Goal: Task Accomplishment & Management: Manage account settings

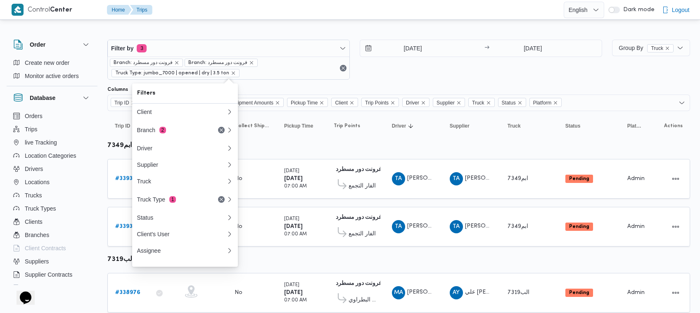
drag, startPoint x: 419, startPoint y: 79, endPoint x: 413, endPoint y: 83, distance: 7.8
click at [419, 79] on div "27/9/2025 → 28/9/2025" at bounding box center [481, 60] width 242 height 40
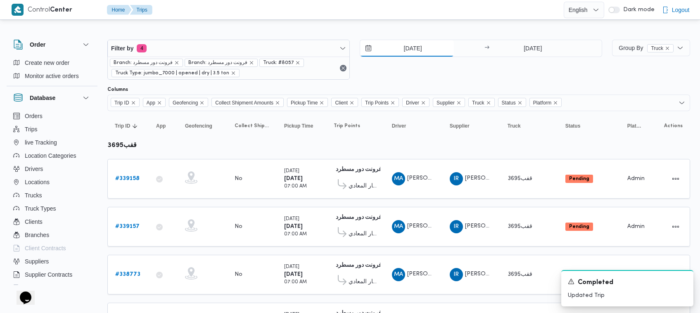
click at [397, 54] on input "[DATE]" at bounding box center [407, 48] width 94 height 17
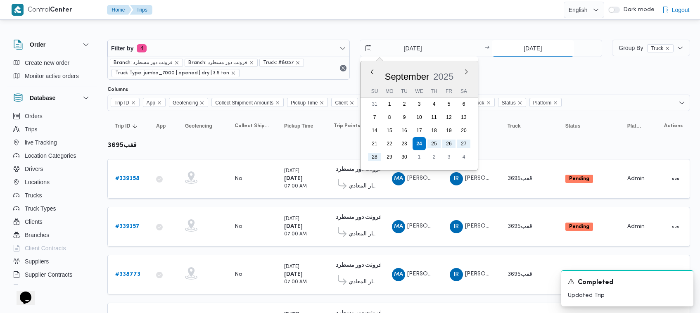
click at [550, 44] on input "[DATE]" at bounding box center [533, 48] width 82 height 17
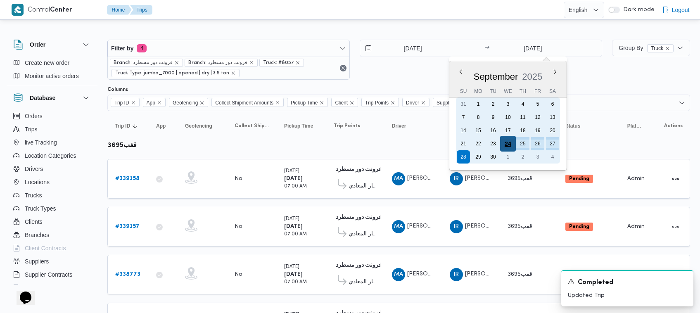
click at [506, 140] on div "24" at bounding box center [508, 144] width 16 height 16
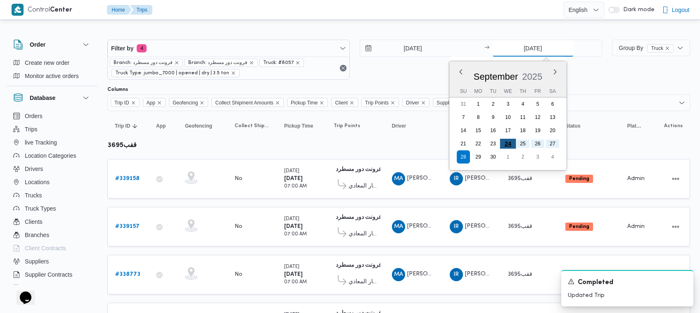
type input "[DATE]"
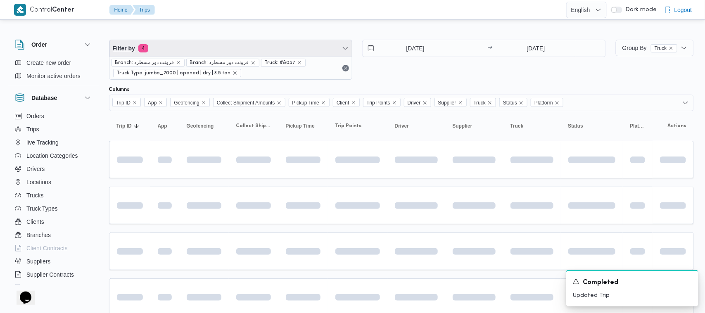
click at [223, 53] on span "Filter by 4" at bounding box center [230, 48] width 243 height 17
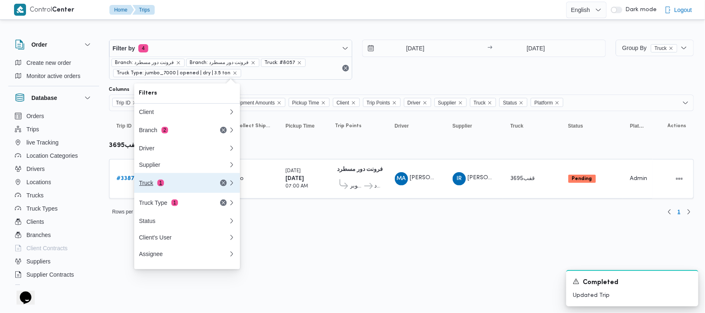
click at [173, 183] on div "Truck 1" at bounding box center [173, 183] width 69 height 7
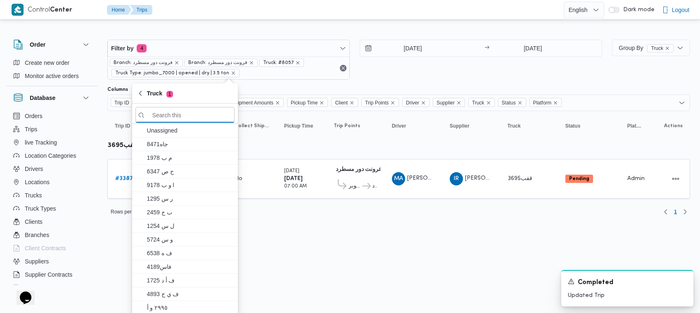
paste input "5243"
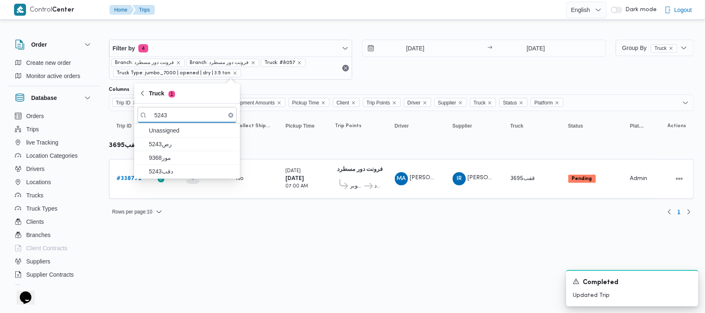
type input "5243"
click at [166, 157] on span "مور9368" at bounding box center [192, 158] width 86 height 10
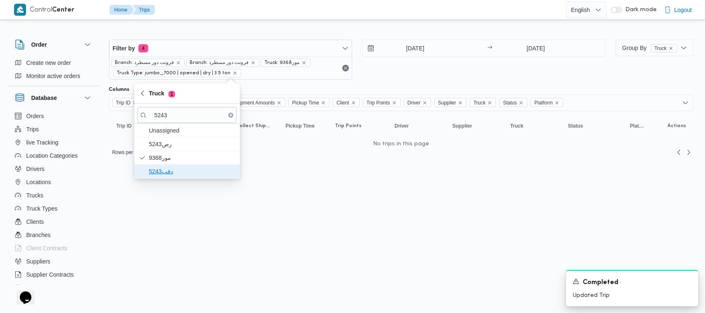
click at [159, 166] on span "دقب5243" at bounding box center [186, 171] width 99 height 13
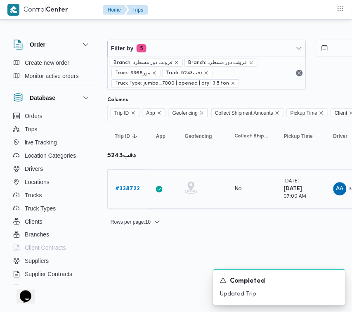
click at [123, 194] on div "# 338722" at bounding box center [128, 189] width 33 height 17
click at [123, 191] on b "# 338722" at bounding box center [127, 188] width 25 height 5
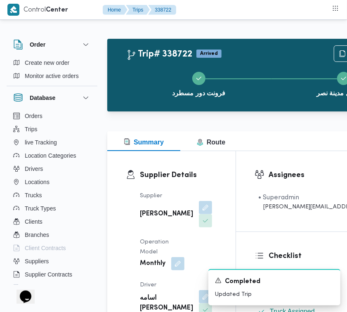
scroll to position [273, 0]
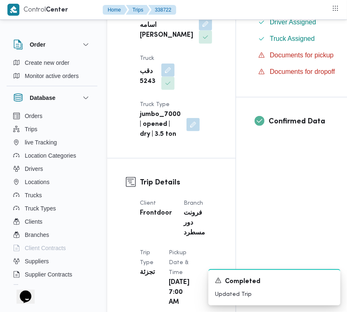
click at [174, 38] on div "Supplier [PERSON_NAME]واحد [PERSON_NAME] Operation Model Monthly Driver اسامه […" at bounding box center [178, 28] width 87 height 231
click at [199, 30] on button "button" at bounding box center [205, 23] width 13 height 13
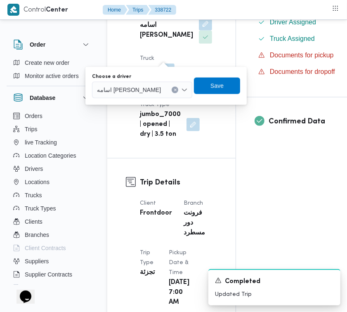
click at [148, 100] on div "You are in a dialog. To close this dialog, hit escape. Choose a driver اسامه [P…" at bounding box center [165, 86] width 161 height 38
click at [138, 88] on span "اسامه [PERSON_NAME]" at bounding box center [129, 89] width 64 height 9
click at [144, 88] on span "اسامه [PERSON_NAME]" at bounding box center [129, 89] width 64 height 9
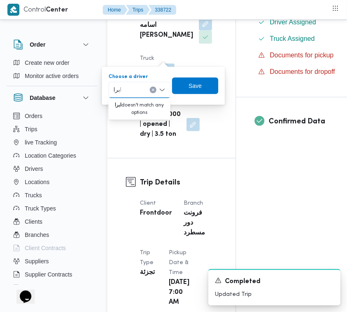
click at [114, 87] on input "ابرا" at bounding box center [117, 90] width 7 height 10
click at [116, 92] on input "رمض" at bounding box center [121, 90] width 14 height 10
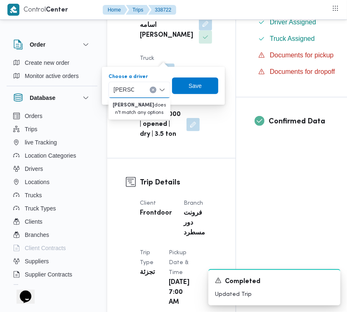
type input "[PERSON_NAME][DATE]"
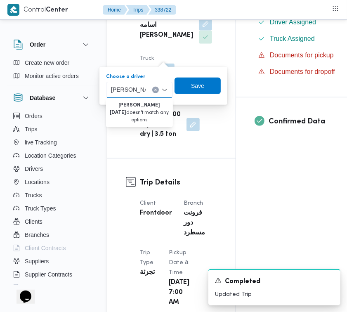
click at [127, 92] on input "[PERSON_NAME][DATE]" at bounding box center [128, 90] width 35 height 10
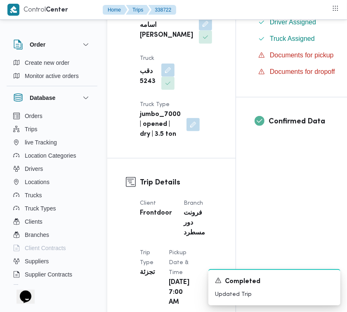
scroll to position [0, 0]
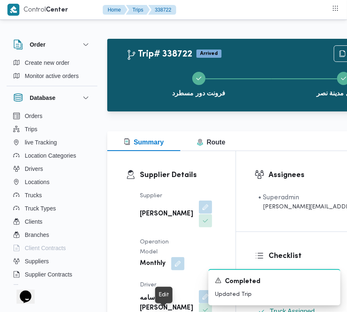
click at [199, 213] on button "button" at bounding box center [205, 207] width 13 height 13
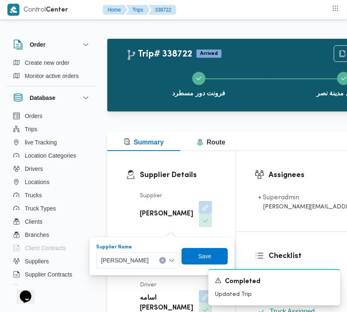
click at [149, 260] on span "[PERSON_NAME]" at bounding box center [124, 259] width 47 height 9
paste input "[PERSON_NAME][DATE]"
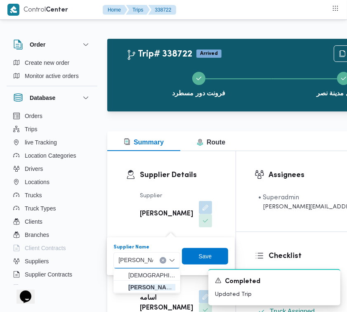
type input "[PERSON_NAME][DATE]"
drag, startPoint x: 146, startPoint y: 267, endPoint x: 144, endPoint y: 283, distance: 16.6
click at [144, 283] on div "[DATE] [PERSON_NAME][DATE] علي [PERSON_NAME][DATE] [PERSON_NAME]" at bounding box center [147, 281] width 67 height 24
click at [144, 283] on span "[PERSON_NAME][DATE] [PERSON_NAME]" at bounding box center [151, 287] width 47 height 10
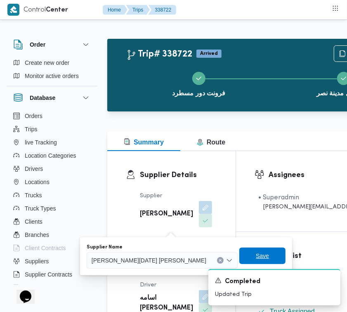
click at [239, 252] on span "Save" at bounding box center [262, 256] width 46 height 17
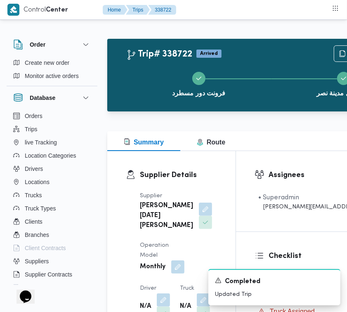
drag, startPoint x: 347, startPoint y: 34, endPoint x: 348, endPoint y: 47, distance: 13.3
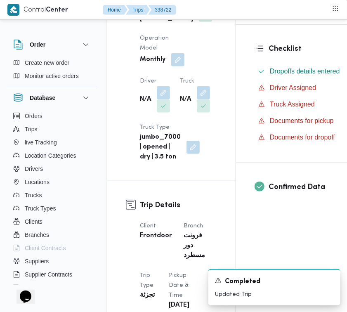
scroll to position [224, 0]
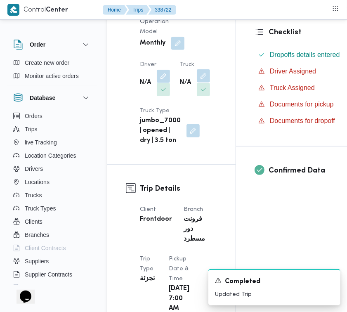
click at [201, 83] on button "button" at bounding box center [203, 75] width 13 height 13
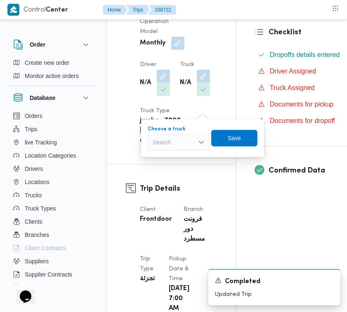
click at [168, 143] on div "Search" at bounding box center [179, 142] width 62 height 17
paste input "5319"
type input "5319"
click at [163, 158] on mark "5319" at bounding box center [169, 157] width 13 height 7
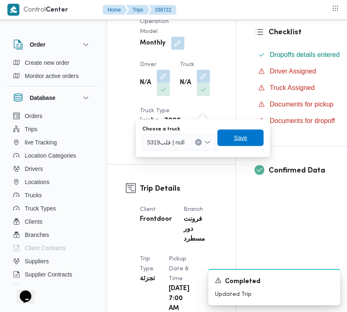
click at [240, 131] on span "Save" at bounding box center [241, 138] width 46 height 17
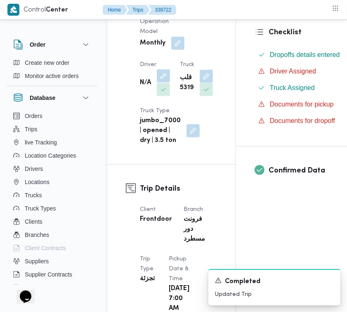
click at [161, 83] on button "button" at bounding box center [163, 75] width 13 height 13
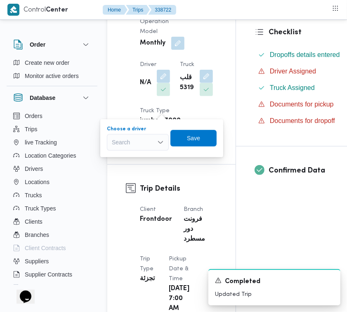
click at [131, 145] on div "Search" at bounding box center [138, 142] width 62 height 17
paste input "علام"
type input "علام"
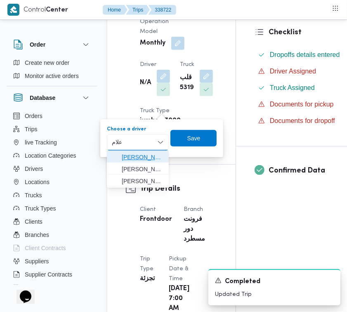
click at [153, 155] on span "[PERSON_NAME] [PERSON_NAME]" at bounding box center [143, 157] width 42 height 10
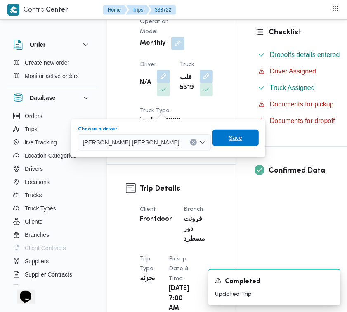
click at [229, 134] on span "Save" at bounding box center [235, 138] width 13 height 10
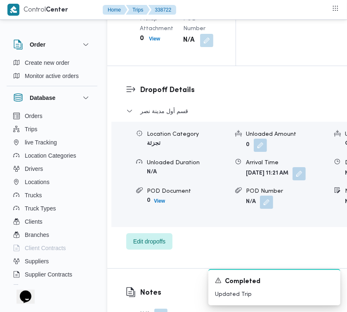
scroll to position [1588, 0]
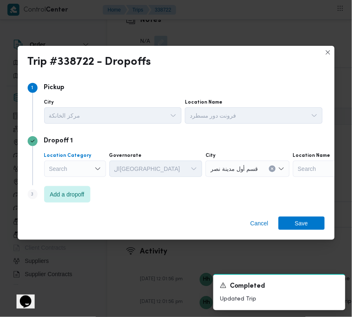
click at [67, 162] on div "Search" at bounding box center [75, 169] width 62 height 17
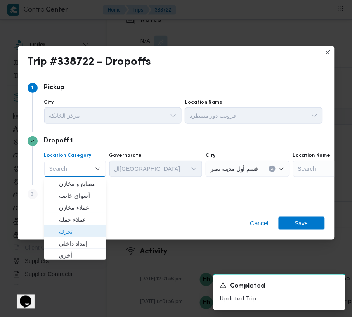
click at [89, 227] on span "تجزئة" at bounding box center [80, 232] width 42 height 10
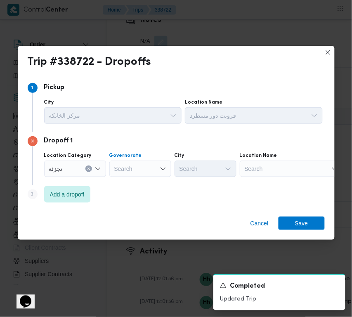
click at [119, 167] on div "Search" at bounding box center [140, 169] width 62 height 17
paste input "جيزة"
type input "جيزة"
click at [146, 169] on div "جيزة جيزة" at bounding box center [140, 169] width 62 height 17
click at [148, 184] on span "ال جيزة" at bounding box center [145, 184] width 42 height 10
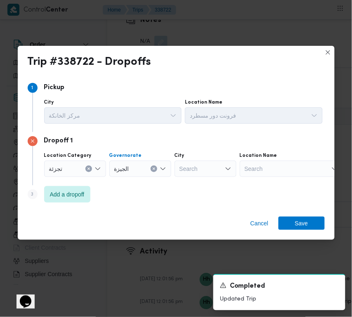
click at [200, 166] on div "Search" at bounding box center [206, 169] width 62 height 17
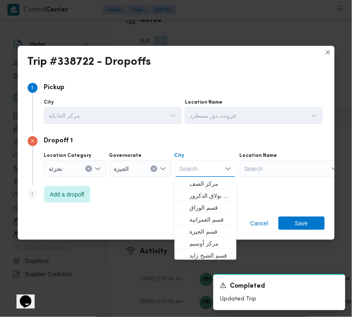
paste input "أكتوبر"
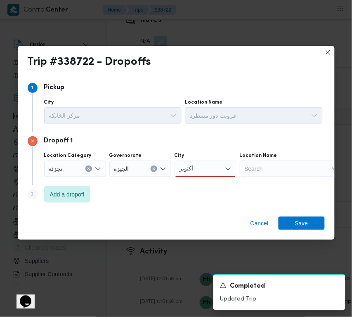
click at [203, 169] on div "أكتوبر أكتوبر" at bounding box center [206, 169] width 62 height 17
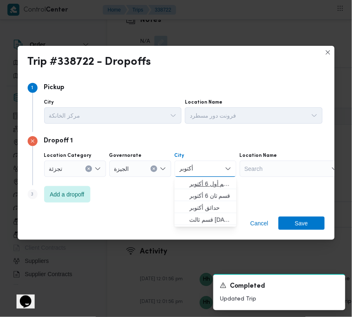
type input "أكتوبر"
click at [194, 187] on span "قسم أول 6 أكتوبر" at bounding box center [210, 184] width 42 height 10
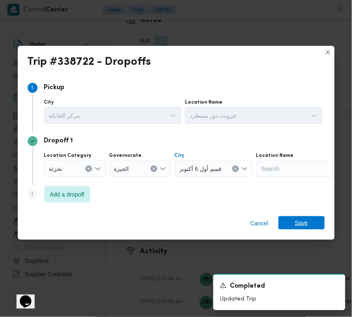
click at [294, 218] on span "Save" at bounding box center [302, 222] width 46 height 13
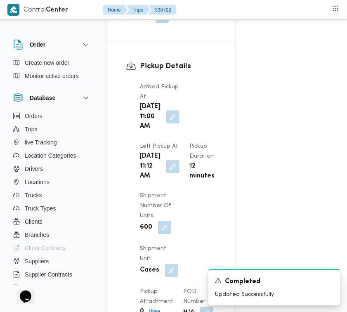
scroll to position [770, 0]
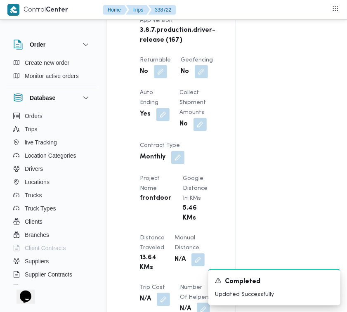
scroll to position [620, 0]
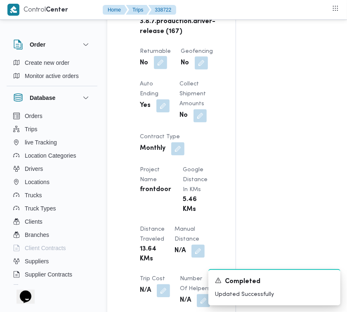
click at [156, 69] on button "button" at bounding box center [160, 62] width 13 height 13
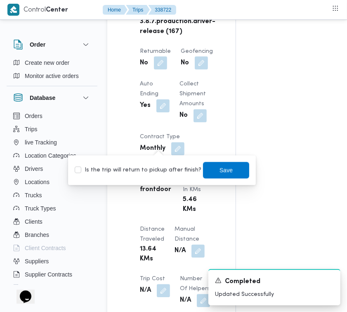
click at [147, 168] on label "Is the trip will return to pickup after finish?" at bounding box center [138, 171] width 127 height 10
checkbox input "true"
click at [229, 165] on span "Save" at bounding box center [226, 170] width 46 height 17
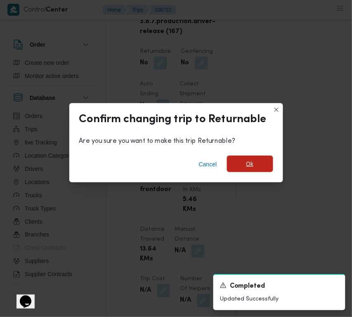
click at [239, 166] on span "Ok" at bounding box center [250, 164] width 46 height 17
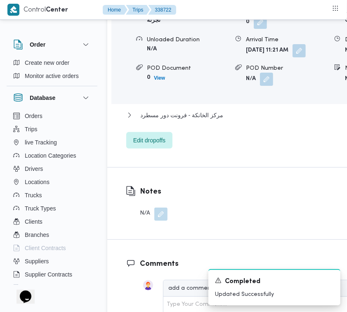
scroll to position [1438, 13]
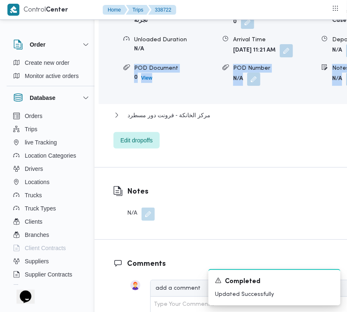
drag, startPoint x: 346, startPoint y: 188, endPoint x: 345, endPoint y: 166, distance: 22.3
click at [345, 166] on div "Dropoff Details قسم أول [DATE] Location Category تجزئة Unloaded Amount 0 Unload…" at bounding box center [257, 55] width 324 height 224
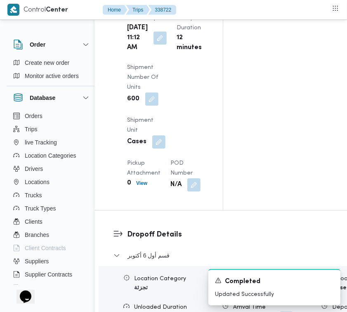
scroll to position [1126, 13]
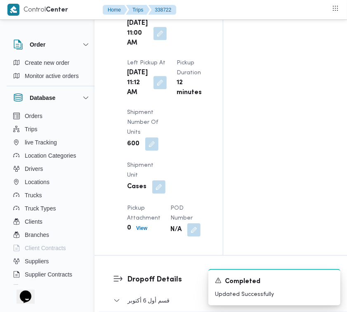
click at [154, 89] on button "button" at bounding box center [160, 82] width 13 height 13
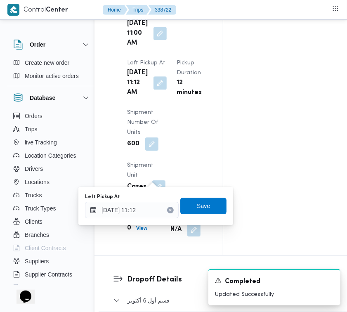
click at [142, 220] on div "You are in a dialog. To close this dialog, hit escape. Left Pickup At [DATE] 11…" at bounding box center [155, 206] width 155 height 38
click at [142, 219] on div "Left Pickup At [DATE] 11:12 Save" at bounding box center [155, 206] width 143 height 26
click at [147, 206] on input "[DATE] 11:12" at bounding box center [132, 210] width 94 height 17
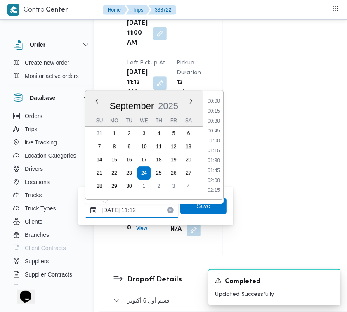
click at [147, 206] on input "[DATE] 11:12" at bounding box center [132, 210] width 94 height 17
paste input "9/2025 7:30:00 AM"
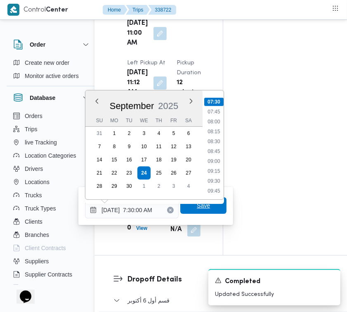
type input "[DATE] 07:30"
click at [197, 208] on span "Save" at bounding box center [203, 206] width 13 height 10
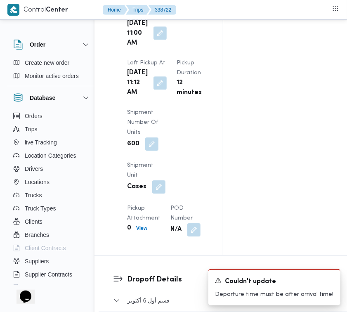
click at [158, 40] on button "button" at bounding box center [160, 32] width 13 height 13
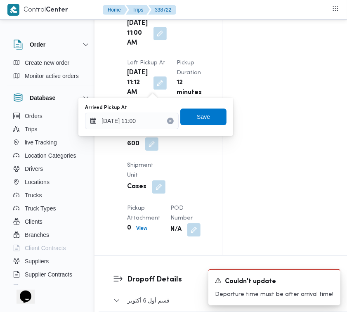
click at [149, 129] on div "Arrived Pickup At [DATE] 11:00 Save" at bounding box center [155, 117] width 143 height 26
click at [152, 121] on input "[DATE] 11:00" at bounding box center [132, 121] width 94 height 17
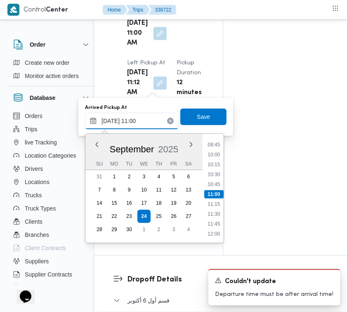
click at [152, 121] on input "[DATE] 11:00" at bounding box center [132, 121] width 94 height 17
click at [151, 120] on input "[DATE] 11:00" at bounding box center [132, 121] width 94 height 17
paste input "9/2025 7:00:00 AM"
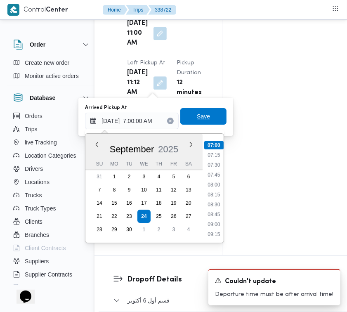
type input "[DATE] 07:00"
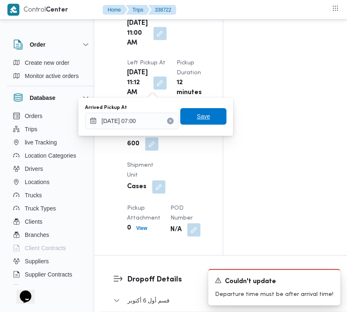
click at [190, 115] on span "Save" at bounding box center [203, 116] width 46 height 17
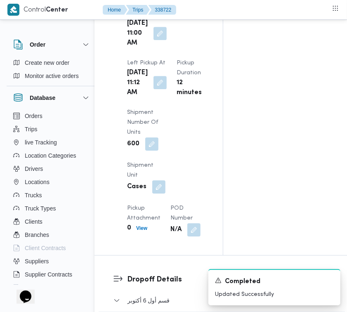
click at [154, 89] on button "button" at bounding box center [160, 82] width 13 height 13
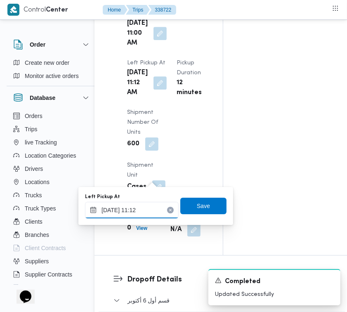
click at [147, 212] on input "[DATE] 11:12" at bounding box center [132, 210] width 94 height 17
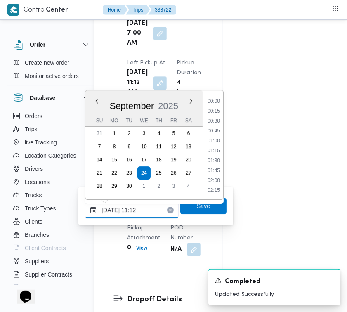
click at [147, 212] on input "[DATE] 11:12" at bounding box center [132, 210] width 94 height 17
paste input "9/2025 7:00:00 AM"
type input "[DATE] 11:12"
click at [197, 208] on span "Save" at bounding box center [203, 206] width 13 height 10
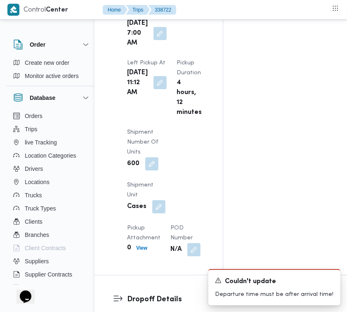
drag, startPoint x: 147, startPoint y: 177, endPoint x: 155, endPoint y: 180, distance: 8.0
click at [154, 89] on button "button" at bounding box center [160, 82] width 13 height 13
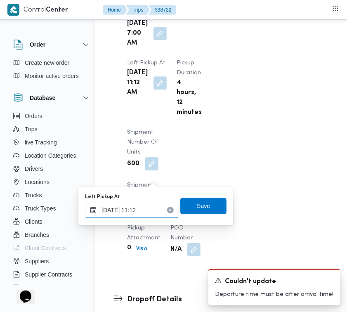
click at [150, 217] on input "[DATE] 11:12" at bounding box center [132, 210] width 94 height 17
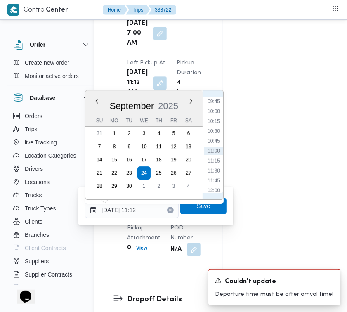
scroll to position [304, 0]
click at [219, 130] on li "08:30" at bounding box center [213, 134] width 19 height 8
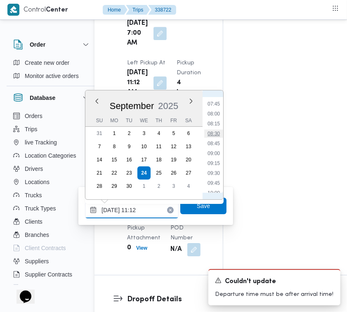
type input "[DATE] 11:12"
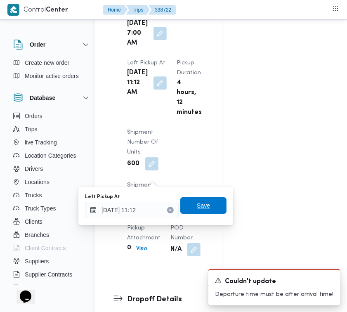
click at [203, 208] on span "Save" at bounding box center [203, 205] width 46 height 17
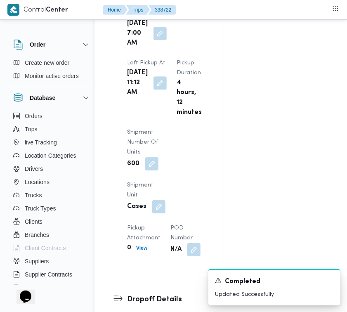
click at [205, 109] on div "Arrived Pickup At [DATE] 7:00 AM Left Pickup At [DATE] 11:12 AM Pickup Duration…" at bounding box center [165, 127] width 87 height 267
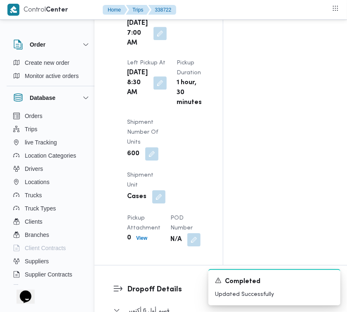
scroll to position [0, 13]
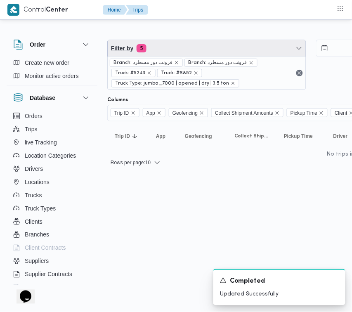
click at [193, 43] on span "Filter by 5" at bounding box center [207, 48] width 198 height 17
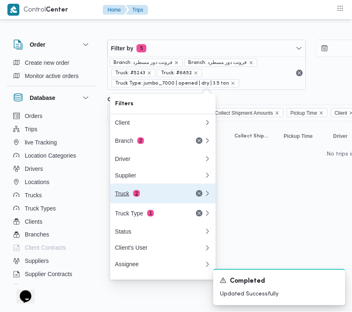
click at [153, 196] on div "Truck 2" at bounding box center [149, 193] width 69 height 7
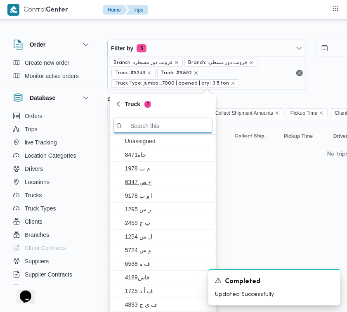
paste input "6574"
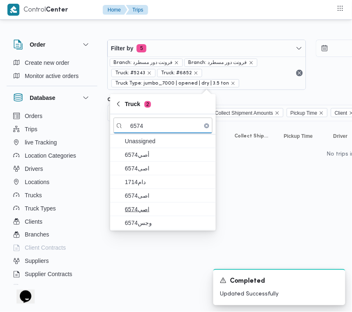
type input "6574"
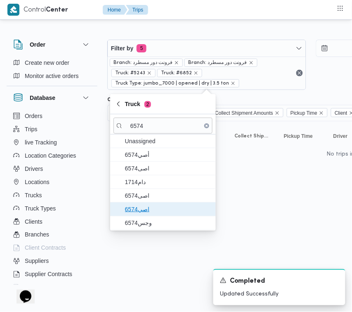
click at [151, 203] on span "اصي6574" at bounding box center [163, 209] width 99 height 13
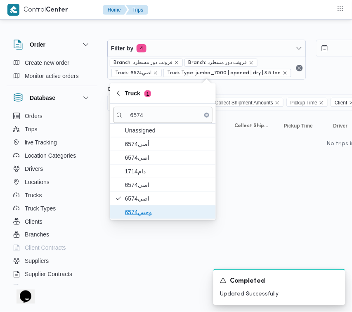
click at [148, 218] on span "وجس6574" at bounding box center [163, 212] width 99 height 13
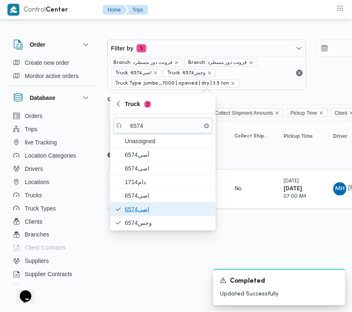
click at [147, 214] on span "اصي6574" at bounding box center [168, 209] width 86 height 10
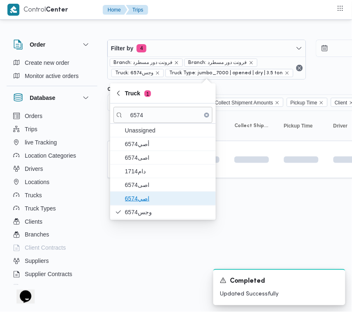
click at [144, 194] on span "اصي6574" at bounding box center [168, 199] width 86 height 10
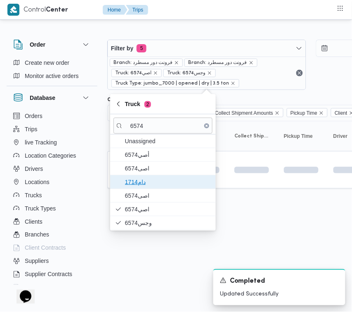
click at [141, 187] on span "دام1714" at bounding box center [168, 182] width 86 height 10
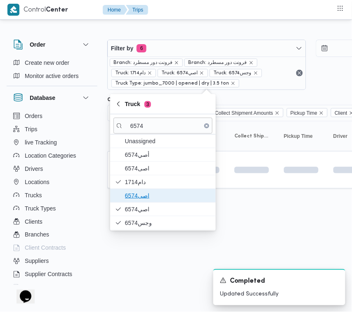
click at [141, 192] on span "اصى6574" at bounding box center [168, 196] width 86 height 10
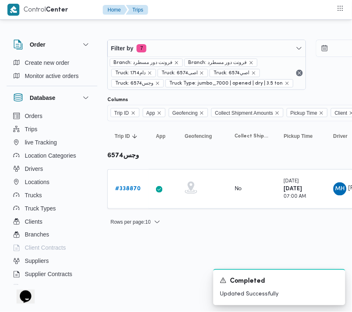
click at [352, 218] on div "Rows per page : 10 1" at bounding box center [354, 222] width 505 height 20
click at [131, 184] on link "# 338870" at bounding box center [128, 189] width 26 height 10
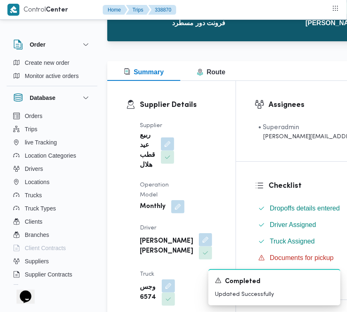
scroll to position [74, 0]
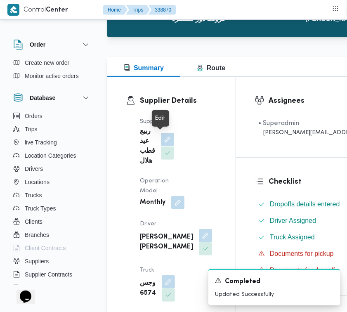
click at [165, 141] on button "button" at bounding box center [167, 139] width 13 height 13
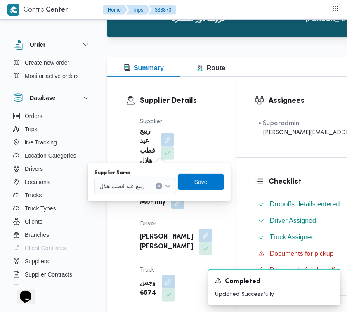
click at [153, 184] on div "ربيع عيد قطب هلال" at bounding box center [136, 186] width 82 height 17
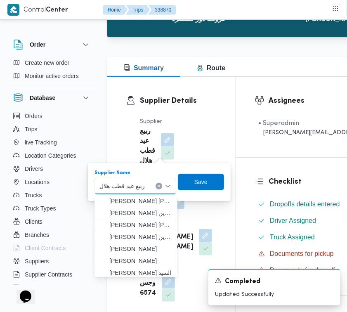
paste input "ضياء"
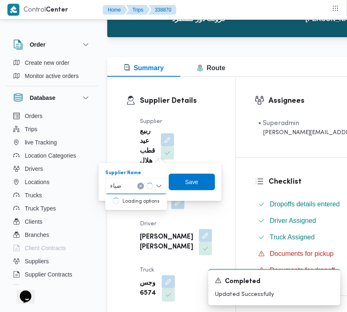
type input "[PERSON_NAME]"
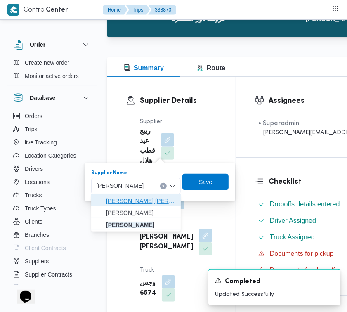
click at [118, 195] on span "[PERSON_NAME] [PERSON_NAME]" at bounding box center [136, 200] width 83 height 13
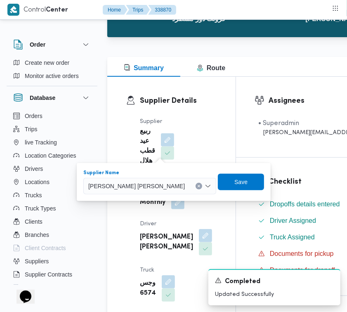
click at [125, 190] on div "[PERSON_NAME] [PERSON_NAME]" at bounding box center [149, 186] width 133 height 17
paste input "ضياء"
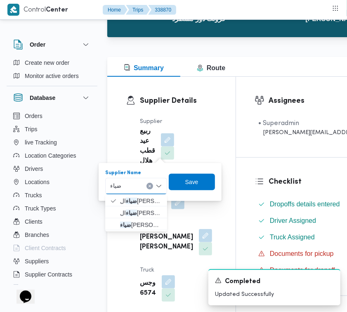
type input "[PERSON_NAME]"
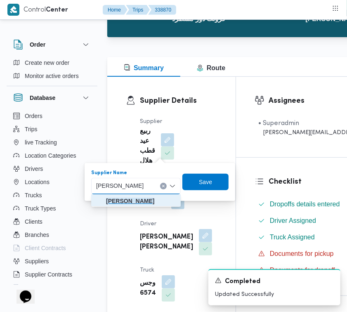
click at [131, 201] on mark "[PERSON_NAME]" at bounding box center [130, 201] width 48 height 7
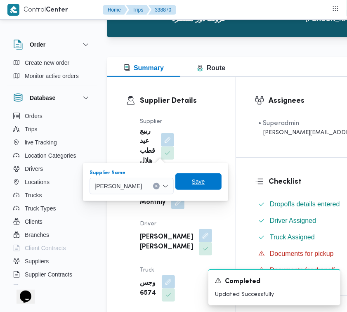
click at [209, 176] on span "Save" at bounding box center [198, 181] width 46 height 17
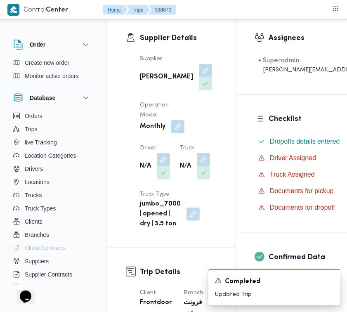
scroll to position [179, 0]
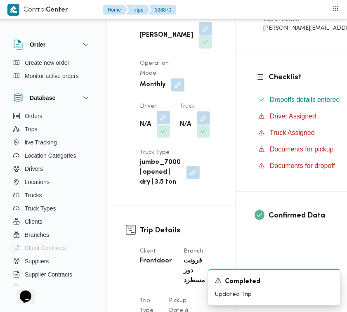
click at [161, 124] on button "button" at bounding box center [163, 117] width 13 height 13
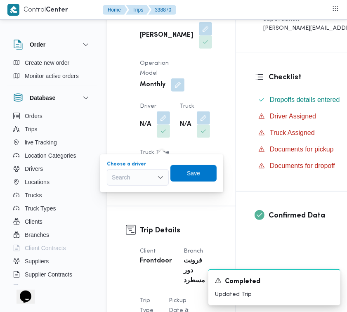
click at [155, 175] on div "Search" at bounding box center [138, 177] width 62 height 17
paste input "[PERSON_NAME]"
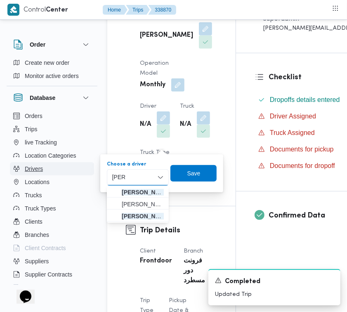
type input "[PERSON_NAME]"
click at [135, 177] on div "[PERSON_NAME]" at bounding box center [138, 177] width 62 height 17
click at [143, 216] on span "[PERSON_NAME] [PERSON_NAME]" at bounding box center [143, 216] width 42 height 10
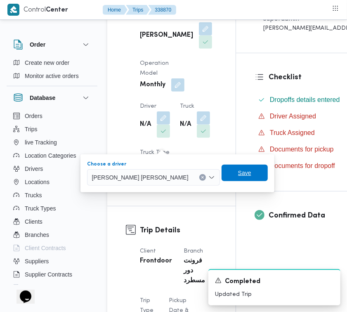
click at [238, 176] on span "Save" at bounding box center [244, 173] width 13 height 10
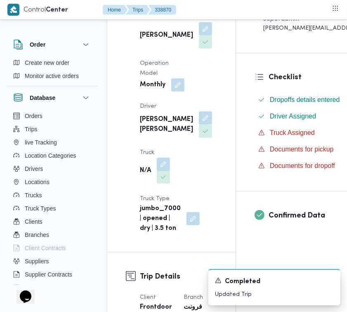
drag, startPoint x: 162, startPoint y: 178, endPoint x: 163, endPoint y: 192, distance: 14.1
click at [162, 171] on button "button" at bounding box center [163, 164] width 13 height 13
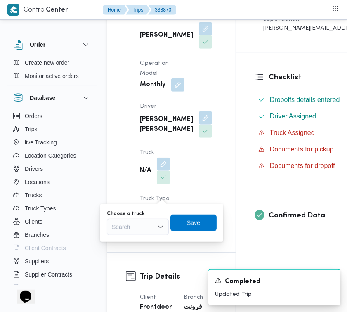
click at [150, 227] on div "Search" at bounding box center [138, 227] width 62 height 17
paste input "7869"
type input "7869"
click at [129, 241] on mark "7869" at bounding box center [128, 242] width 13 height 7
click at [225, 222] on div "You are in a dialog. To close this dialog, hit escape. Choose a truck كى7869 | …" at bounding box center [162, 223] width 132 height 38
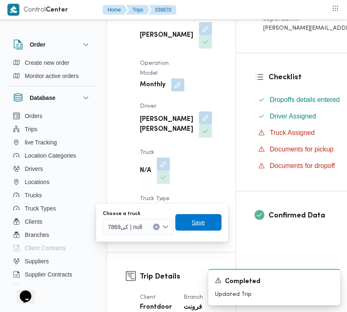
click at [201, 222] on span "Save" at bounding box center [198, 223] width 13 height 10
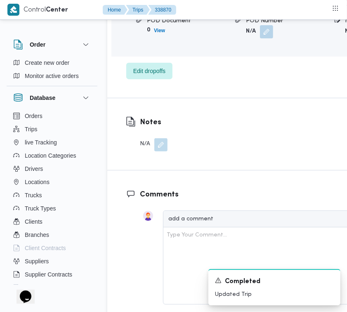
scroll to position [1514, 0]
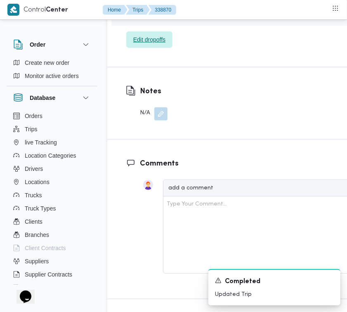
click at [133, 45] on span "Edit dropoffs" at bounding box center [149, 40] width 32 height 10
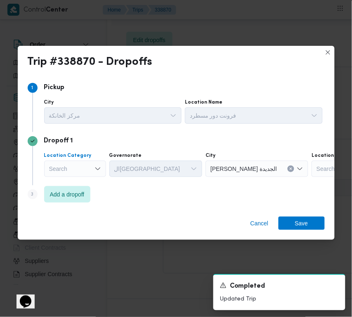
click at [80, 164] on div "Search" at bounding box center [75, 169] width 62 height 17
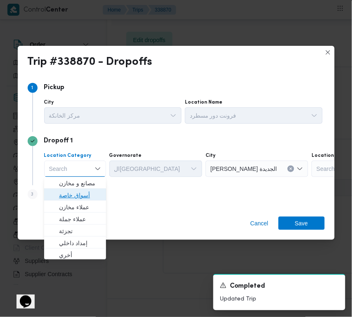
click at [83, 194] on span "أسواق خاصة" at bounding box center [80, 196] width 42 height 10
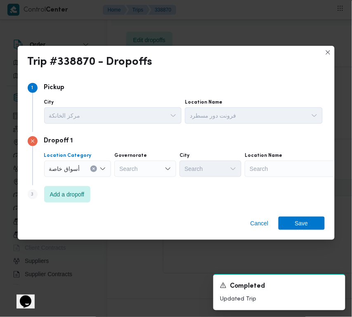
click at [314, 166] on div "Search" at bounding box center [296, 169] width 103 height 17
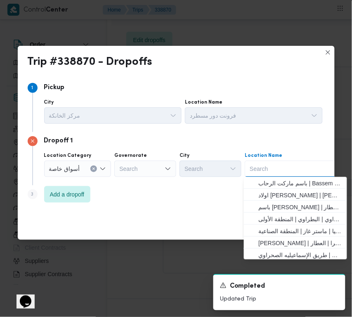
paste input "الفار"
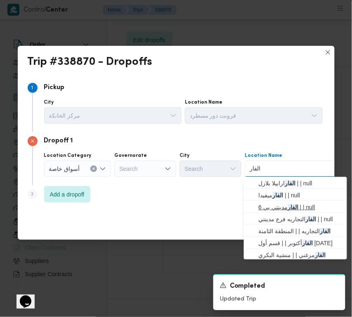
type input "الفار"
click at [288, 207] on span "الفار مدينتي بي 6 | | null" at bounding box center [300, 208] width 83 height 10
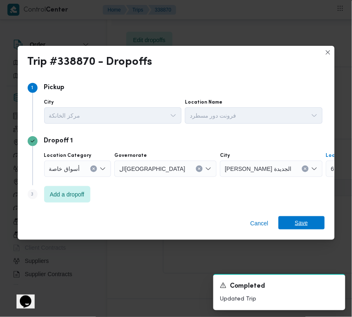
click at [308, 223] on span "Save" at bounding box center [302, 222] width 46 height 13
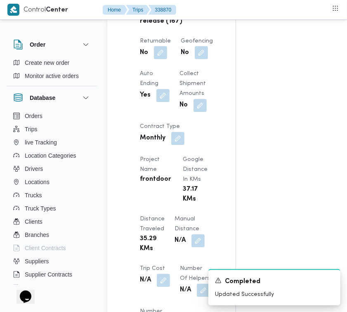
scroll to position [596, 0]
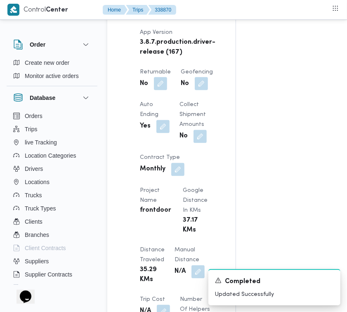
click at [150, 90] on span at bounding box center [158, 83] width 17 height 13
click at [154, 90] on button "button" at bounding box center [160, 83] width 13 height 13
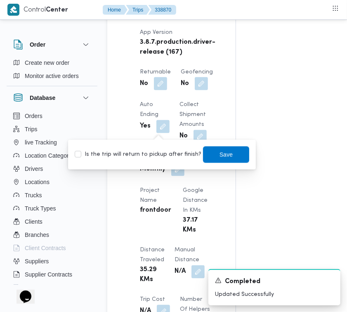
click at [167, 159] on label "Is the trip will return to pickup after finish?" at bounding box center [138, 155] width 127 height 10
checkbox input "true"
click at [232, 155] on span "Save" at bounding box center [226, 154] width 46 height 17
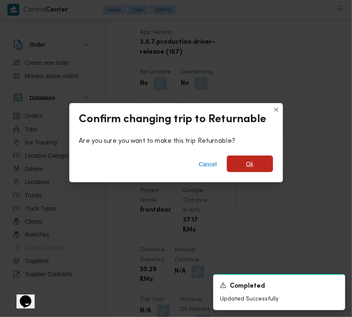
click at [257, 156] on span "Ok" at bounding box center [250, 164] width 46 height 17
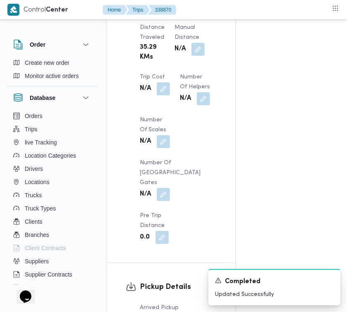
scroll to position [1092, 0]
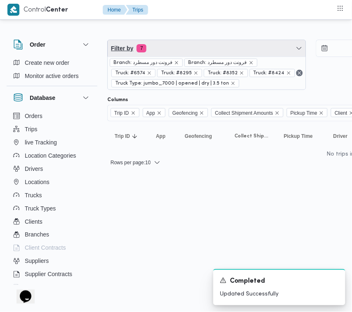
click at [196, 49] on span "Filter by 7" at bounding box center [207, 48] width 198 height 17
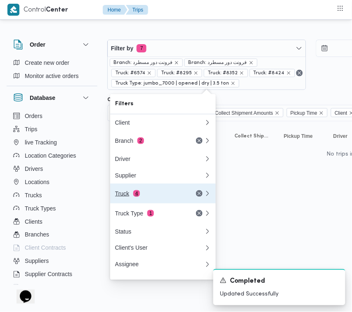
click at [160, 197] on div "Truck 4" at bounding box center [149, 193] width 69 height 7
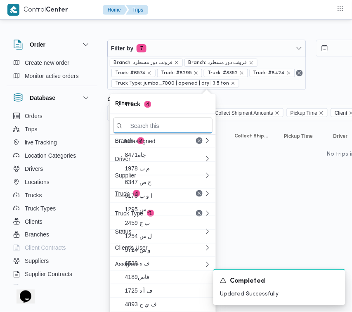
paste input "7398"
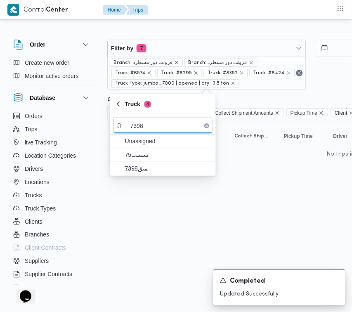
type input "7398"
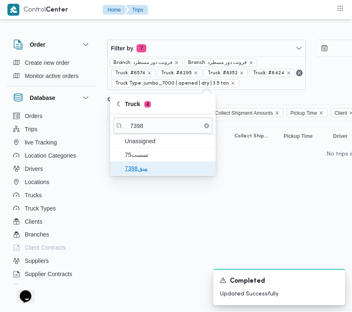
click at [155, 169] on span "مبق7398" at bounding box center [168, 168] width 86 height 10
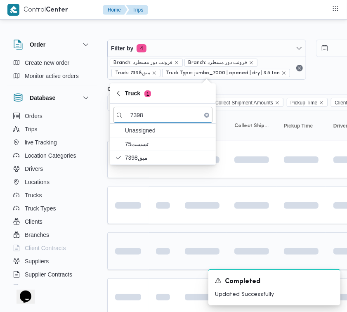
click at [156, 264] on td at bounding box center [163, 251] width 29 height 38
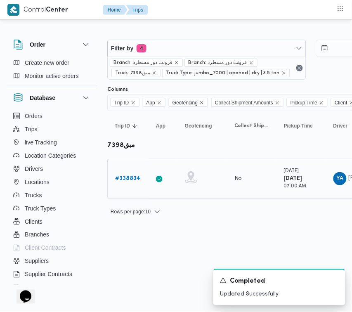
click at [127, 186] on div "# 338834" at bounding box center [128, 178] width 33 height 17
click at [126, 181] on b "# 338834" at bounding box center [127, 178] width 25 height 5
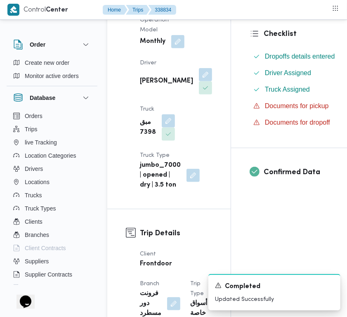
scroll to position [230, 0]
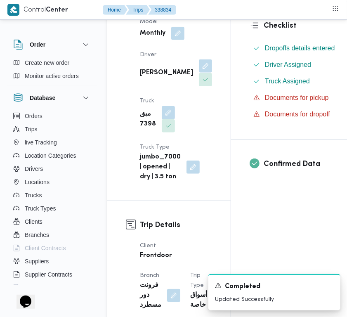
click at [199, 73] on button "button" at bounding box center [205, 65] width 13 height 13
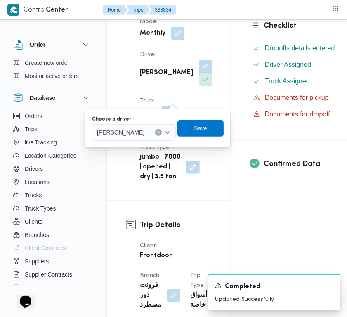
click at [166, 136] on div "[PERSON_NAME]" at bounding box center [134, 132] width 84 height 17
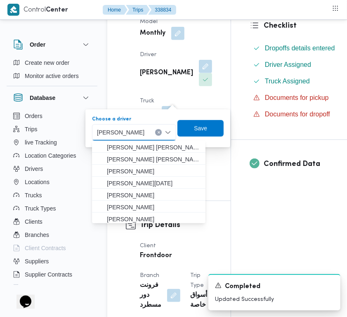
paste input "[PERSON_NAME]"
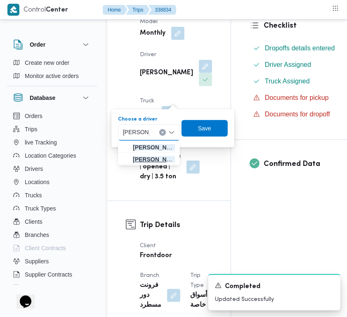
type input "[PERSON_NAME]"
click at [145, 153] on span "[PERSON_NAME]" at bounding box center [148, 159] width 55 height 13
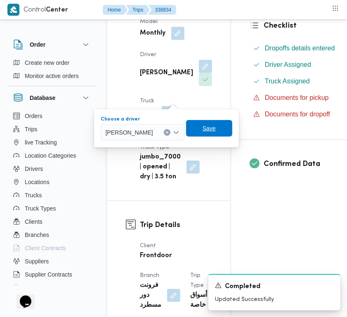
click at [232, 128] on span "Save" at bounding box center [209, 128] width 46 height 17
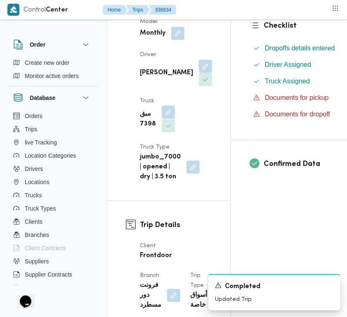
drag, startPoint x: 168, startPoint y: 144, endPoint x: 161, endPoint y: 151, distance: 9.9
click at [168, 119] on button "button" at bounding box center [168, 112] width 13 height 13
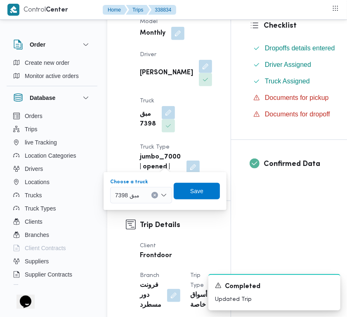
click at [138, 192] on span "مبق 7398" at bounding box center [127, 194] width 24 height 9
paste input "3853"
type input "3853"
click at [137, 205] on span "الب 3853 | null" at bounding box center [146, 210] width 42 height 10
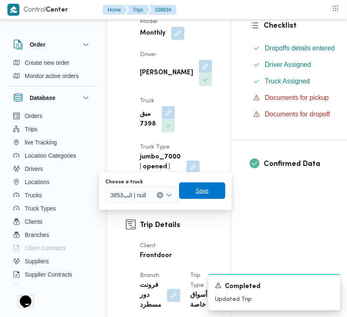
click at [213, 197] on span "Save" at bounding box center [202, 190] width 46 height 17
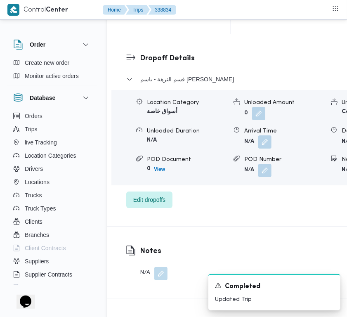
scroll to position [1618, 0]
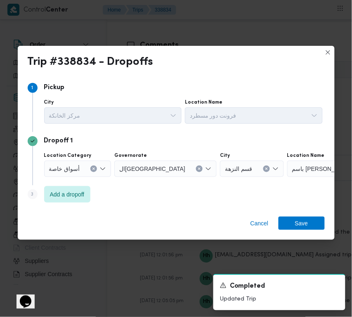
click at [61, 161] on div "أسواق خاصة" at bounding box center [77, 169] width 67 height 17
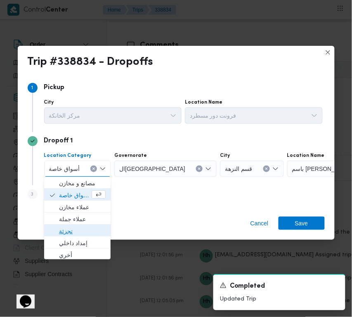
click at [77, 232] on span "تجزئة" at bounding box center [82, 232] width 47 height 10
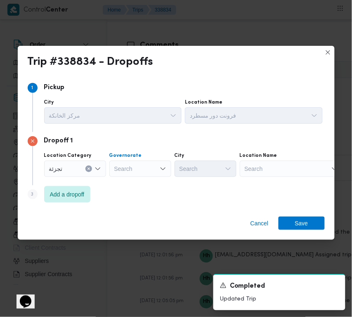
click at [138, 166] on div "Search" at bounding box center [140, 169] width 62 height 17
paste input "[GEOGRAPHIC_DATA]"
type input "[GEOGRAPHIC_DATA]"
drag, startPoint x: 139, startPoint y: 170, endPoint x: 142, endPoint y: 174, distance: 5.3
click at [139, 170] on div "[GEOGRAPHIC_DATA] [GEOGRAPHIC_DATA]" at bounding box center [140, 169] width 62 height 17
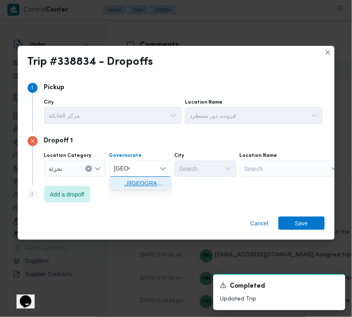
click at [142, 178] on span "ال[GEOGRAPHIC_DATA]" at bounding box center [140, 183] width 55 height 13
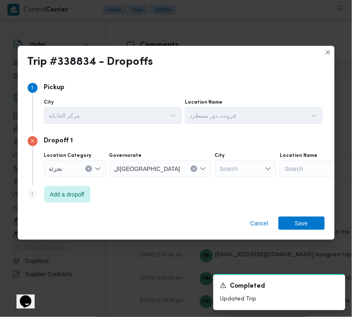
click at [215, 159] on div "City Search" at bounding box center [246, 164] width 62 height 25
click at [215, 172] on div "Search" at bounding box center [246, 169] width 62 height 17
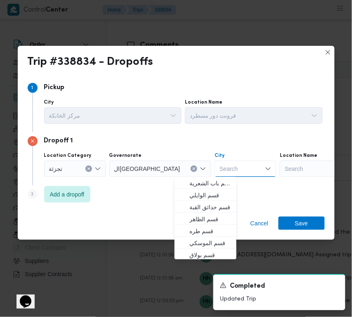
paste input "[GEOGRAPHIC_DATA]"
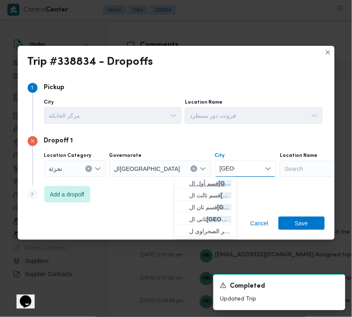
type input "[GEOGRAPHIC_DATA]"
click at [219, 184] on mark "[GEOGRAPHIC_DATA]" at bounding box center [250, 183] width 62 height 7
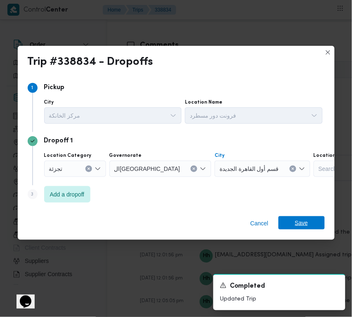
click at [291, 229] on span "Save" at bounding box center [302, 222] width 46 height 13
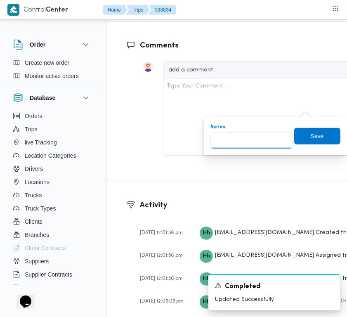
click at [256, 144] on input "Notes" at bounding box center [252, 140] width 82 height 17
paste input "تجمع"
type input "تجمع"
click at [311, 136] on span "Save" at bounding box center [317, 136] width 13 height 10
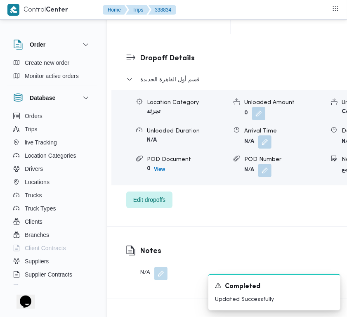
scroll to position [1261, 0]
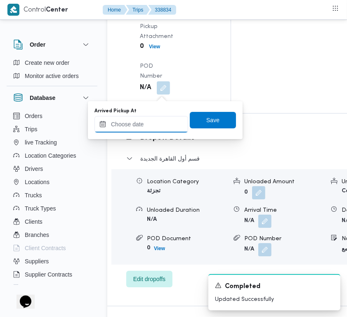
click at [160, 127] on input "Arrived Pickup At" at bounding box center [142, 124] width 94 height 17
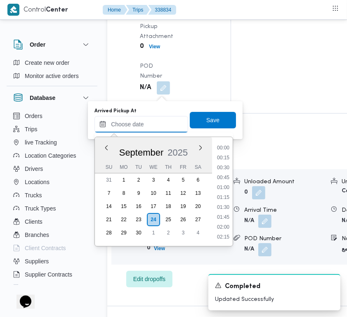
paste input "[DATE] 7:30:00 AM"
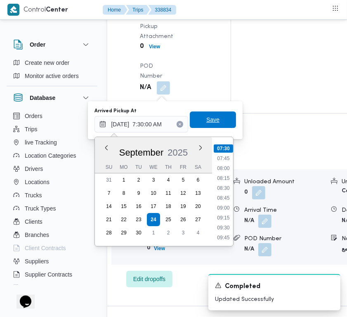
type input "[DATE] 07:30"
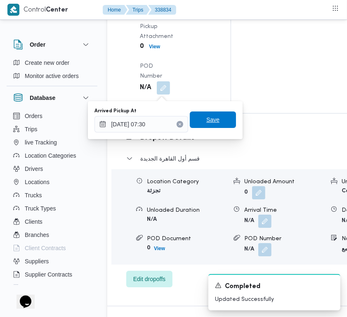
click at [206, 124] on span "Save" at bounding box center [212, 120] width 13 height 10
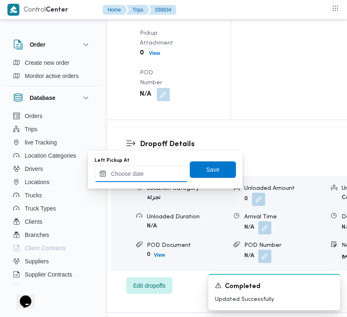
click at [161, 177] on div at bounding box center [142, 174] width 94 height 17
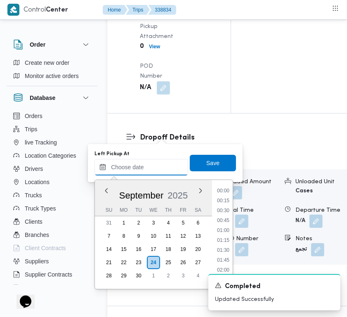
paste input "[DATE] 7:30:00 AM"
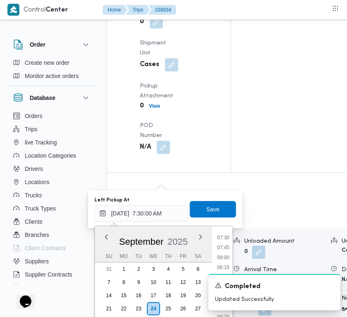
click at [227, 229] on div "Time 00:00 00:15 00:30 00:45 01:00 01:15 01:30 01:45 02:00 02:15 02:30 02:45 03…" at bounding box center [222, 280] width 21 height 109
click at [227, 253] on li "08:00" at bounding box center [223, 257] width 19 height 8
type input "[DATE] 08:00"
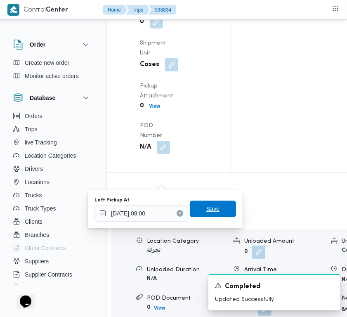
click at [217, 215] on span "Save" at bounding box center [213, 209] width 46 height 17
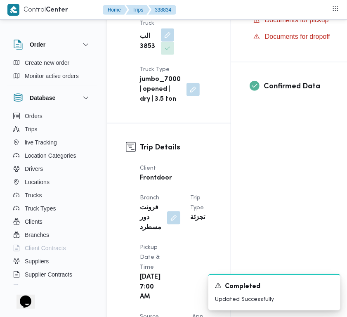
scroll to position [555, 0]
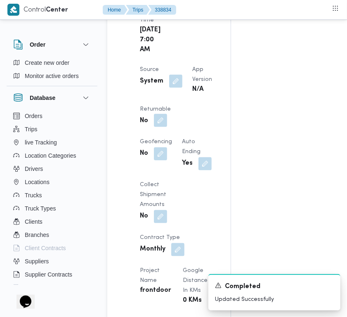
click at [167, 127] on button "button" at bounding box center [160, 120] width 13 height 13
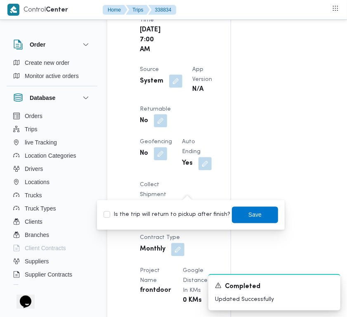
click at [180, 223] on div "Is the trip will return to pickup after finish? Save" at bounding box center [191, 215] width 176 height 18
click at [176, 209] on div "Is the trip will return to pickup after finish? Save" at bounding box center [191, 215] width 176 height 18
click at [183, 210] on label "Is the trip will return to pickup after finish?" at bounding box center [167, 215] width 127 height 10
checkbox input "true"
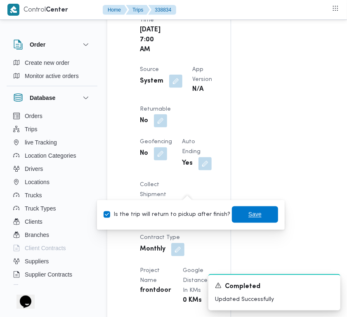
click at [232, 211] on span "Save" at bounding box center [255, 214] width 46 height 17
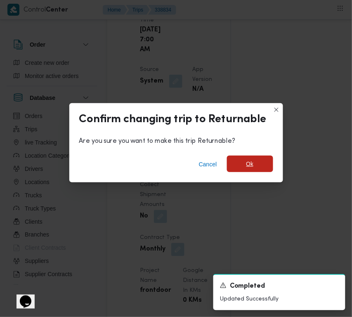
click at [254, 163] on span "Ok" at bounding box center [250, 164] width 46 height 17
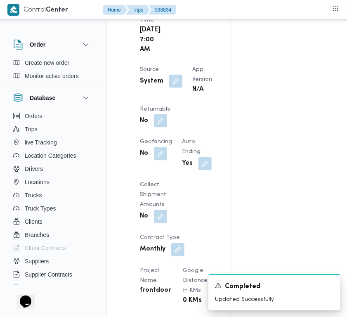
click at [252, 170] on div "Assignees Checklist Dropoffs details entered Driver Assigned Truck Assigned Doc…" at bounding box center [294, 240] width 126 height 1289
click at [242, 181] on div "Assignees Checklist Dropoffs details entered Driver Assigned Truck Assigned Doc…" at bounding box center [294, 240] width 126 height 1289
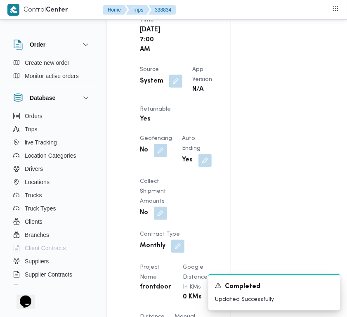
scroll to position [565, 0]
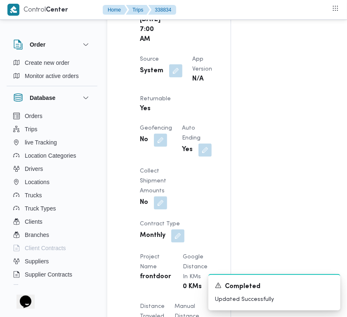
click at [242, 181] on div "Assignees • Superadmin [EMAIL_ADDRESS][DOMAIN_NAME] Checklist Dropoffs details …" at bounding box center [328, 229] width 195 height 1286
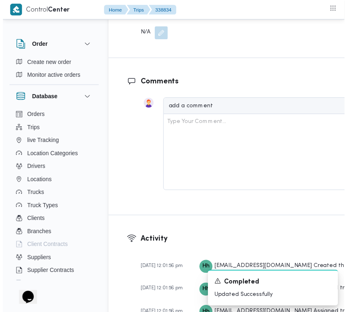
scroll to position [0, 0]
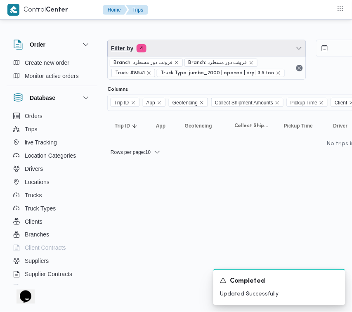
click at [172, 45] on span "Filter by 4" at bounding box center [207, 48] width 198 height 17
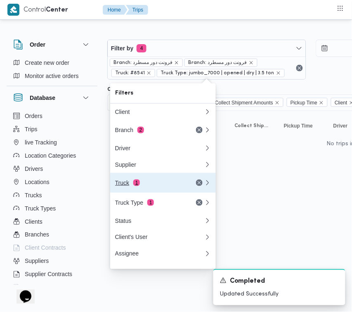
click at [150, 192] on button "Truck 1" at bounding box center [163, 183] width 106 height 20
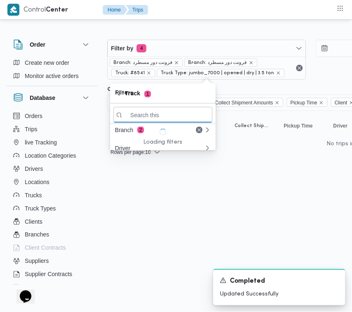
paste input "3957"
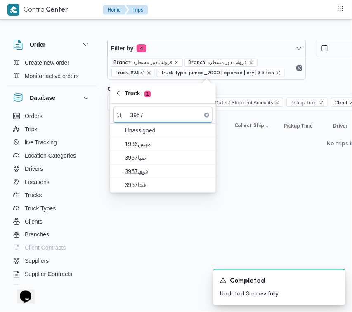
type input "3957"
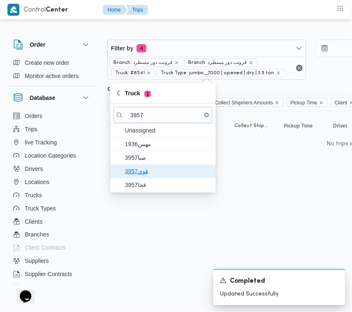
drag, startPoint x: 151, startPoint y: 171, endPoint x: 146, endPoint y: 176, distance: 7.0
click at [151, 172] on span "قوي3957" at bounding box center [168, 171] width 86 height 10
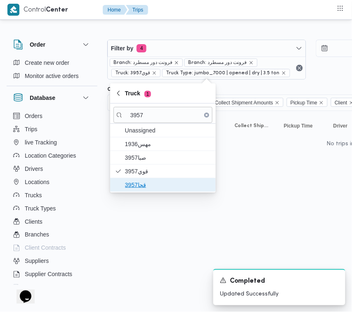
click at [138, 185] on span "قحا3957" at bounding box center [168, 185] width 86 height 10
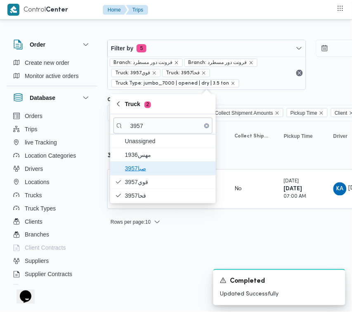
click at [146, 168] on span "3957صبا" at bounding box center [168, 168] width 86 height 10
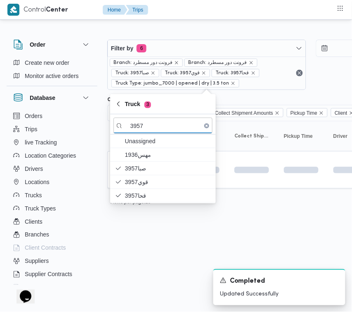
click at [159, 258] on html "Control Center Home Trips Order Create new order Monitor active orders Database…" at bounding box center [176, 156] width 352 height 312
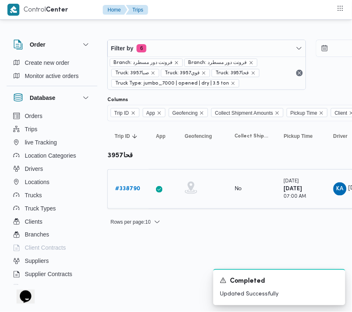
click at [128, 193] on link "# 338790" at bounding box center [127, 189] width 25 height 10
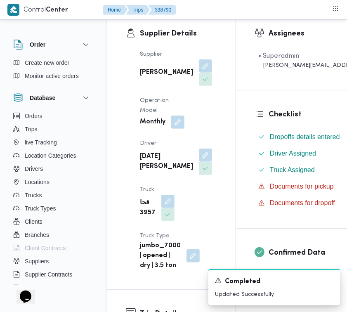
scroll to position [147, 0]
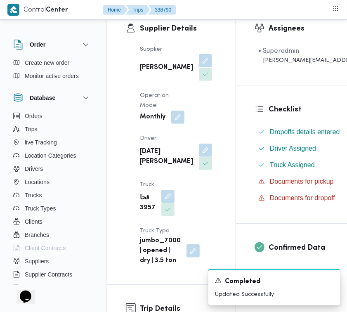
click at [199, 67] on button "button" at bounding box center [205, 60] width 13 height 13
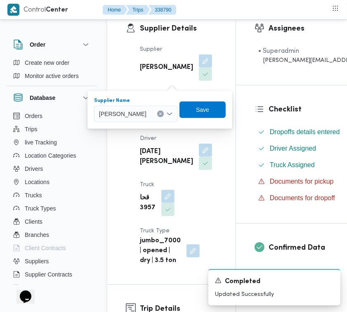
click at [147, 110] on span "[PERSON_NAME]" at bounding box center [122, 113] width 47 height 9
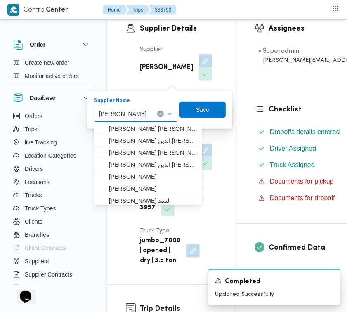
paste input "[PERSON_NAME][DATE]"
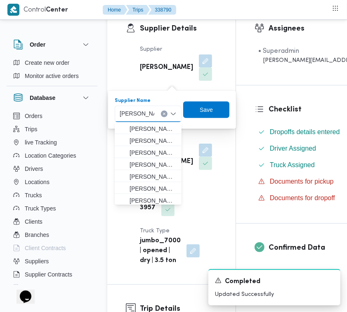
type input "[PERSON_NAME][DATE] [PERSON_NAME]"
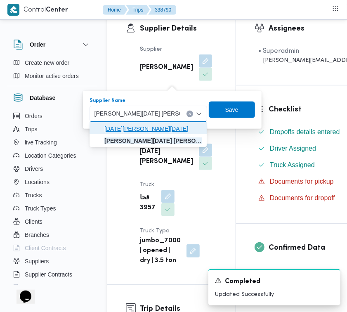
click at [157, 125] on span "[DATE][PERSON_NAME][DATE]" at bounding box center [153, 129] width 98 height 10
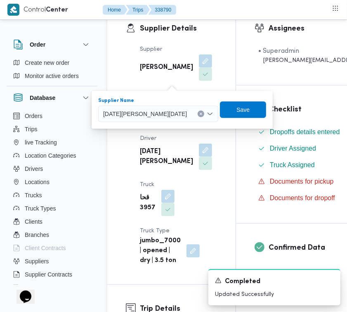
click at [156, 114] on span "[DATE][PERSON_NAME][DATE]" at bounding box center [145, 113] width 84 height 9
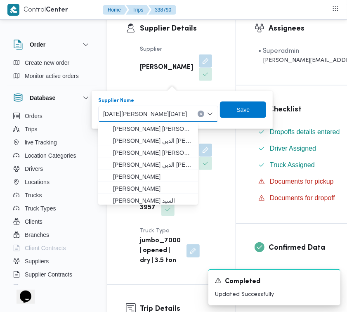
paste input "[PERSON_NAME][DATE]"
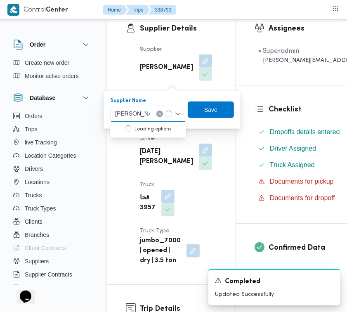
type input "[PERSON_NAME][DATE] [PERSON_NAME]"
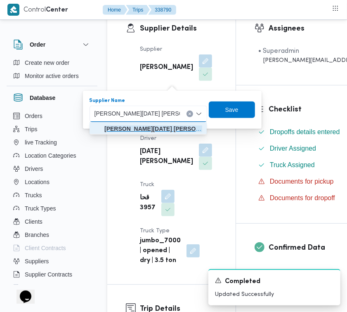
click at [132, 129] on mark "[PERSON_NAME][DATE] [PERSON_NAME]" at bounding box center [163, 128] width 118 height 7
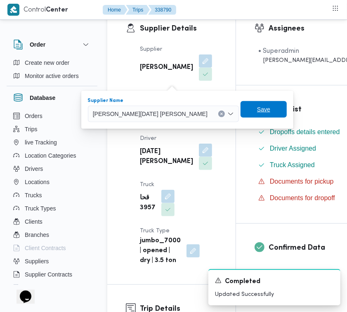
click at [257, 110] on span "Save" at bounding box center [263, 109] width 13 height 10
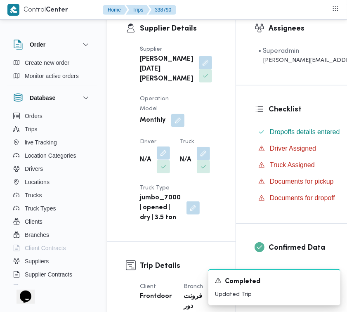
click at [158, 160] on button "button" at bounding box center [163, 153] width 13 height 13
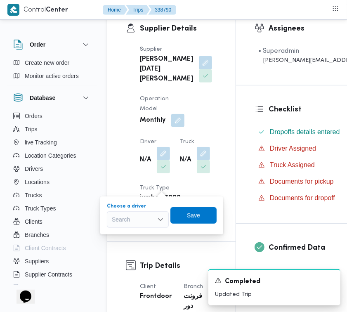
click at [151, 220] on div "Search" at bounding box center [138, 219] width 62 height 17
paste input "[PERSON_NAME]"
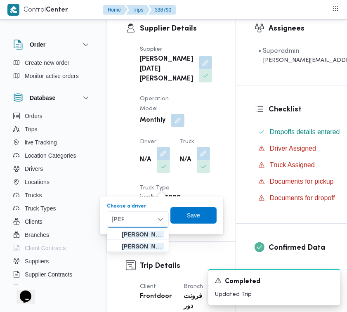
type input "[PERSON_NAME]"
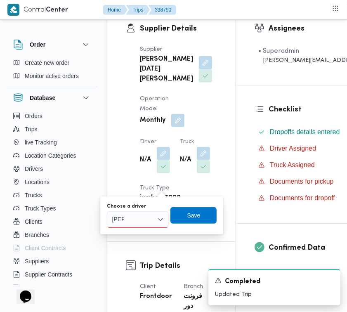
click at [142, 218] on div "[PERSON_NAME]" at bounding box center [138, 219] width 62 height 17
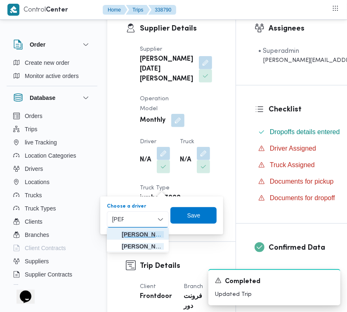
click at [136, 231] on span "[PERSON_NAME] [PERSON_NAME]" at bounding box center [143, 234] width 42 height 10
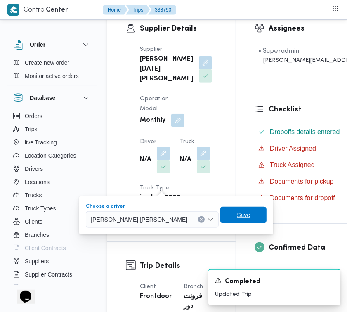
click at [220, 215] on span "Save" at bounding box center [243, 215] width 46 height 17
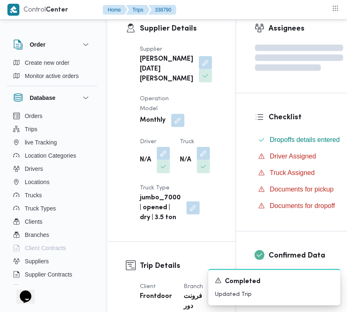
click at [192, 172] on div "N/A" at bounding box center [195, 160] width 32 height 28
click at [201, 160] on button "button" at bounding box center [203, 153] width 13 height 13
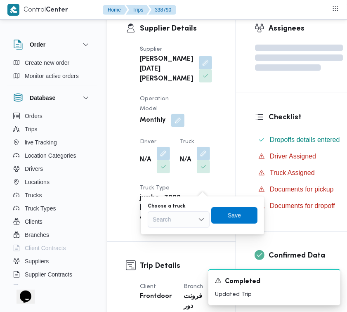
click at [187, 215] on div "Search" at bounding box center [179, 219] width 62 height 17
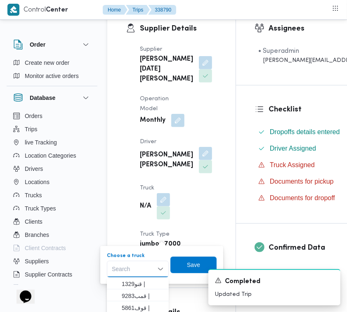
paste input "5942"
type input "5942"
drag, startPoint x: 114, startPoint y: 282, endPoint x: 118, endPoint y: 281, distance: 4.2
click at [114, 282] on icon "button" at bounding box center [115, 284] width 7 height 7
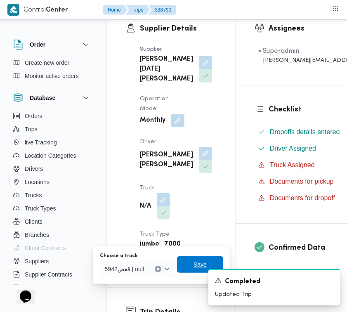
click at [193, 263] on span "Save" at bounding box center [200, 264] width 46 height 17
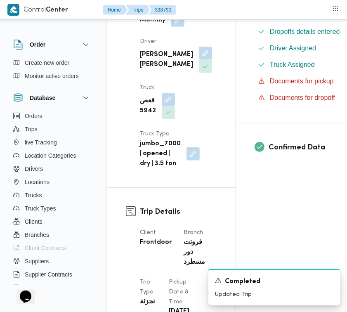
scroll to position [520, 0]
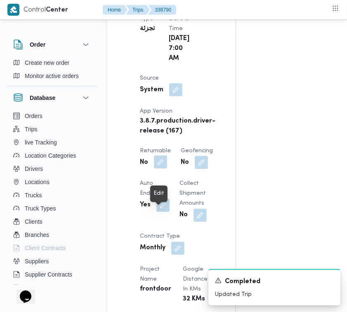
click at [157, 169] on button "button" at bounding box center [160, 162] width 13 height 13
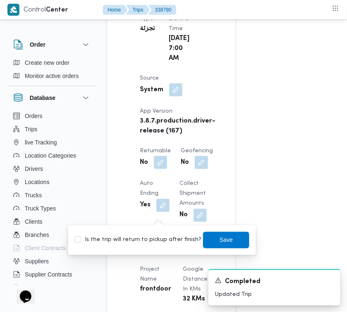
click at [151, 239] on label "Is the trip will return to pickup after finish?" at bounding box center [138, 240] width 127 height 10
checkbox input "true"
click at [214, 248] on span "Save" at bounding box center [226, 240] width 46 height 17
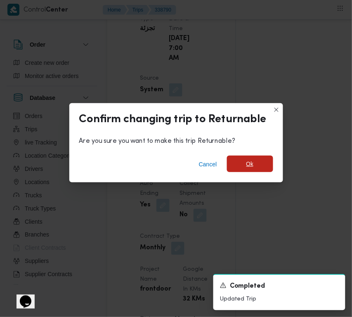
click at [254, 172] on span "Ok" at bounding box center [250, 164] width 46 height 17
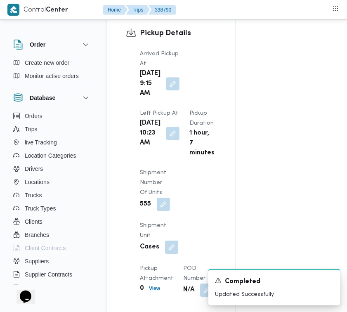
scroll to position [1339, 0]
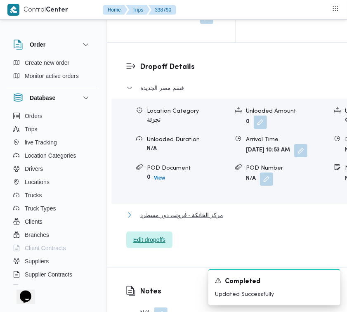
click at [160, 220] on span "مركز الخانكة - فرونت دور مسطرد" at bounding box center [181, 215] width 83 height 10
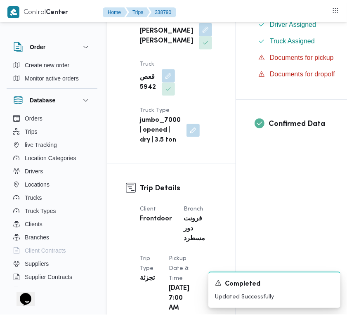
scroll to position [0, 0]
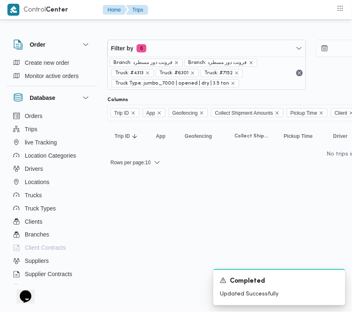
drag, startPoint x: 215, startPoint y: 36, endPoint x: 212, endPoint y: 39, distance: 4.4
click at [215, 36] on div "Filter by 6 Branch: فرونت دور مسطرد Branch: فرونت دور مسطرد Truck: #4313 Truck:…" at bounding box center [310, 65] width 417 height 60
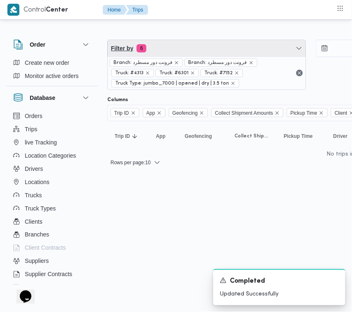
click at [149, 52] on span "Filter by 6" at bounding box center [207, 48] width 198 height 17
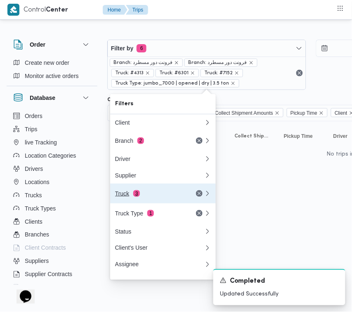
click at [133, 197] on span "3" at bounding box center [136, 193] width 7 height 7
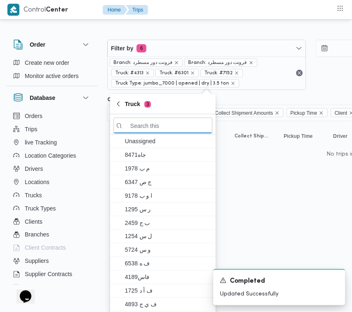
paste input "1234"
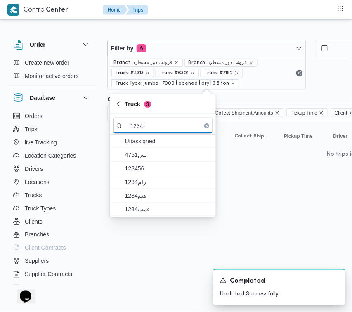
type input "1234"
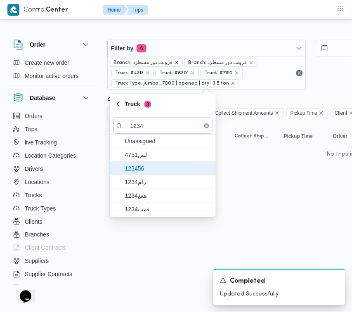
click at [151, 166] on span "123456" at bounding box center [168, 168] width 86 height 10
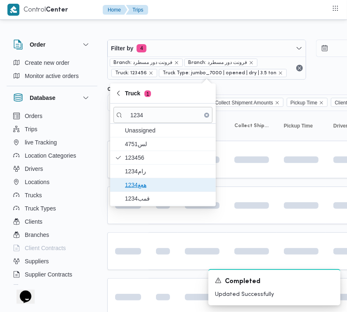
click at [151, 182] on span "هعغ1234" at bounding box center [168, 185] width 86 height 10
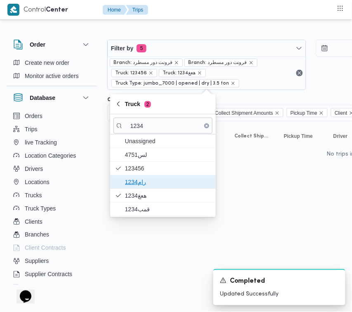
click at [144, 187] on span "رام1234" at bounding box center [168, 182] width 86 height 10
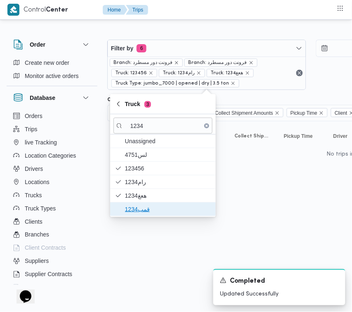
click at [139, 211] on span "قمب1234" at bounding box center [168, 209] width 86 height 10
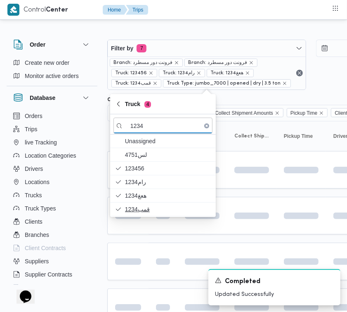
click at [133, 260] on span at bounding box center [113, 261] width 57 height 7
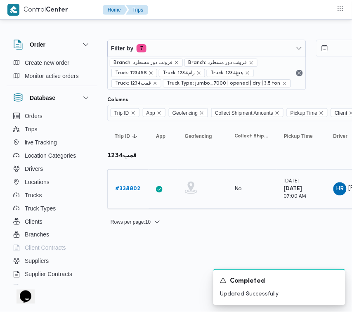
click at [131, 182] on div "# 338802" at bounding box center [128, 189] width 33 height 17
click at [131, 191] on b "# 338802" at bounding box center [127, 188] width 25 height 5
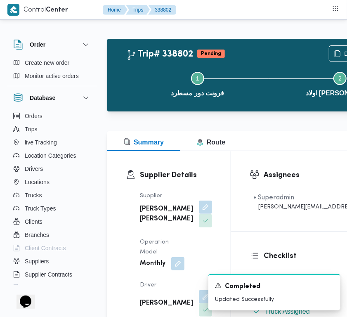
click at [199, 212] on button "button" at bounding box center [205, 207] width 13 height 13
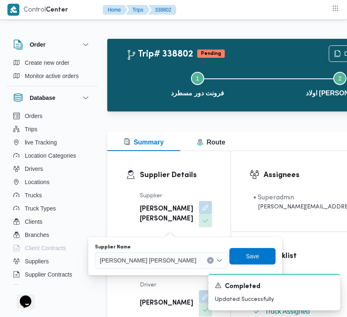
click at [149, 251] on div "Supplier Name [PERSON_NAME] [PERSON_NAME]" at bounding box center [161, 256] width 133 height 25
click at [153, 260] on span "[PERSON_NAME] [PERSON_NAME]" at bounding box center [148, 259] width 97 height 9
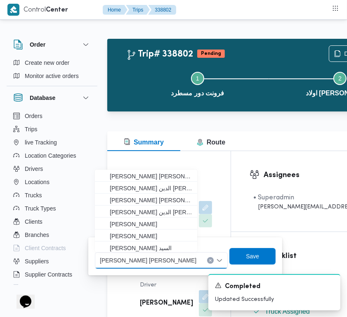
paste input "[PERSON_NAME][DATE]"
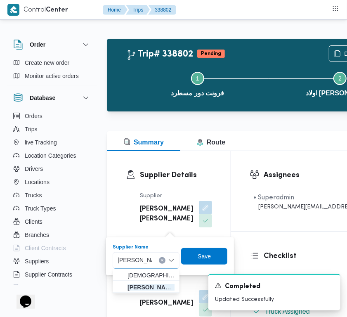
type input "[PERSON_NAME][DATE]"
drag, startPoint x: 140, startPoint y: 279, endPoint x: 139, endPoint y: 288, distance: 8.3
click at [139, 288] on div "[DATE] [PERSON_NAME][DATE] علي [PERSON_NAME][DATE] [PERSON_NAME]" at bounding box center [146, 281] width 67 height 24
click at [139, 288] on span "[PERSON_NAME][DATE] [PERSON_NAME]" at bounding box center [151, 287] width 47 height 10
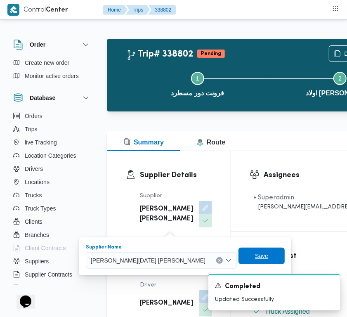
click at [255, 257] on span "Save" at bounding box center [261, 256] width 13 height 10
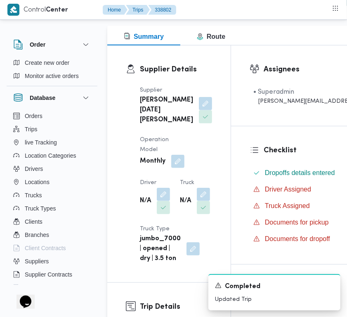
scroll to position [123, 0]
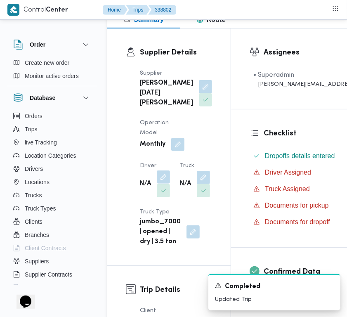
drag, startPoint x: 163, startPoint y: 197, endPoint x: 159, endPoint y: 197, distance: 4.5
click at [163, 184] on button "button" at bounding box center [163, 176] width 13 height 13
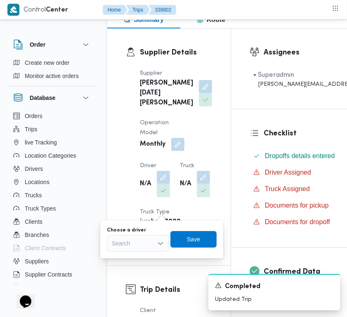
click at [141, 254] on div "You are in a dialog. To close this dialog, hit escape. Choose a driver Search S…" at bounding box center [161, 239] width 123 height 38
click at [137, 246] on div "Search" at bounding box center [138, 243] width 62 height 17
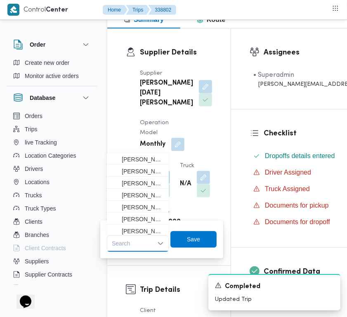
paste input "[PERSON_NAME]"
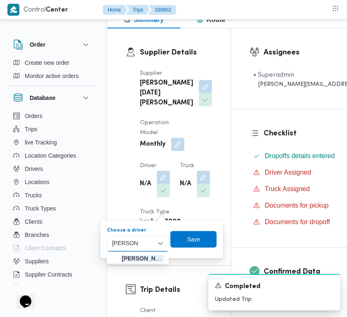
type input "[PERSON_NAME]"
click at [143, 248] on div "[PERSON_NAME]" at bounding box center [138, 243] width 62 height 17
click at [140, 255] on span "[PERSON_NAME]" at bounding box center [143, 258] width 42 height 10
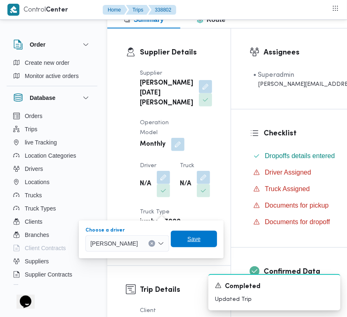
click at [215, 232] on span "Save" at bounding box center [194, 239] width 46 height 17
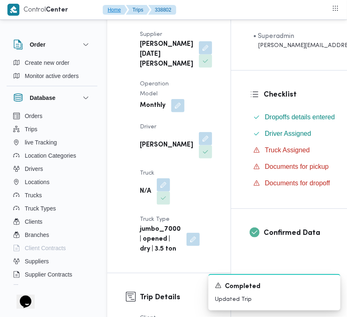
scroll to position [278, 0]
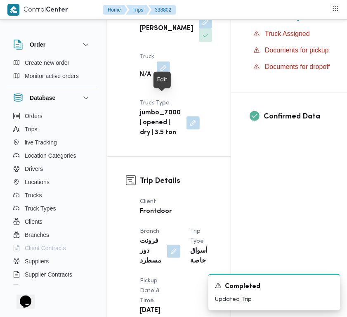
click at [163, 75] on button "button" at bounding box center [163, 68] width 13 height 13
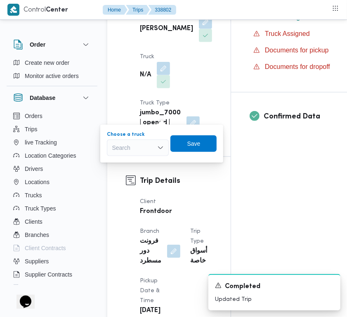
click at [115, 147] on div "Search" at bounding box center [138, 148] width 62 height 17
paste input "9346"
type input "9346"
click at [120, 165] on span "قهف 9346 | null" at bounding box center [137, 162] width 55 height 13
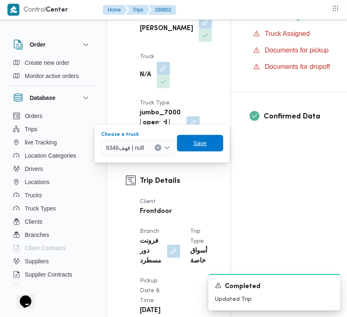
click at [212, 143] on span "Save" at bounding box center [200, 143] width 46 height 17
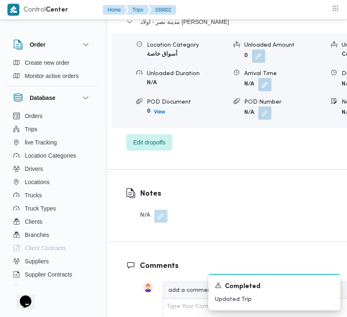
scroll to position [1679, 0]
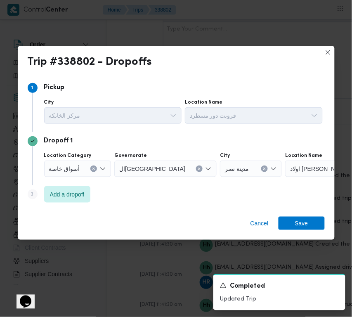
click at [76, 170] on span "أسواق خاصة" at bounding box center [64, 168] width 31 height 9
click at [220, 176] on div "مدينة نصر" at bounding box center [251, 169] width 62 height 17
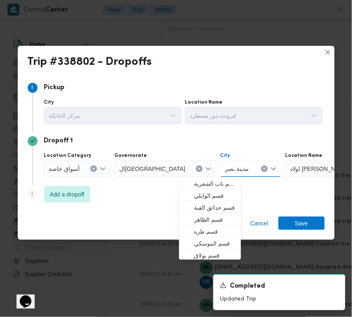
click at [263, 170] on icon "Clear input" at bounding box center [264, 168] width 3 height 3
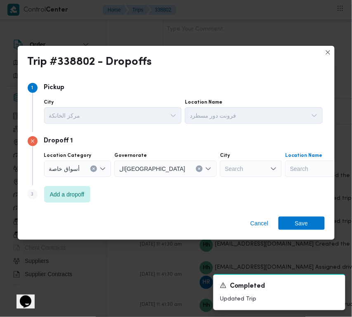
click at [285, 166] on div "Search" at bounding box center [336, 169] width 103 height 17
paste input "Carrefour madinaty"
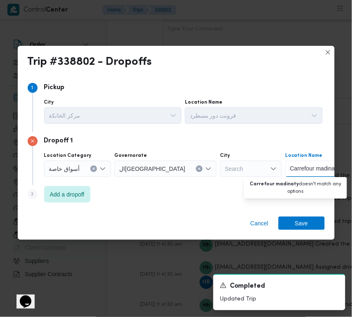
click at [290, 173] on input "Carrefour madinaty" at bounding box center [315, 169] width 50 height 10
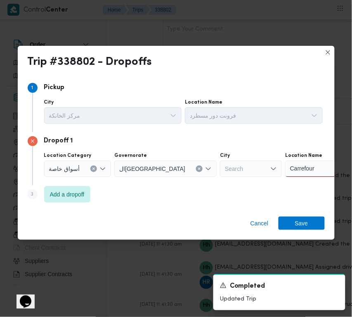
click at [285, 161] on div "Carrefour Carrefour" at bounding box center [336, 169] width 103 height 17
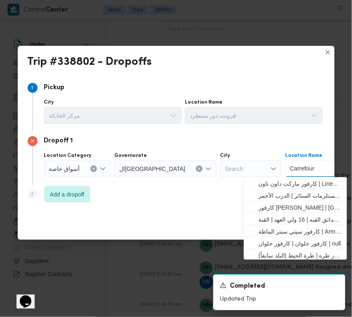
click at [290, 172] on input "Carrefour" at bounding box center [304, 169] width 28 height 10
paste input "كارفور"
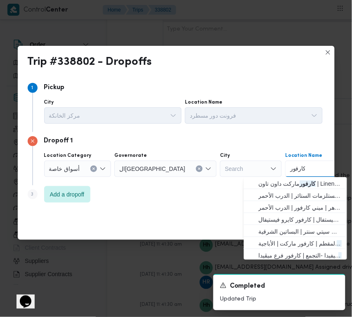
type input "كارفور مد"
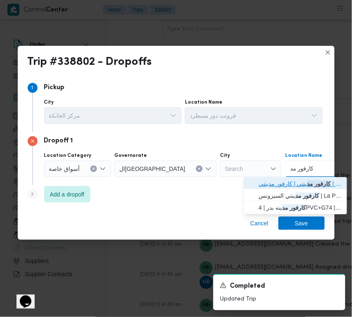
click at [290, 180] on span "كارفور مد ينتي | كارفور مدينتي | null" at bounding box center [300, 184] width 83 height 10
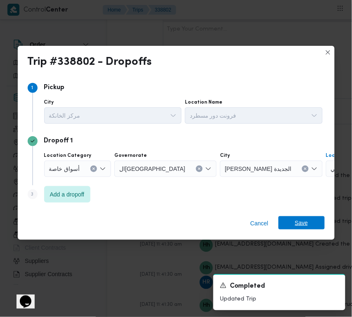
click at [315, 221] on span "Save" at bounding box center [302, 222] width 46 height 13
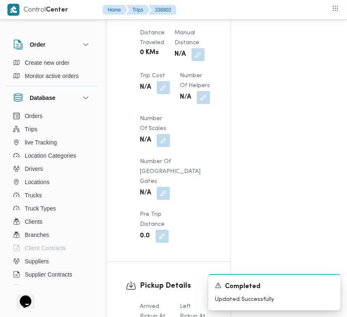
scroll to position [568, 0]
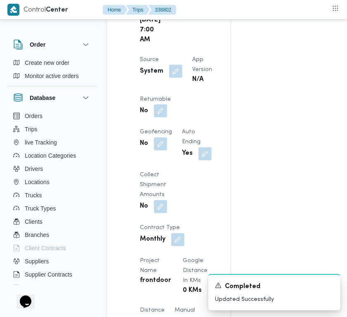
click at [172, 118] on div "No" at bounding box center [155, 111] width 33 height 15
click at [167, 117] on button "button" at bounding box center [160, 110] width 13 height 13
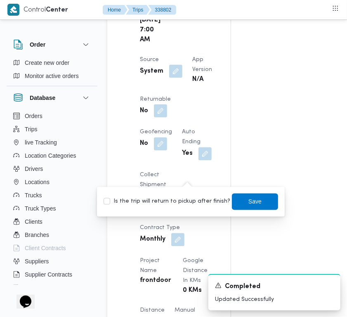
click at [188, 197] on label "Is the trip will return to pickup after finish?" at bounding box center [167, 202] width 127 height 10
checkbox input "true"
click at [248, 201] on span "Save" at bounding box center [254, 201] width 13 height 10
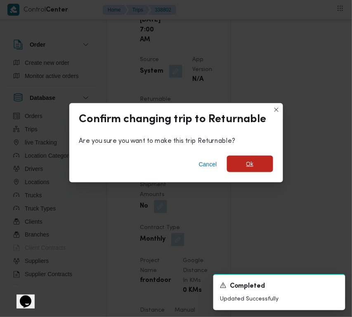
click at [265, 167] on span "Ok" at bounding box center [250, 164] width 46 height 17
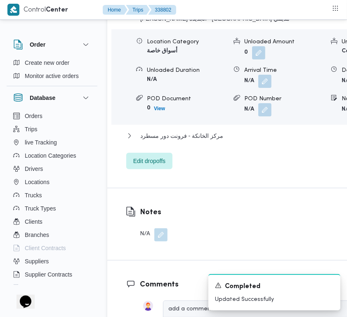
scroll to position [1313, 0]
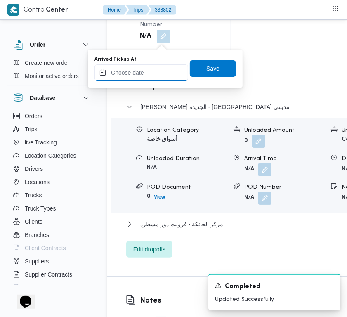
click at [145, 74] on input "Arrived Pickup At" at bounding box center [142, 72] width 94 height 17
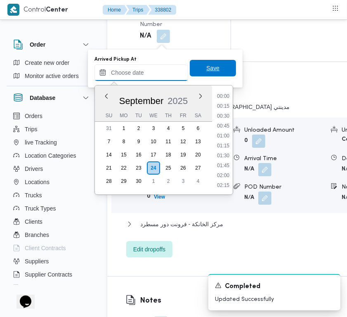
paste input "[DATE] 7:30:00 AM"
type input "[DATE] 7:30:00 AM"
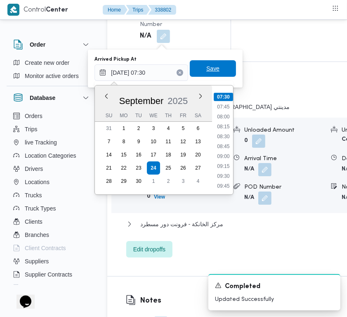
drag, startPoint x: 220, startPoint y: 66, endPoint x: 207, endPoint y: 73, distance: 14.8
click at [220, 66] on span "Save" at bounding box center [213, 68] width 46 height 17
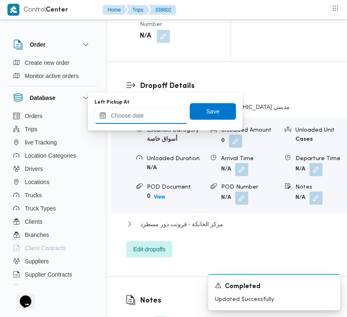
click at [159, 122] on input "Left Pickup At" at bounding box center [142, 115] width 94 height 17
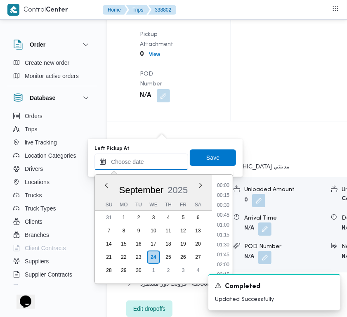
paste input "[DATE] 7:30:00 AM"
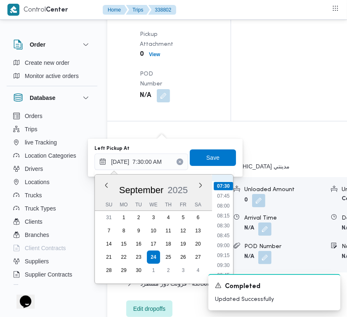
click at [232, 222] on ul "00:00 00:15 00:30 00:45 01:00 01:15 01:30 01:45 02:00 02:15 02:30 02:45 03:00 0…" at bounding box center [223, 229] width 19 height 96
click at [219, 228] on li "08:30" at bounding box center [223, 226] width 19 height 8
type input "[DATE] 08:30"
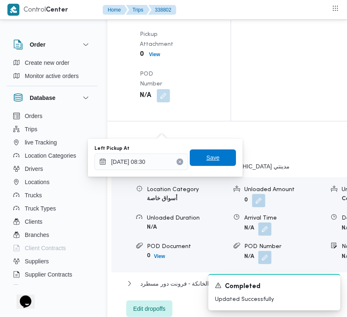
click at [199, 158] on span "Save" at bounding box center [213, 157] width 46 height 17
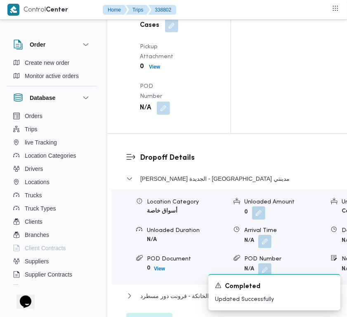
scroll to position [0, 0]
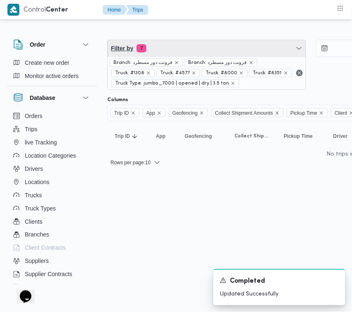
click at [198, 47] on span "Filter by 7" at bounding box center [207, 48] width 198 height 17
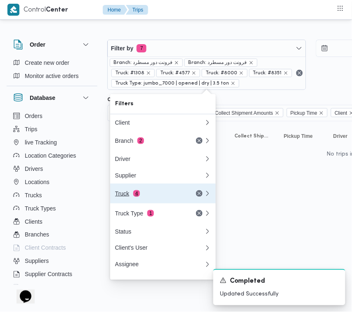
click at [153, 201] on div "Truck 4" at bounding box center [159, 194] width 99 height 20
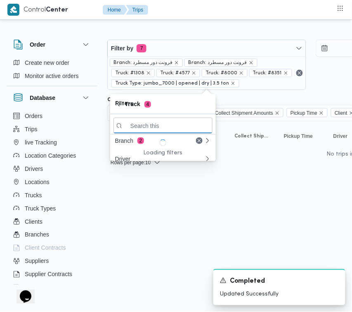
paste input "6121"
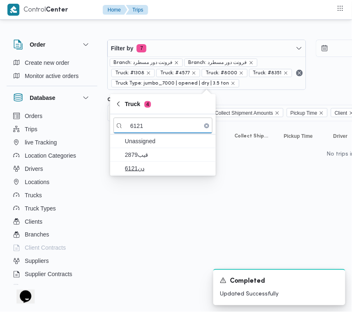
type input "6121"
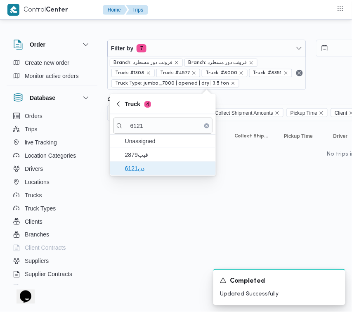
click at [149, 164] on span "دن6121" at bounding box center [168, 168] width 86 height 10
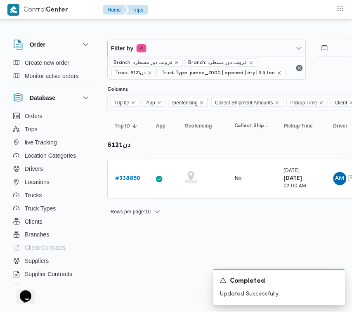
click at [158, 217] on div "Rows per page : 10 1" at bounding box center [354, 212] width 505 height 20
click at [137, 180] on b "# 338850" at bounding box center [127, 178] width 25 height 5
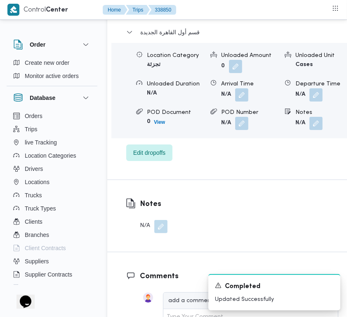
scroll to position [1210, 0]
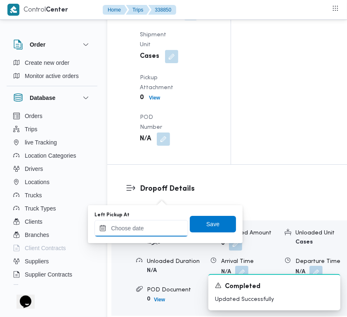
click at [158, 223] on input "Left Pickup At" at bounding box center [142, 228] width 94 height 17
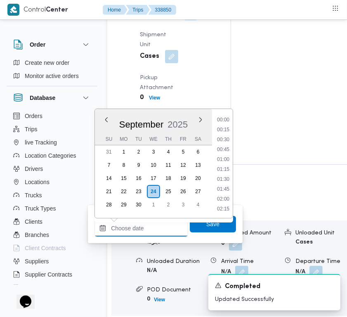
scroll to position [465, 0]
click at [227, 170] on li "13:00" at bounding box center [223, 170] width 19 height 8
type input "[DATE] 13:00"
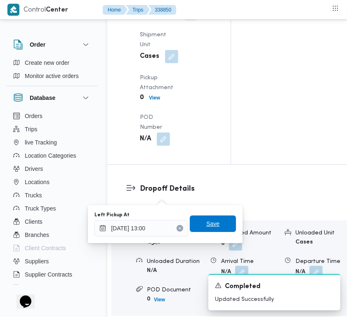
click at [218, 229] on span "Save" at bounding box center [213, 223] width 46 height 17
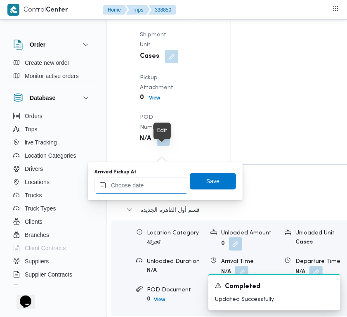
click at [166, 188] on input "Arrived Pickup At" at bounding box center [142, 185] width 94 height 17
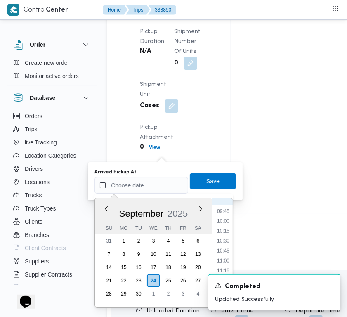
scroll to position [303, 0]
click at [229, 223] on li "08:00" at bounding box center [223, 223] width 19 height 8
type input "[DATE] 08:00"
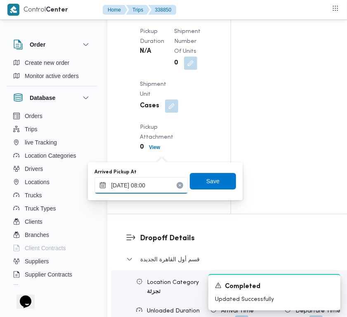
click at [162, 187] on input "[DATE] 08:00" at bounding box center [142, 185] width 94 height 17
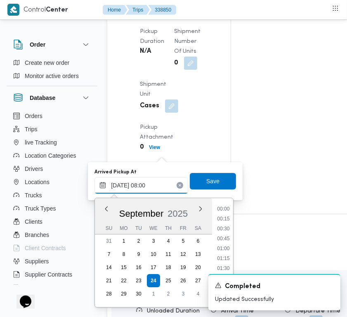
scroll to position [267, 0]
click at [162, 187] on input "[DATE] 08:00" at bounding box center [142, 185] width 94 height 17
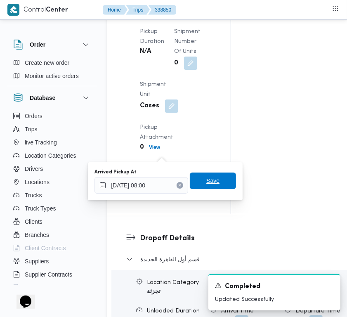
click at [210, 178] on span "Save" at bounding box center [212, 181] width 13 height 10
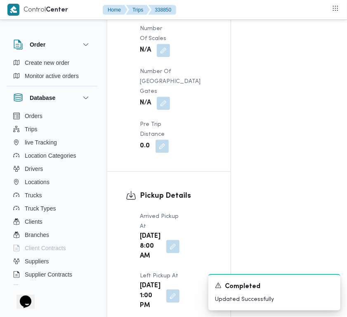
scroll to position [655, 0]
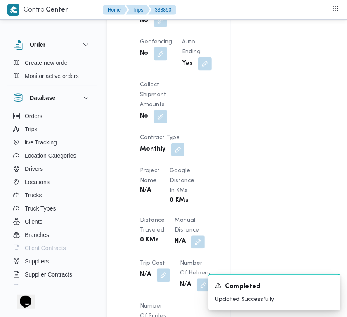
click at [167, 27] on button "button" at bounding box center [160, 20] width 13 height 13
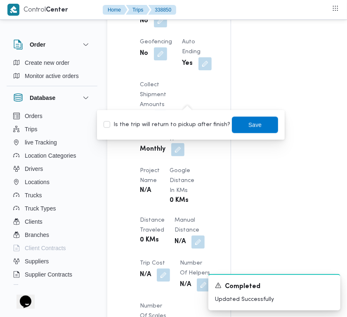
click at [195, 129] on label "Is the trip will return to pickup after finish?" at bounding box center [167, 125] width 127 height 10
checkbox input "true"
click at [181, 55] on div "Client Frontdoor Branch فرونت دور مسطرد Trip Type تجزئة Pickup date & time [DAT…" at bounding box center [176, 123] width 82 height 624
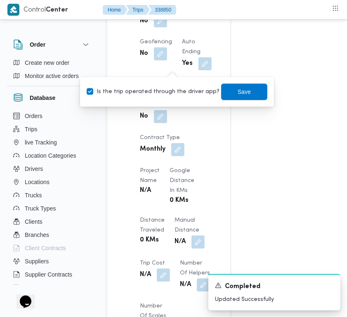
click at [170, 91] on label "Is the trip operated through the driver app?" at bounding box center [153, 92] width 133 height 10
checkbox input "false"
click at [243, 91] on span "Save" at bounding box center [244, 91] width 46 height 17
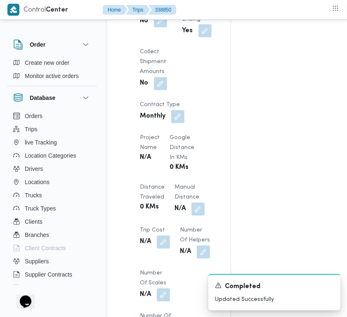
scroll to position [0, 0]
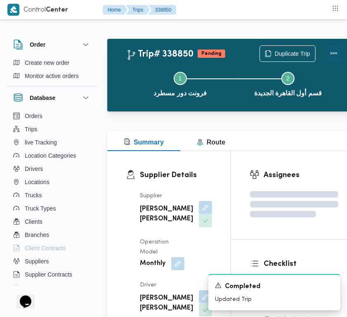
click at [326, 52] on button "Actions" at bounding box center [334, 53] width 17 height 17
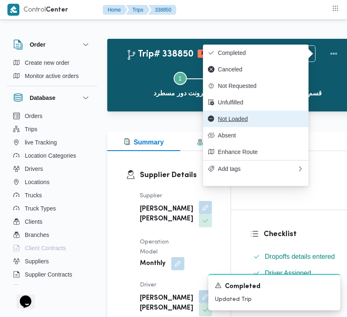
click at [254, 122] on span "Not Loaded" at bounding box center [261, 119] width 86 height 7
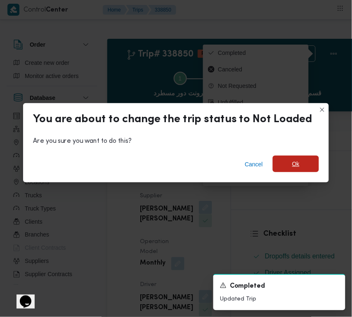
click at [288, 166] on span "Ok" at bounding box center [296, 164] width 46 height 17
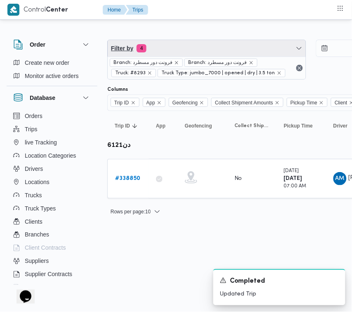
click at [168, 45] on span "Filter by 4" at bounding box center [207, 48] width 198 height 17
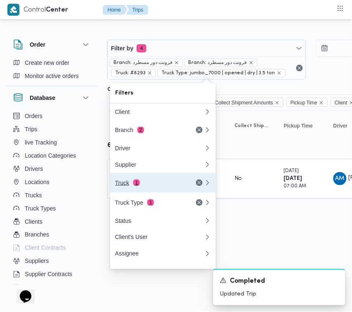
click at [156, 182] on div "Truck 1" at bounding box center [149, 183] width 69 height 7
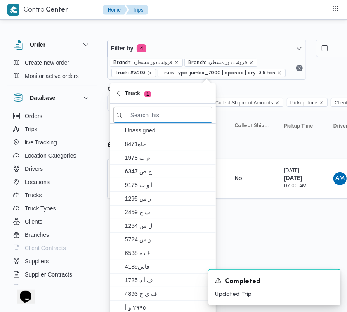
paste input "2784"
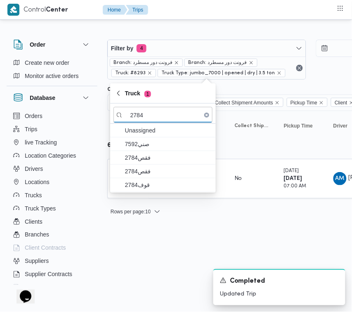
type input "2784"
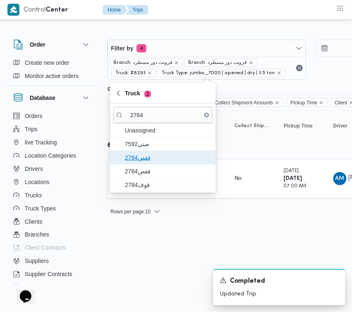
click at [150, 152] on span "فقص2784" at bounding box center [163, 157] width 99 height 13
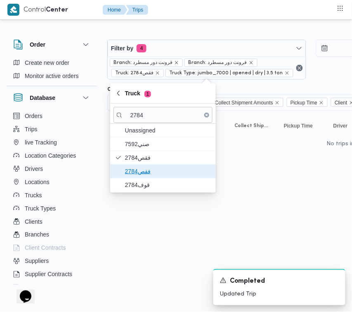
click at [154, 169] on span "فقص2784" at bounding box center [168, 171] width 86 height 10
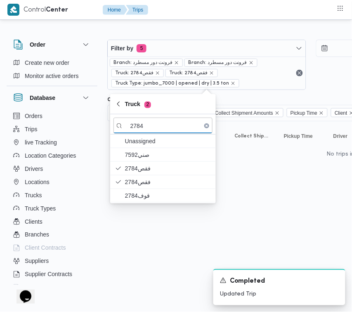
click at [140, 206] on html "Control Center Home Trips Order Create new order Monitor active orders Database…" at bounding box center [176, 156] width 352 height 312
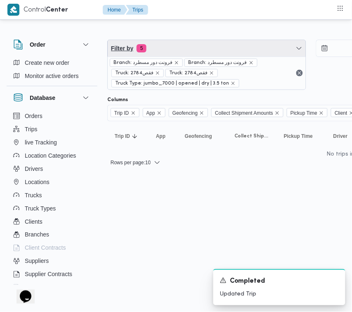
click at [168, 46] on span "Filter by 5" at bounding box center [207, 48] width 198 height 17
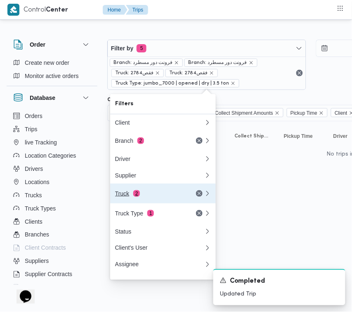
click at [156, 192] on div "Truck 2" at bounding box center [159, 194] width 99 height 20
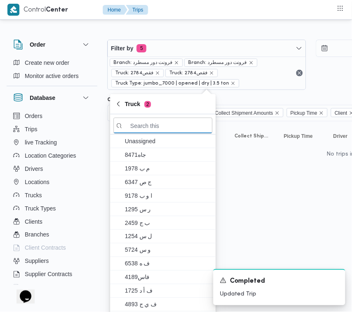
paste input "2784"
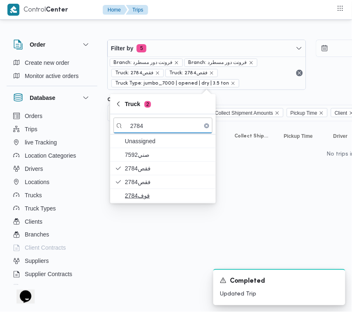
type input "2784"
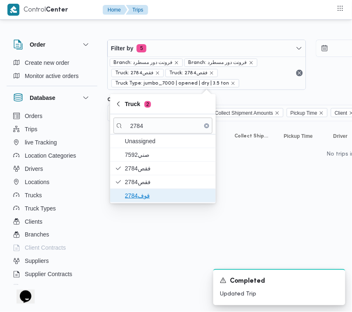
click at [141, 195] on span "قوف2784" at bounding box center [168, 196] width 86 height 10
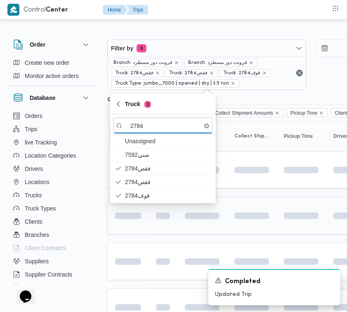
click at [149, 232] on td at bounding box center [163, 216] width 29 height 38
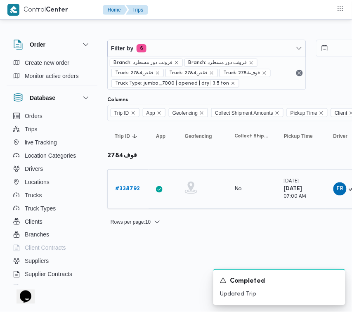
click at [128, 185] on link "# 338792" at bounding box center [127, 189] width 25 height 10
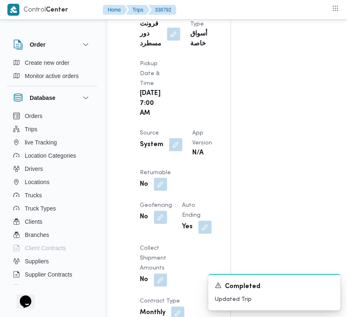
scroll to position [557, 0]
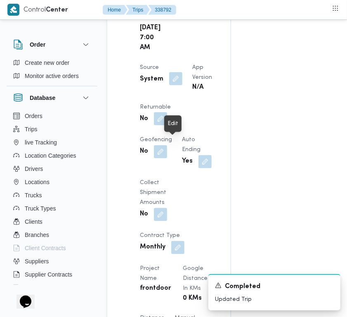
click at [169, 85] on button "button" at bounding box center [175, 78] width 13 height 13
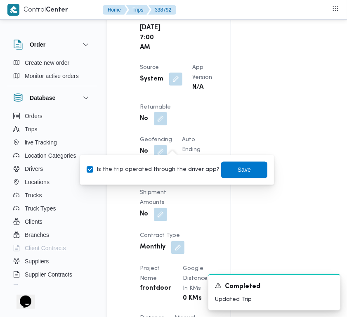
click at [194, 174] on label "Is the trip operated through the driver app?" at bounding box center [153, 170] width 133 height 10
checkbox input "false"
click at [238, 173] on span "Save" at bounding box center [244, 170] width 13 height 10
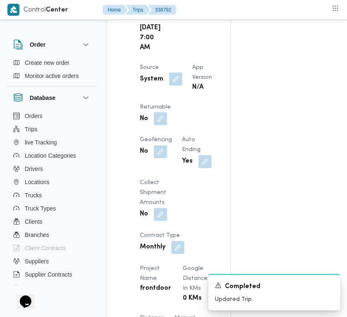
scroll to position [0, 0]
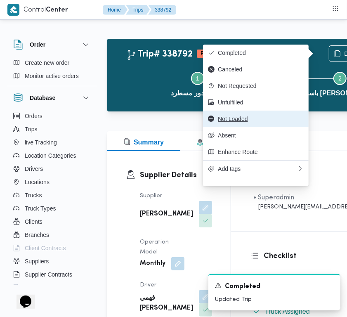
click at [237, 122] on span "Not Loaded" at bounding box center [261, 119] width 86 height 7
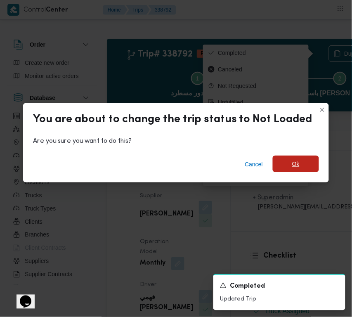
click at [308, 161] on span "Ok" at bounding box center [296, 164] width 46 height 17
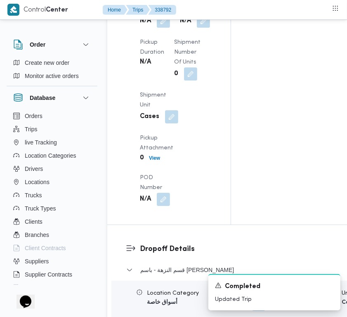
scroll to position [1202, 0]
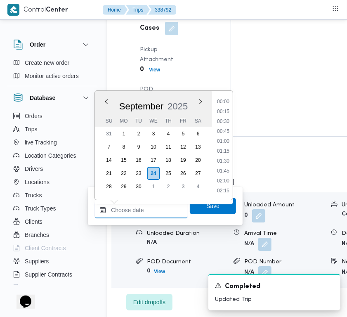
drag, startPoint x: 168, startPoint y: 212, endPoint x: 180, endPoint y: 208, distance: 13.2
click at [168, 212] on input "Left Pickup At" at bounding box center [142, 210] width 94 height 17
click at [228, 138] on li "12:45" at bounding box center [223, 142] width 19 height 8
type input "[DATE] 12:45"
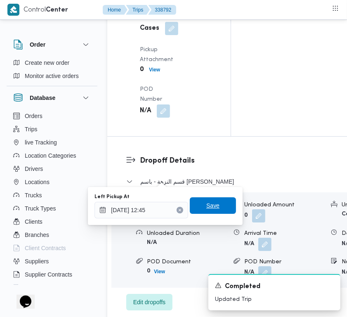
click at [206, 213] on span "Save" at bounding box center [213, 205] width 46 height 17
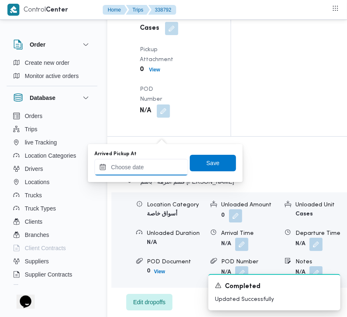
click at [162, 175] on div at bounding box center [142, 167] width 94 height 17
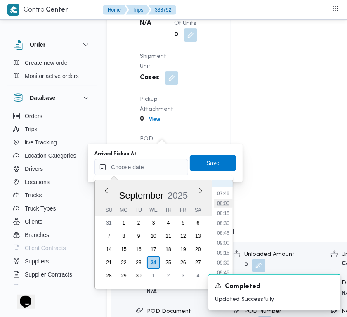
scroll to position [303, 0]
click at [230, 201] on li "08:00" at bounding box center [223, 205] width 19 height 8
type input "[DATE] 08:00"
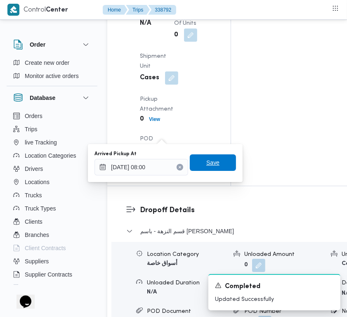
click at [206, 159] on span "Save" at bounding box center [212, 163] width 13 height 10
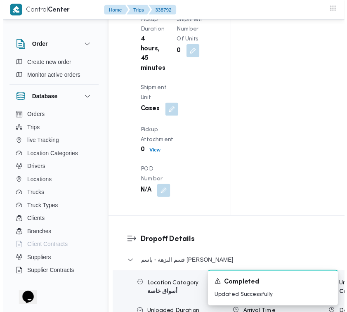
scroll to position [0, 0]
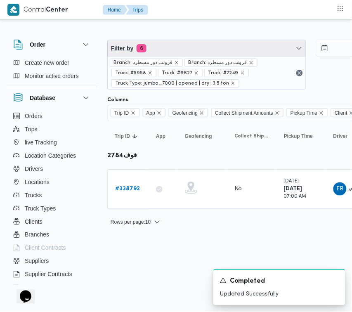
click at [186, 43] on span "Filter by 6" at bounding box center [207, 48] width 198 height 17
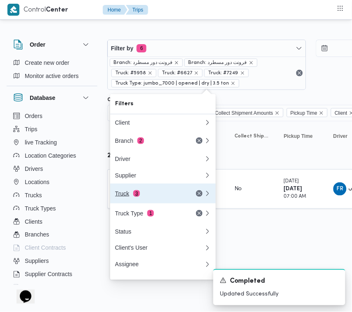
click at [142, 196] on div "Truck 3" at bounding box center [149, 193] width 69 height 7
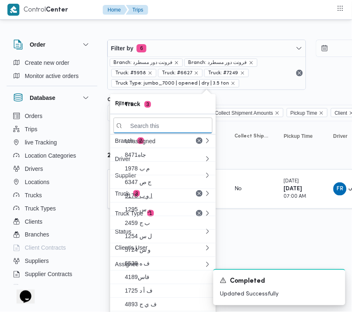
paste input "5132"
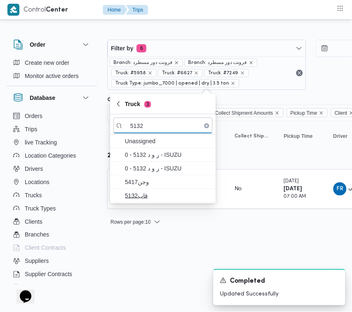
type input "5132"
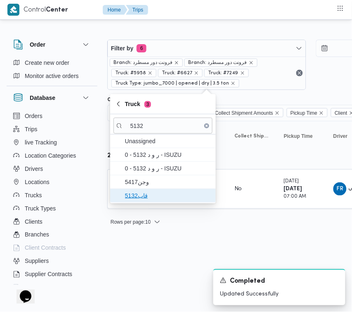
click at [154, 199] on span "قاب5132" at bounding box center [168, 196] width 86 height 10
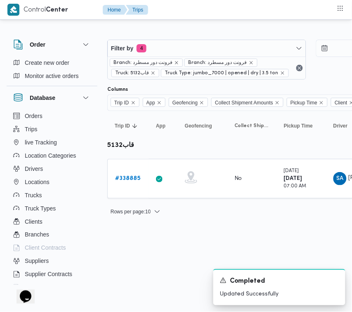
click at [142, 270] on html "Control Center Home Trips Order Create new order Monitor active orders Database…" at bounding box center [176, 156] width 352 height 312
click at [124, 178] on b "# 338885" at bounding box center [127, 178] width 25 height 5
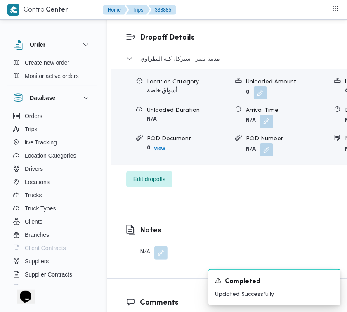
scroll to position [1092, 0]
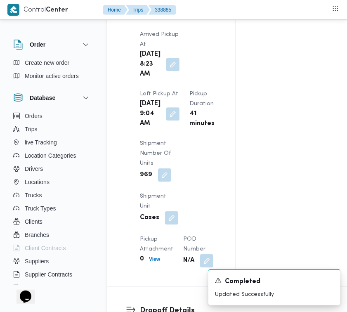
click at [168, 130] on div "[DATE] 9:04 AM" at bounding box center [159, 113] width 41 height 31
click at [168, 120] on button "button" at bounding box center [172, 113] width 13 height 13
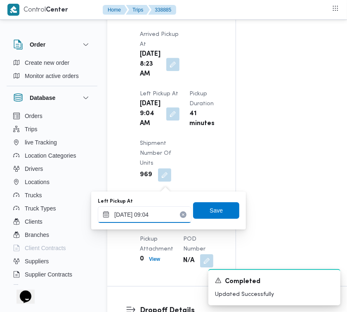
click at [166, 215] on input "[DATE] 09:04" at bounding box center [145, 214] width 94 height 17
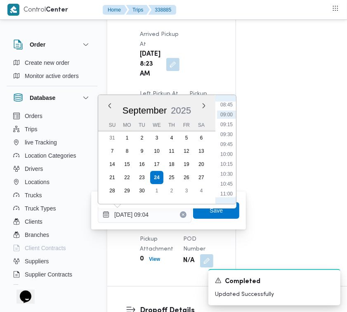
scroll to position [368, 0]
click at [230, 166] on li "10:45" at bounding box center [226, 163] width 19 height 8
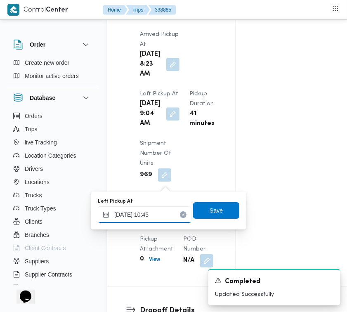
click at [166, 209] on input "[DATE] 10:45" at bounding box center [145, 214] width 94 height 17
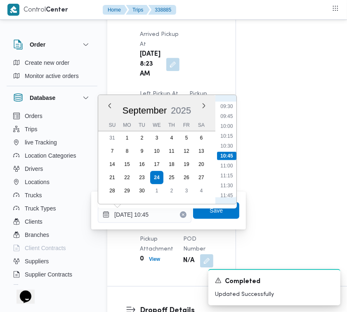
scroll to position [457, 0]
click at [226, 164] on li "13:00" at bounding box center [227, 164] width 19 height 8
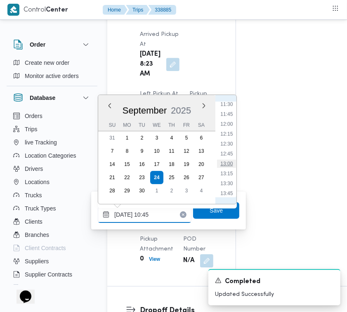
type input "[DATE] 13:00"
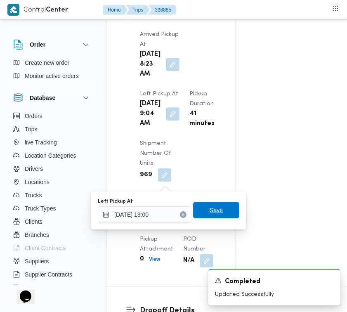
click at [215, 211] on span "Save" at bounding box center [216, 210] width 13 height 10
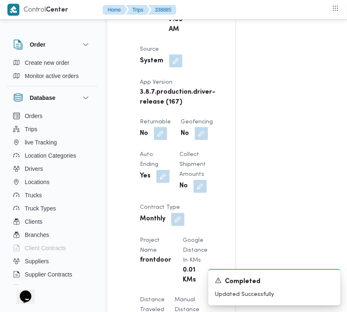
scroll to position [0, 0]
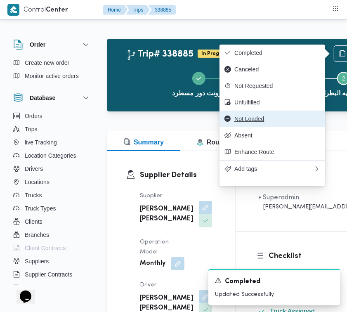
click at [263, 122] on span "Not Loaded" at bounding box center [277, 119] width 86 height 7
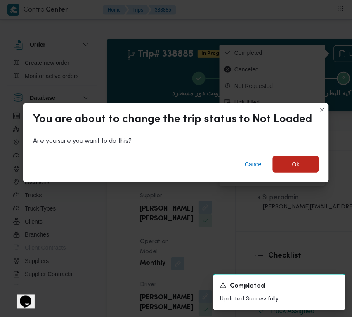
click at [308, 174] on div "Cancel Ok" at bounding box center [176, 165] width 306 height 33
click at [303, 168] on span "Ok" at bounding box center [296, 164] width 46 height 17
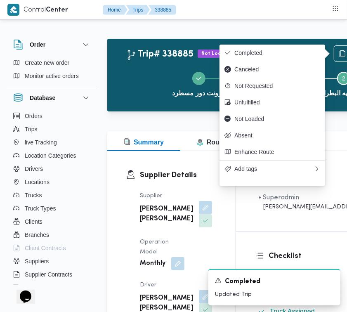
click at [99, 35] on div "Order Create new order Monitor active orders Database Orders Trips live Trackin…" at bounding box center [56, 160] width 99 height 255
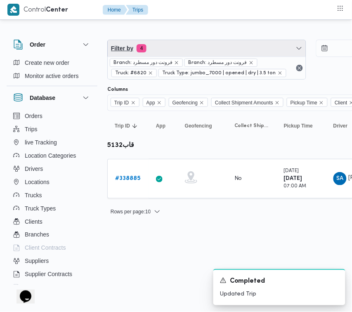
click at [193, 41] on span "Filter by 4" at bounding box center [207, 48] width 198 height 17
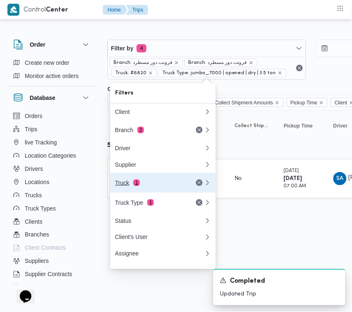
click at [151, 186] on div "Truck 1" at bounding box center [149, 183] width 69 height 7
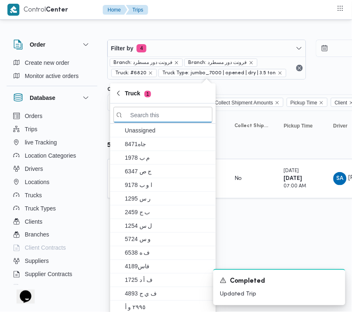
paste input "6941"
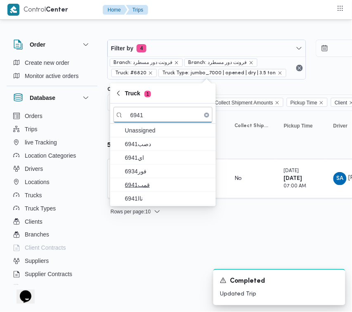
type input "6941"
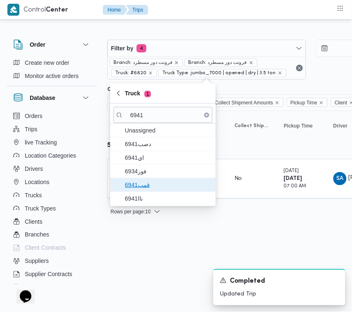
click at [143, 180] on span "قمب6941" at bounding box center [168, 185] width 86 height 10
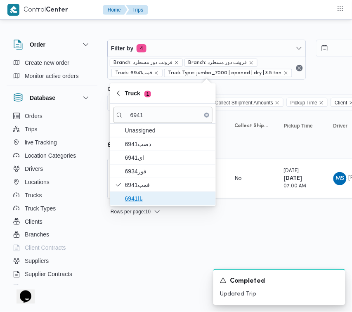
click at [140, 196] on span "ناا6941" at bounding box center [168, 199] width 86 height 10
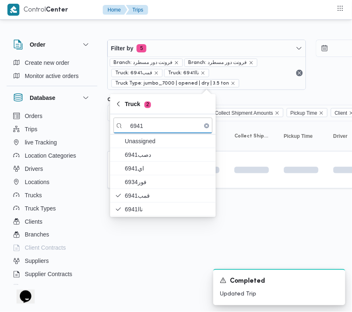
click at [153, 253] on html "Control Center Home Trips Order Create new order Monitor active orders Database…" at bounding box center [176, 156] width 352 height 312
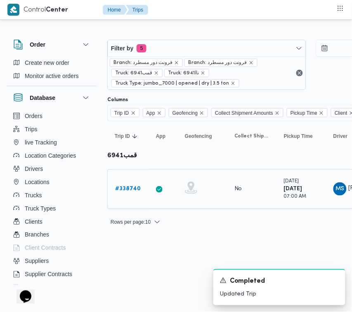
click at [124, 188] on b "# 338740" at bounding box center [128, 188] width 26 height 5
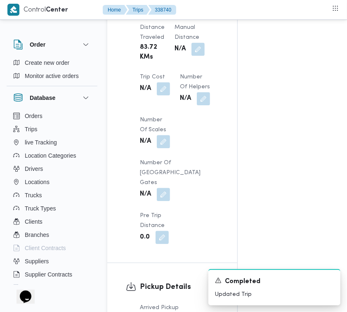
scroll to position [1092, 0]
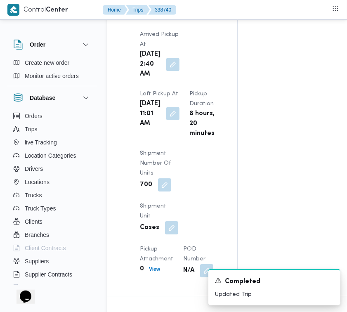
click at [166, 120] on button "button" at bounding box center [172, 113] width 13 height 13
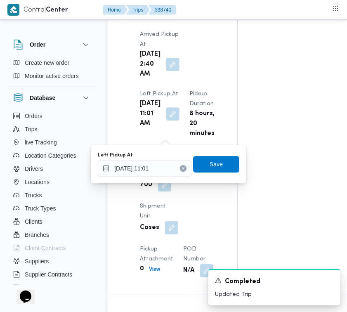
click at [182, 168] on icon "Clear input" at bounding box center [183, 168] width 3 height 3
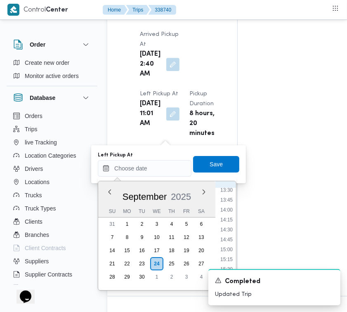
scroll to position [546, 0]
click at [225, 203] on li "14:00" at bounding box center [226, 201] width 19 height 8
type input "[DATE] 14:00"
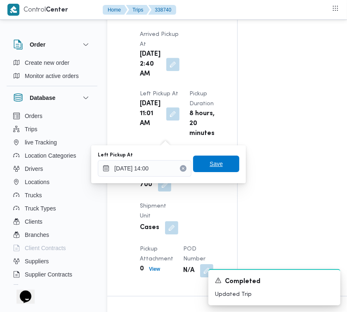
click at [224, 161] on span "Save" at bounding box center [216, 164] width 46 height 17
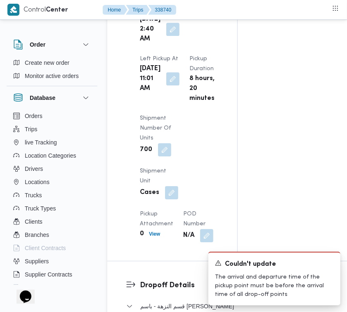
scroll to position [1365, 0]
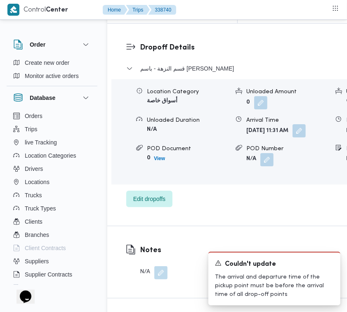
click at [293, 137] on button "button" at bounding box center [299, 130] width 13 height 13
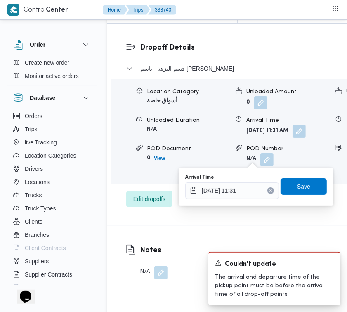
click at [267, 192] on button "Clear input" at bounding box center [270, 190] width 7 height 7
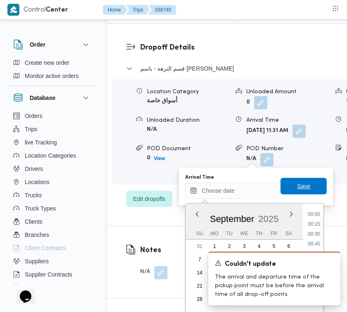
scroll to position [0, 0]
click at [282, 192] on span "Save" at bounding box center [304, 186] width 46 height 17
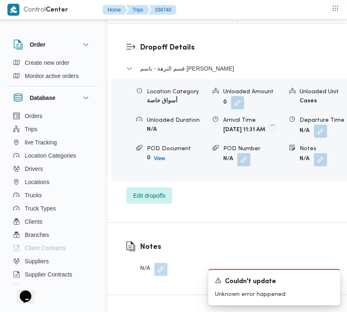
scroll to position [1092, 0]
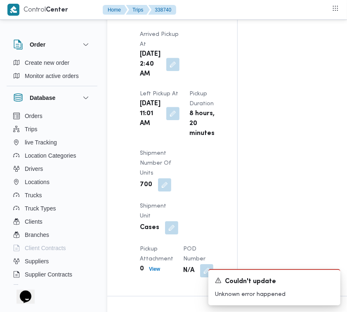
click at [166, 120] on button "button" at bounding box center [172, 113] width 13 height 13
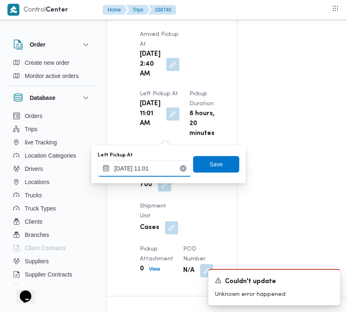
click at [162, 168] on input "[DATE] 11:01" at bounding box center [145, 168] width 94 height 17
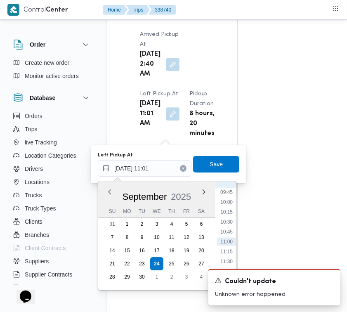
scroll to position [467, 0]
click at [232, 240] on li "13:00" at bounding box center [226, 240] width 19 height 8
type input "[DATE] 11:01"
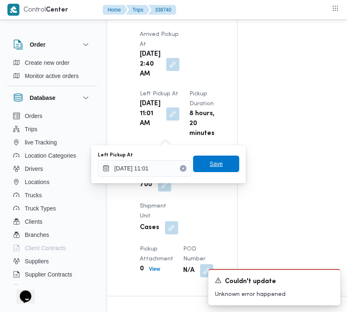
click at [210, 163] on span "Save" at bounding box center [216, 164] width 13 height 10
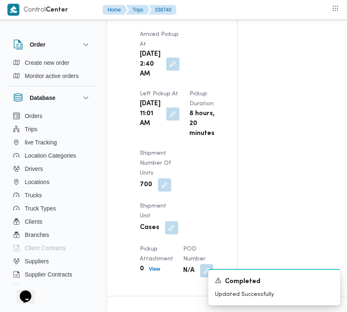
click at [166, 57] on button "button" at bounding box center [172, 63] width 13 height 13
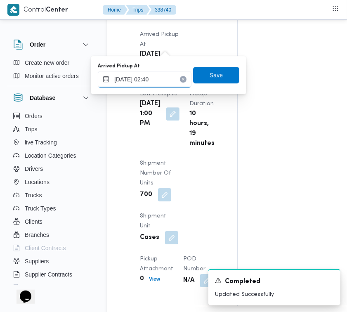
click at [160, 76] on input "[DATE] 02:40" at bounding box center [145, 79] width 94 height 17
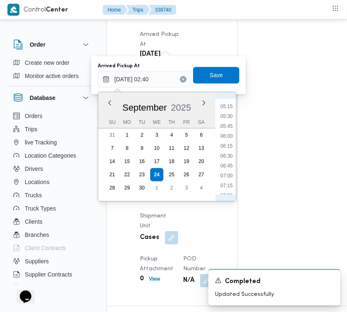
scroll to position [213, 0]
click at [227, 164] on li "07:00" at bounding box center [226, 167] width 19 height 8
type input "[DATE] 07:00"
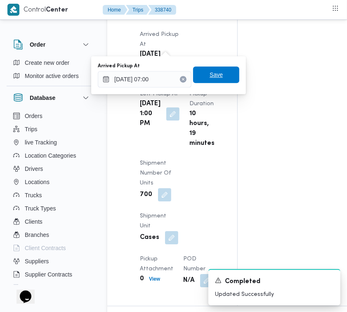
click at [215, 69] on span "Save" at bounding box center [216, 74] width 46 height 17
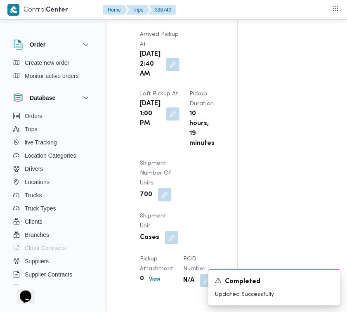
scroll to position [0, 0]
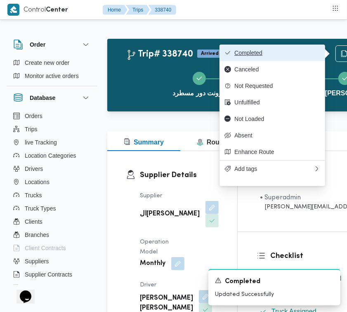
click at [250, 59] on button "Completed" at bounding box center [273, 53] width 106 height 17
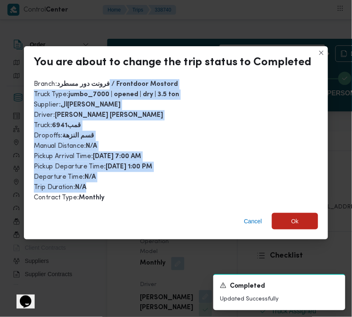
drag, startPoint x: 110, startPoint y: 89, endPoint x: 96, endPoint y: 182, distance: 93.5
click at [96, 182] on div "Branch : فرونت دور مسطرد / Frontdoor Mostord Truck Type : jumbo_7000 | opened |…" at bounding box center [176, 141] width 284 height 124
click at [259, 217] on span "Cancel" at bounding box center [253, 221] width 18 height 10
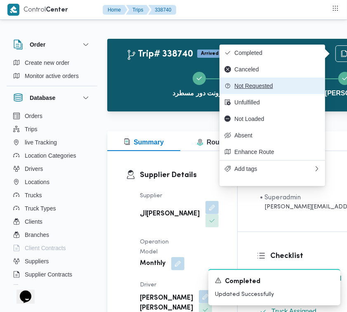
click at [246, 87] on span "Not Requested" at bounding box center [277, 86] width 86 height 7
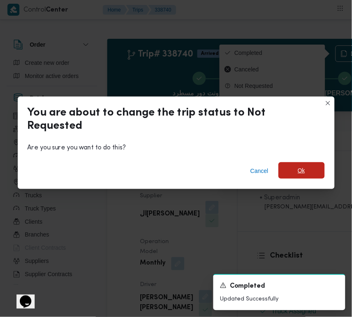
click at [310, 164] on span "Ok" at bounding box center [302, 170] width 46 height 17
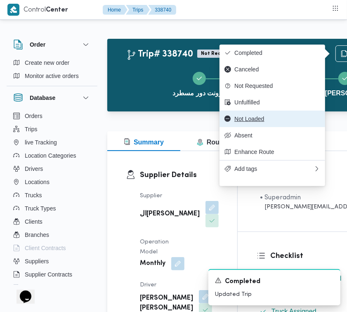
click at [257, 122] on span "Not Loaded" at bounding box center [277, 119] width 86 height 7
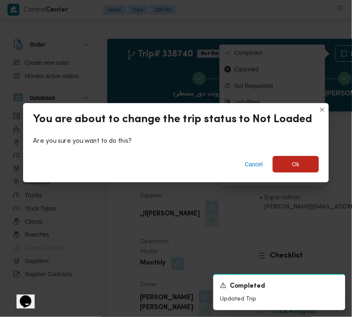
click at [306, 173] on div "Cancel Ok" at bounding box center [176, 165] width 306 height 33
click at [303, 170] on span "Ok" at bounding box center [296, 164] width 46 height 17
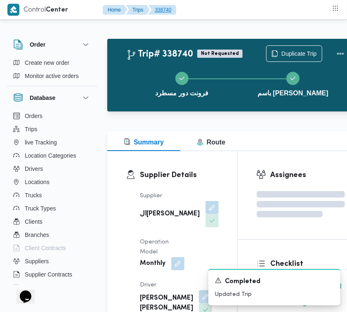
click at [151, 12] on button "338740" at bounding box center [162, 10] width 28 height 10
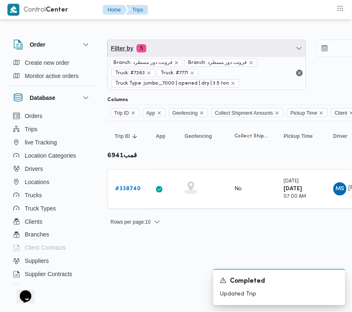
click at [166, 51] on span "Filter by 5" at bounding box center [207, 48] width 198 height 17
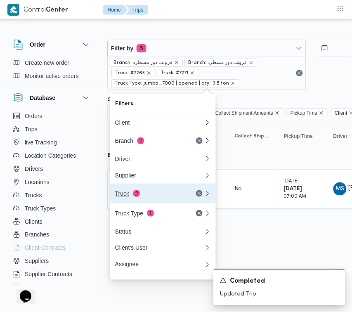
click at [151, 196] on div "Truck 2" at bounding box center [149, 193] width 69 height 7
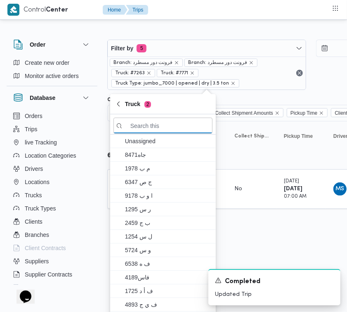
paste input "7952"
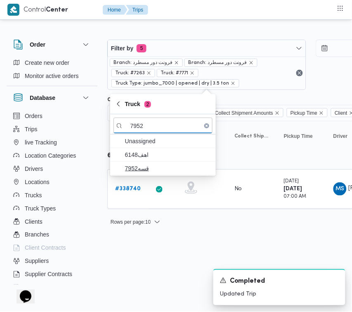
type input "7952"
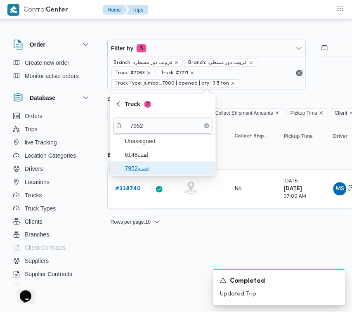
click at [136, 170] on span "قسه7952" at bounding box center [168, 168] width 86 height 10
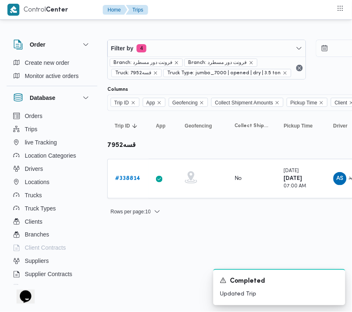
click at [141, 256] on html "Control Center Home Trips Order Create new order Monitor active orders Database…" at bounding box center [176, 156] width 352 height 312
click at [120, 177] on b "# 338814" at bounding box center [127, 178] width 25 height 5
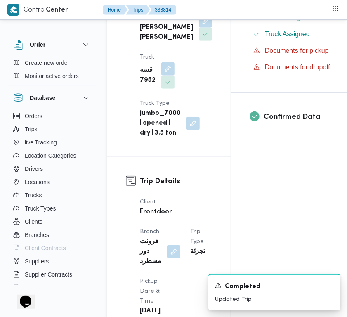
scroll to position [555, 0]
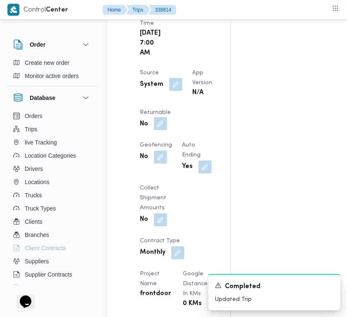
click at [167, 130] on button "button" at bounding box center [160, 123] width 13 height 13
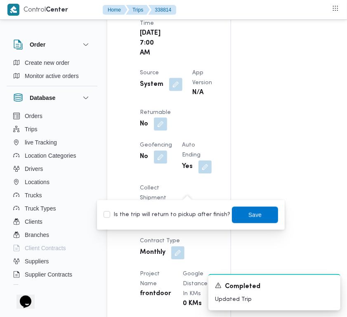
click at [185, 207] on div "Is the trip will return to pickup after finish? Save" at bounding box center [191, 215] width 176 height 18
click at [162, 92] on div "System" at bounding box center [161, 84] width 44 height 15
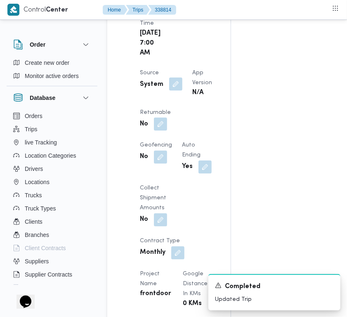
click at [169, 91] on button "button" at bounding box center [175, 84] width 13 height 13
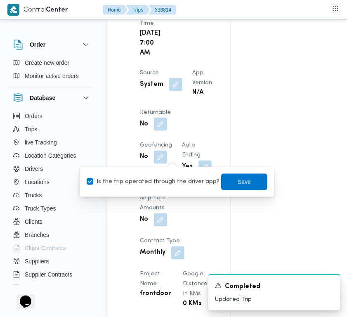
click at [172, 187] on div "Is the trip operated through the driver app? Save" at bounding box center [177, 182] width 182 height 18
click at [168, 184] on label "Is the trip operated through the driver app?" at bounding box center [153, 182] width 133 height 10
checkbox input "false"
click at [223, 182] on span "Save" at bounding box center [244, 181] width 46 height 17
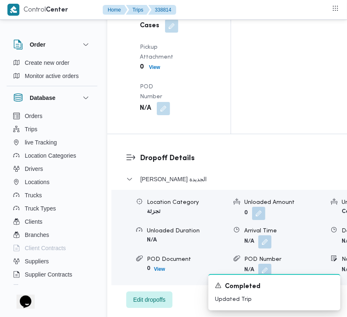
scroll to position [1212, 0]
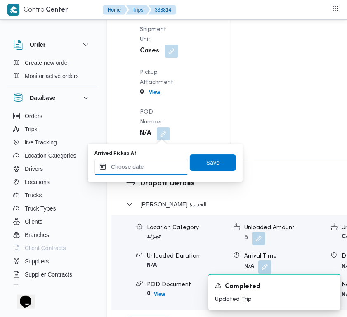
click at [166, 161] on input "Arrived Pickup At" at bounding box center [142, 167] width 94 height 17
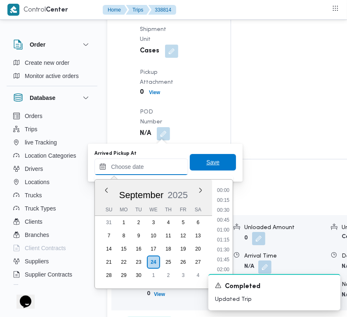
paste input "[DATE] 08:00"
type input "[DATE] 08:00"
click at [209, 168] on span "Save" at bounding box center [213, 162] width 46 height 17
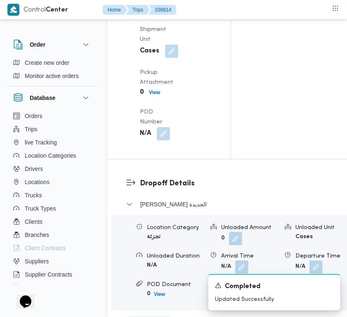
drag, startPoint x: 175, startPoint y: 180, endPoint x: 170, endPoint y: 180, distance: 5.0
click at [175, 145] on div "Arrived Pickup At N/A Left Pickup At N/A Pickup Duration N/A Shipment Number of…" at bounding box center [176, 34] width 82 height 221
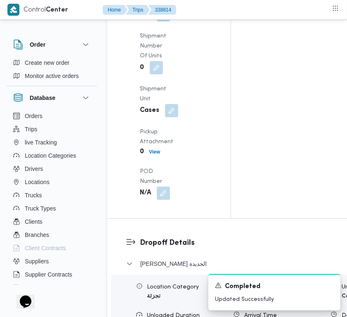
click at [169, 21] on button "button" at bounding box center [163, 14] width 13 height 13
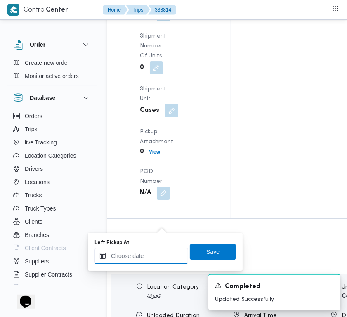
click at [162, 253] on input "Left Pickup At" at bounding box center [142, 256] width 94 height 17
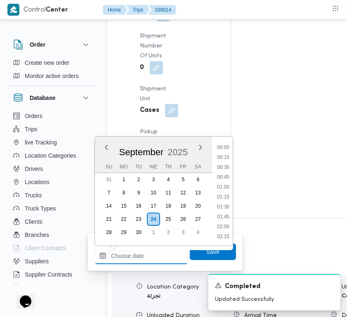
scroll to position [465, 0]
click at [229, 194] on li "13:00" at bounding box center [223, 198] width 19 height 8
type input "[DATE] 13:00"
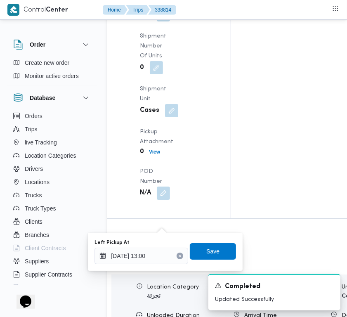
click at [217, 250] on span "Save" at bounding box center [213, 251] width 46 height 17
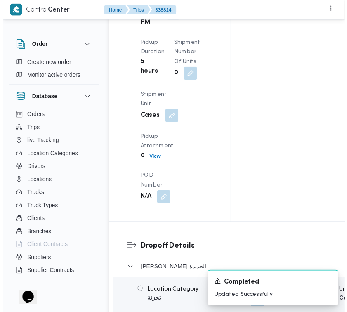
scroll to position [0, 0]
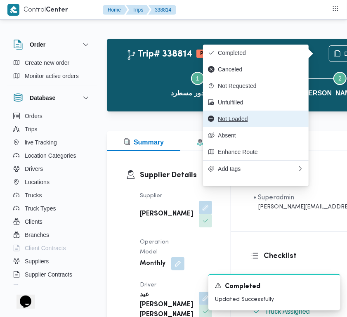
click at [249, 122] on span "Not Loaded" at bounding box center [261, 119] width 86 height 7
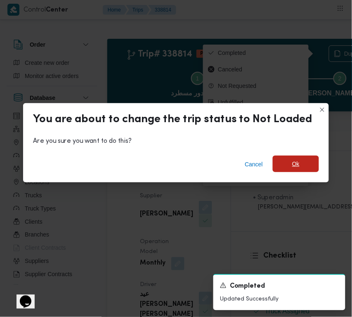
click at [315, 158] on span "Ok" at bounding box center [296, 164] width 46 height 17
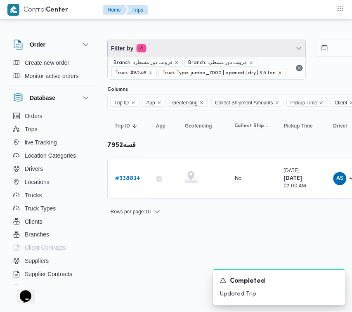
click at [211, 44] on span "Filter by 4" at bounding box center [207, 48] width 198 height 17
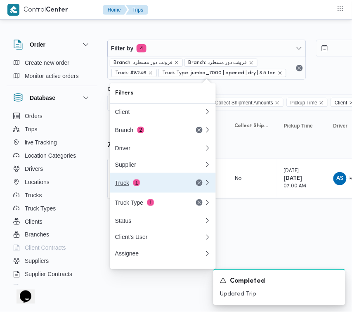
click at [144, 182] on div "Truck 1" at bounding box center [159, 183] width 99 height 20
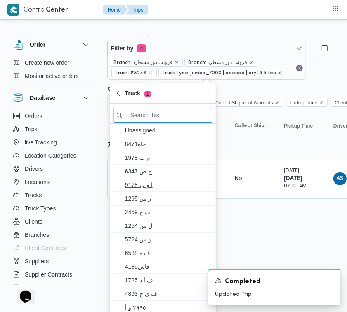
paste input "7349"
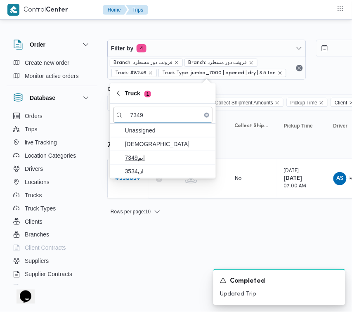
type input "7349"
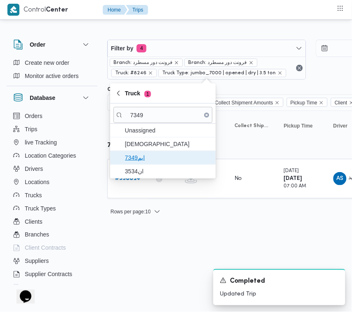
click at [131, 158] on span "ابم7349" at bounding box center [168, 158] width 86 height 10
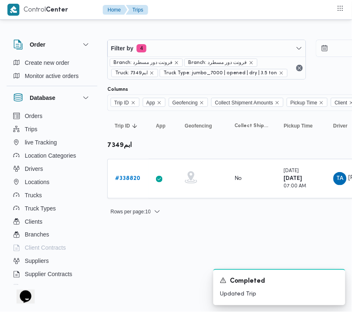
drag, startPoint x: 128, startPoint y: 230, endPoint x: 133, endPoint y: 199, distance: 31.7
click at [128, 231] on html "Control Center Home Trips Order Create new order Monitor active orders Database…" at bounding box center [176, 156] width 352 height 312
click at [133, 166] on td "Trip ID # 338820" at bounding box center [127, 179] width 41 height 40
click at [132, 176] on b "# 338820" at bounding box center [127, 178] width 25 height 5
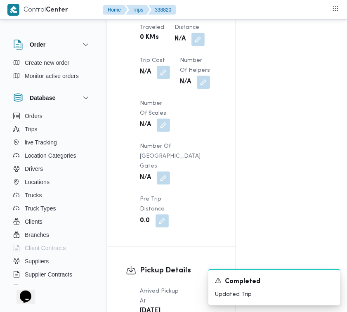
scroll to position [1092, 0]
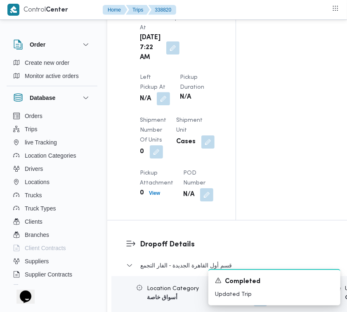
click at [170, 92] on button "button" at bounding box center [163, 98] width 13 height 13
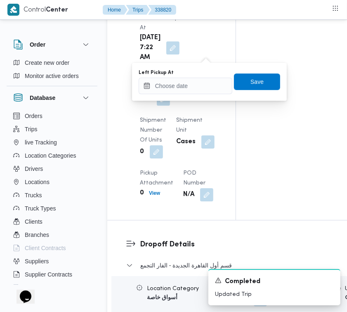
click at [203, 95] on div "You are in a dialog. To close this dialog, hit escape. Left Pickup At Save" at bounding box center [209, 82] width 155 height 38
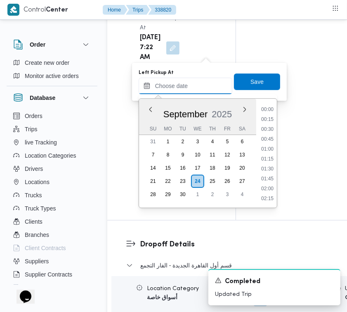
drag, startPoint x: 201, startPoint y: 88, endPoint x: 213, endPoint y: 91, distance: 12.3
click at [201, 88] on input "Left Pickup At" at bounding box center [186, 86] width 94 height 17
click at [274, 166] on li "13:15" at bounding box center [267, 170] width 19 height 8
type input "[DATE] 13:15"
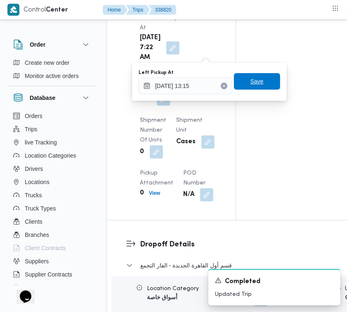
click at [258, 81] on span "Save" at bounding box center [257, 81] width 46 height 17
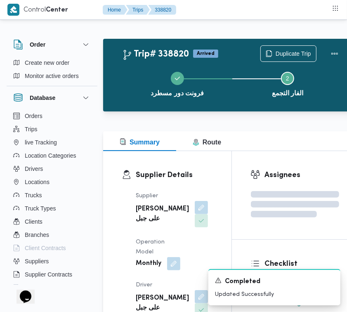
scroll to position [0, 13]
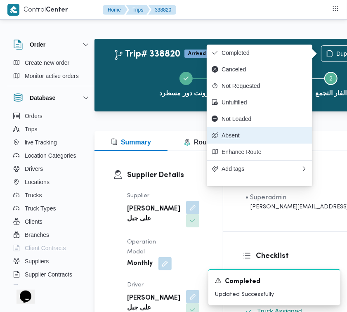
click at [246, 139] on span "Absent" at bounding box center [265, 135] width 86 height 7
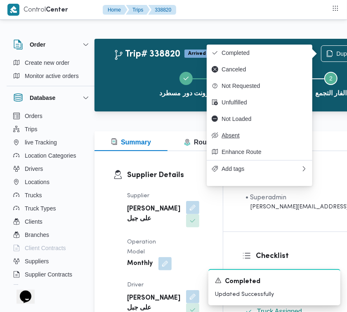
scroll to position [0, 7]
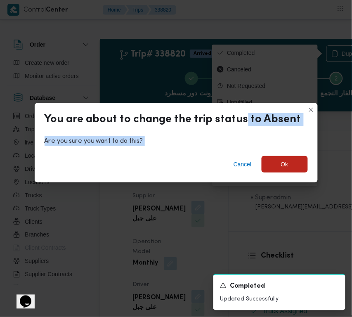
click at [246, 126] on div "You are about to change the trip status to Absent Are you sure you want to do t…" at bounding box center [176, 142] width 283 height 79
click at [310, 111] on button "Closes this modal window" at bounding box center [311, 109] width 10 height 10
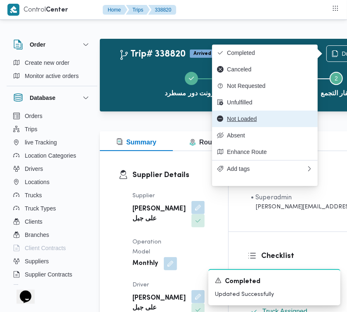
click at [265, 121] on span "Not Loaded" at bounding box center [270, 119] width 86 height 7
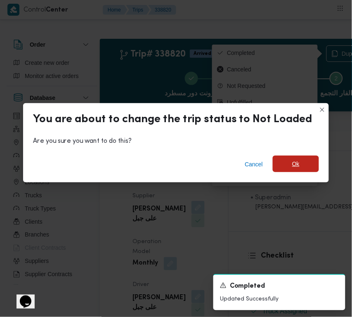
click at [287, 166] on span "Ok" at bounding box center [296, 164] width 46 height 17
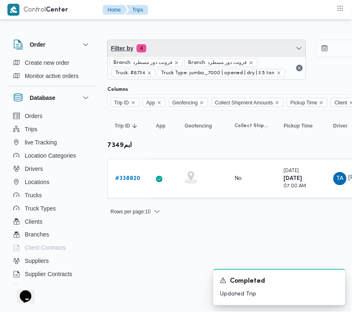
click at [211, 50] on span "Filter by 4" at bounding box center [207, 48] width 198 height 17
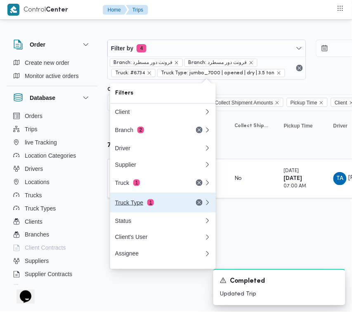
click at [177, 197] on button "Truck Type 1" at bounding box center [163, 203] width 106 height 20
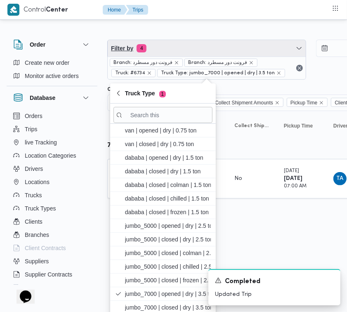
click at [162, 48] on span "Filter by 4" at bounding box center [207, 48] width 198 height 17
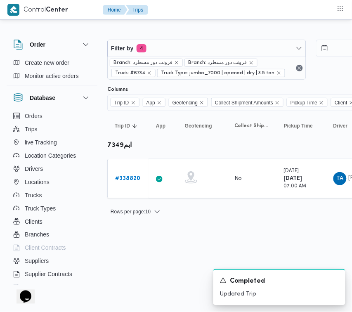
click at [149, 38] on div "Filter by 4 Branch: فرونت دور مسطرد Branch: فرونت دور مسطرد Truck: #6734 Truck …" at bounding box center [310, 60] width 417 height 50
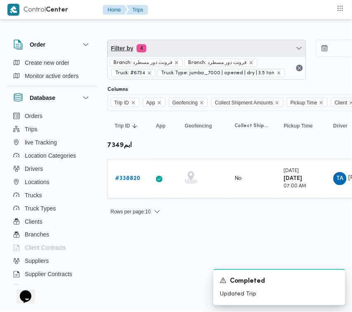
click at [163, 53] on span "Filter by 4" at bounding box center [207, 48] width 198 height 17
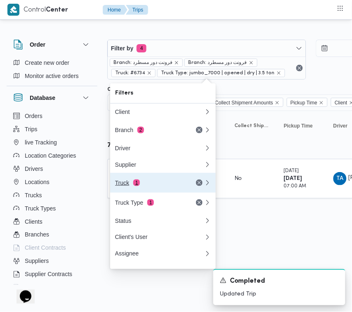
click at [123, 186] on div "Truck 1" at bounding box center [149, 183] width 69 height 7
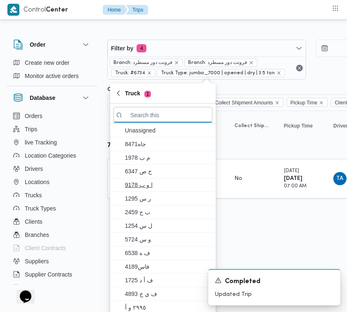
paste input "6348"
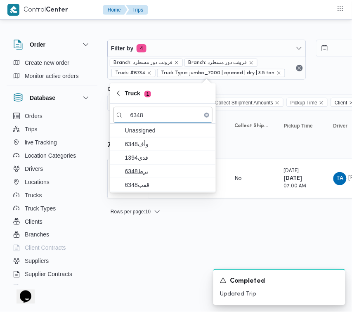
type input "6348"
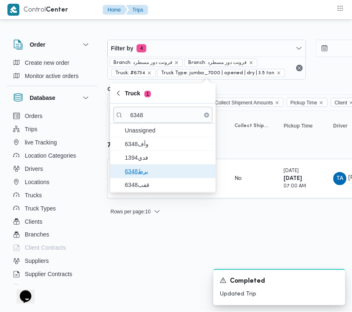
click at [161, 167] on span "برط6348" at bounding box center [168, 171] width 86 height 10
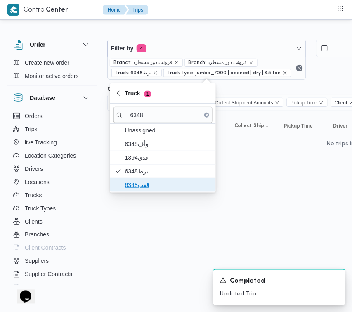
click at [139, 182] on span "قفب6348" at bounding box center [168, 185] width 86 height 10
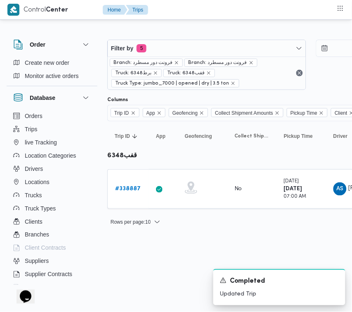
click at [140, 277] on html "Control Center Home Trips Order Create new order Monitor active orders Database…" at bounding box center [176, 156] width 352 height 312
click at [130, 190] on b "# 338887" at bounding box center [128, 188] width 26 height 5
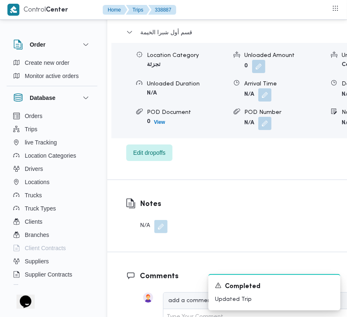
scroll to position [1195, 0]
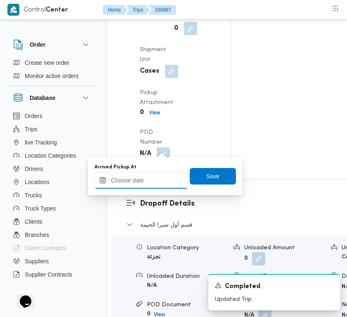
click at [169, 182] on input "Arrived Pickup At" at bounding box center [142, 180] width 94 height 17
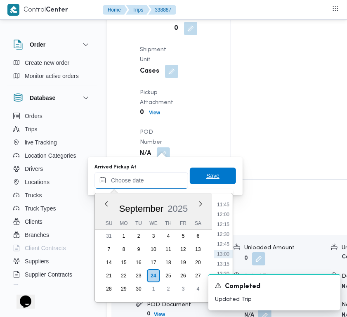
paste input "[DATE] 08:00"
type input "[DATE] 08:00"
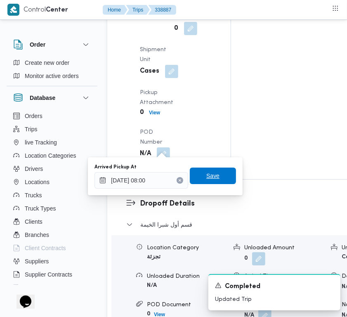
click at [219, 180] on span "Save" at bounding box center [213, 176] width 46 height 17
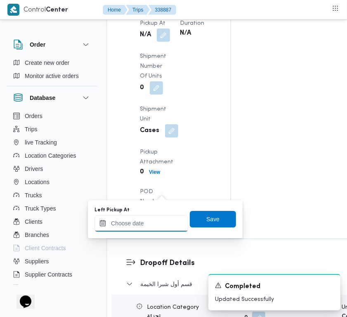
click at [158, 222] on div at bounding box center [142, 223] width 94 height 17
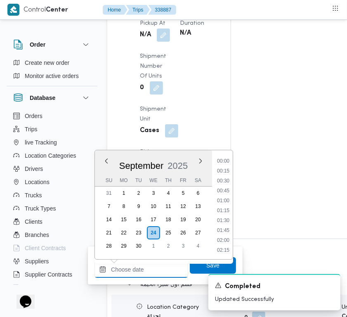
scroll to position [465, 0]
click at [227, 208] on li "13:00" at bounding box center [223, 211] width 19 height 8
type input "[DATE] 13:00"
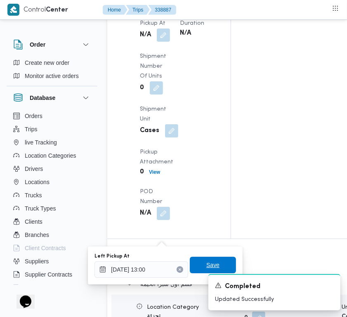
click at [211, 259] on span "Save" at bounding box center [213, 265] width 46 height 17
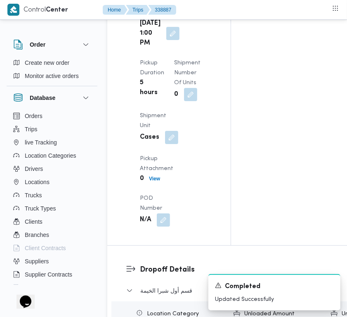
scroll to position [0, 0]
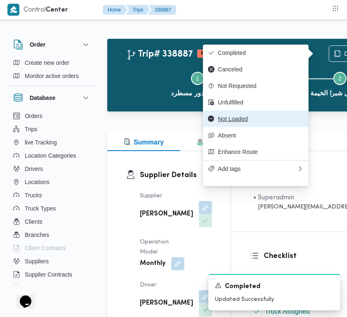
click at [238, 122] on span "Not Loaded" at bounding box center [261, 119] width 86 height 7
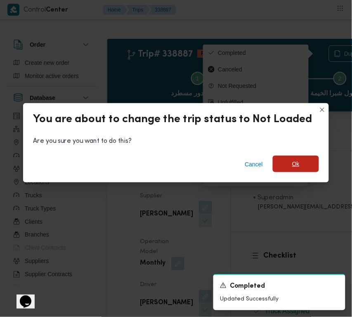
click at [302, 159] on span "Ok" at bounding box center [296, 164] width 46 height 17
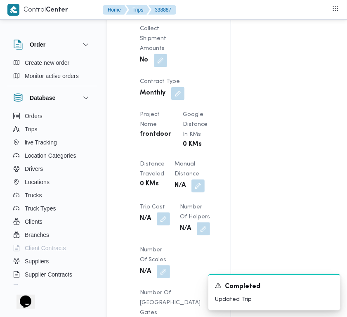
scroll to position [663, 0]
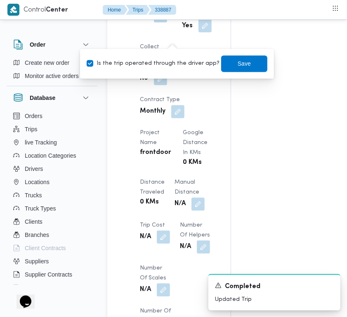
click at [170, 59] on label "Is the trip operated through the driver app?" at bounding box center [153, 64] width 133 height 10
checkbox input "false"
click at [238, 68] on span "Save" at bounding box center [244, 64] width 13 height 10
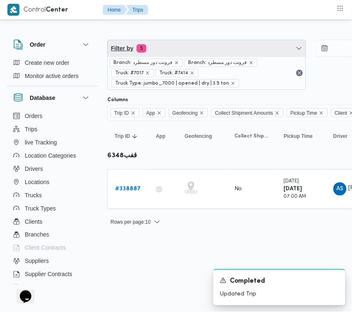
click at [206, 48] on span "Filter by 5" at bounding box center [207, 48] width 198 height 17
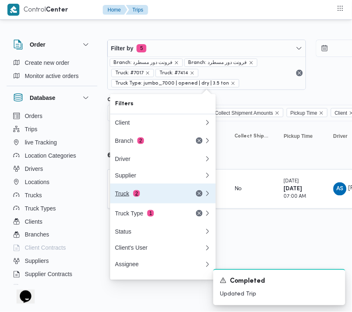
click at [161, 203] on button "Truck 2" at bounding box center [163, 194] width 106 height 20
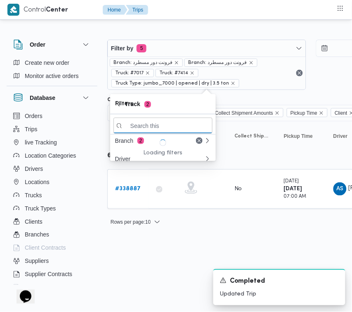
paste input "1527"
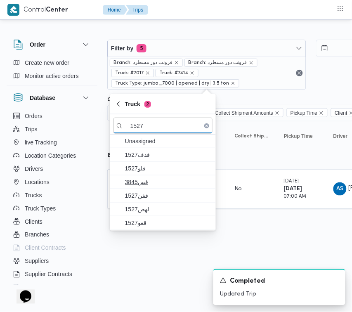
type input "1527"
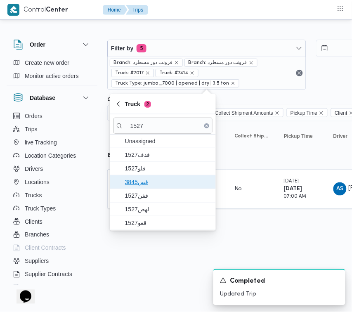
click at [160, 186] on span "3845فس" at bounding box center [168, 182] width 86 height 10
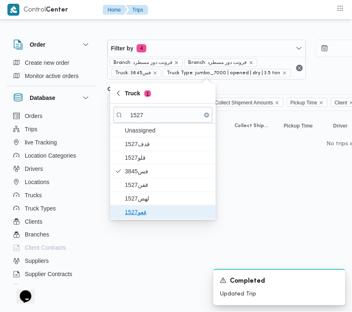
click at [152, 209] on span "قعو1527" at bounding box center [168, 212] width 86 height 10
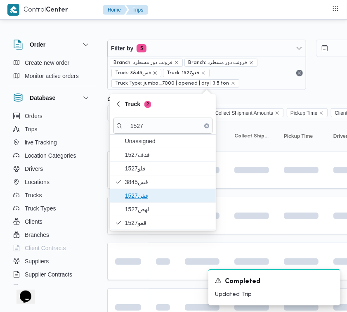
click at [143, 200] on span "1527قفن" at bounding box center [168, 196] width 86 height 10
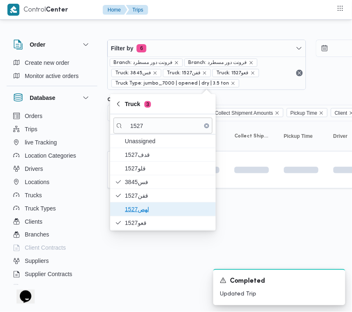
click at [144, 207] on span "1527لهص" at bounding box center [168, 209] width 86 height 10
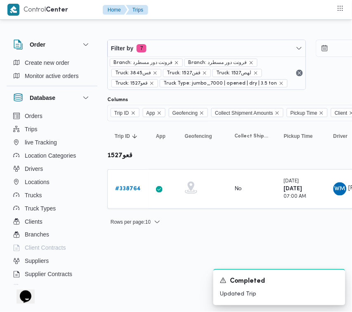
drag, startPoint x: 156, startPoint y: 279, endPoint x: 160, endPoint y: 231, distance: 47.6
click at [156, 279] on html "Control Center Home Trips Order Create new order Monitor active orders Database…" at bounding box center [176, 156] width 352 height 312
click at [132, 187] on b "# 338764" at bounding box center [128, 188] width 26 height 5
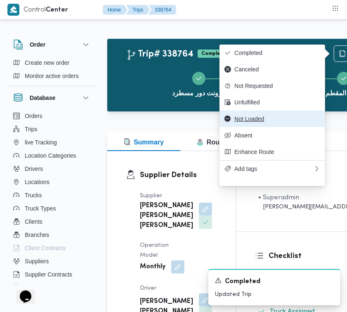
click at [248, 120] on span "Not Loaded" at bounding box center [277, 119] width 86 height 7
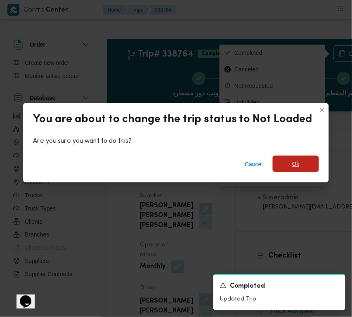
click at [298, 161] on span "Ok" at bounding box center [296, 164] width 46 height 17
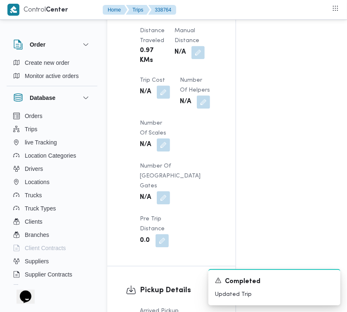
scroll to position [1092, 0]
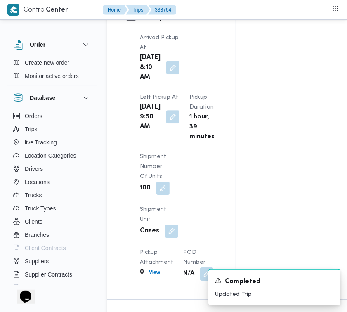
click at [167, 123] on button "button" at bounding box center [172, 116] width 13 height 13
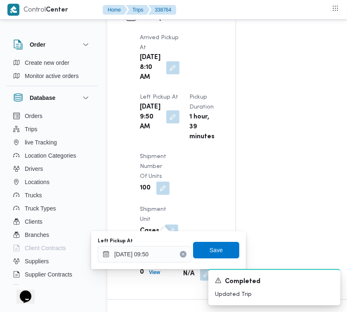
click at [168, 123] on button "button" at bounding box center [172, 116] width 13 height 13
click at [161, 260] on input "[DATE] 09:50" at bounding box center [145, 254] width 94 height 17
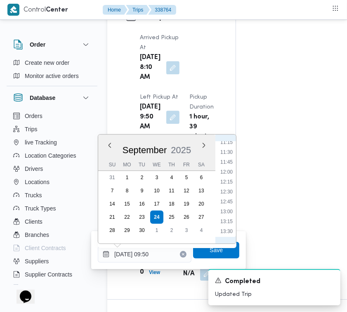
scroll to position [499, 0]
click at [225, 155] on ul "00:00 00:15 00:30 00:45 01:00 01:15 01:30 01:45 02:00 02:15 02:30 02:45 03:00 0…" at bounding box center [226, 189] width 19 height 96
click at [225, 157] on li "13:00" at bounding box center [226, 161] width 19 height 8
type input "[DATE] 13:00"
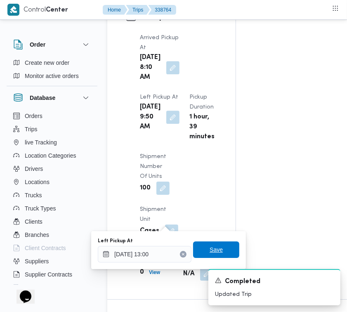
click at [210, 245] on span "Save" at bounding box center [216, 250] width 13 height 10
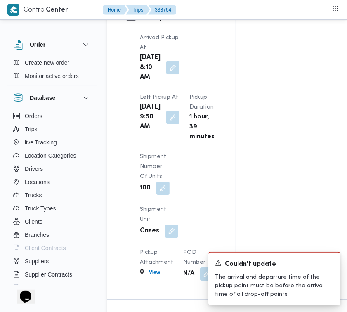
click at [222, 153] on div "Pickup Details Arrived Pickup At [DATE] 8:10 AM Left Pickup At [DATE] 9:50 AM P…" at bounding box center [171, 146] width 128 height 306
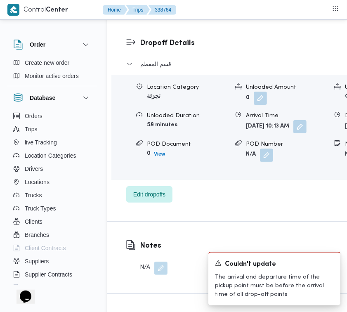
scroll to position [1428, 0]
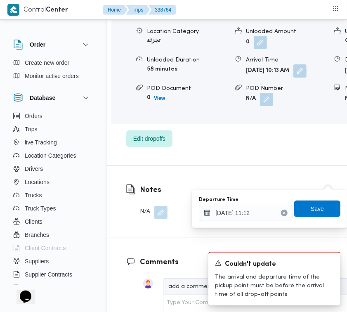
click at [283, 213] on icon "Clear input" at bounding box center [284, 212] width 3 height 3
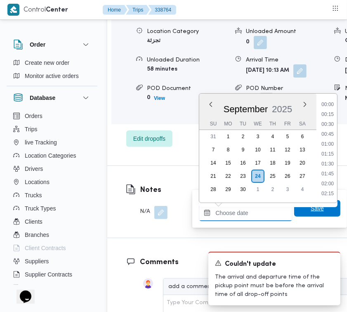
scroll to position [465, 0]
click at [303, 210] on span "Save" at bounding box center [317, 208] width 46 height 17
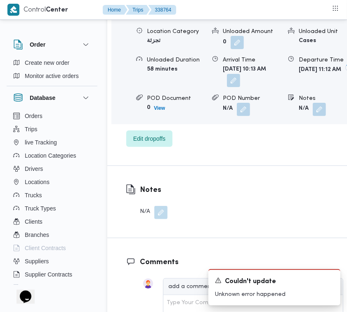
click at [240, 87] on button "button" at bounding box center [233, 80] width 13 height 13
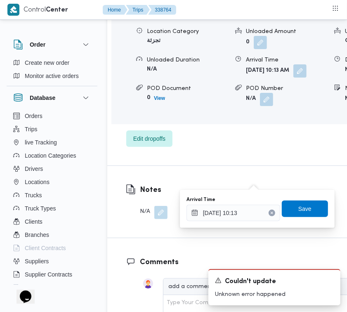
drag, startPoint x: 263, startPoint y: 211, endPoint x: 274, endPoint y: 213, distance: 10.5
click at [270, 211] on icon "Clear input" at bounding box center [271, 212] width 3 height 3
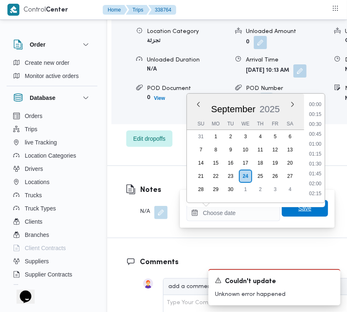
scroll to position [0, 0]
click at [286, 213] on span "Save" at bounding box center [305, 208] width 46 height 17
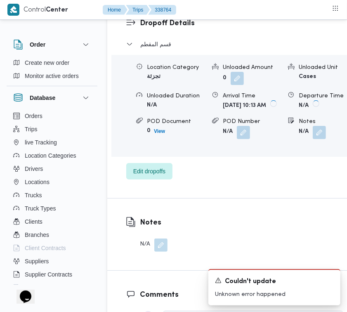
scroll to position [1155, 0]
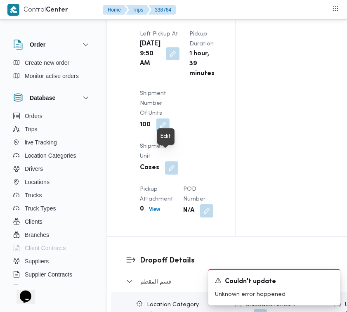
drag, startPoint x: 174, startPoint y: 157, endPoint x: 167, endPoint y: 159, distance: 6.8
click at [174, 60] on button "button" at bounding box center [172, 53] width 13 height 13
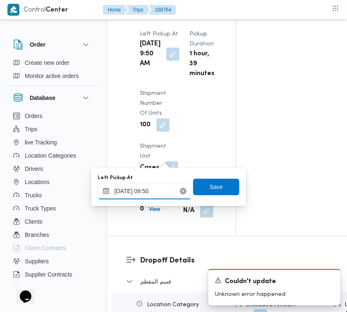
click at [167, 187] on input "[DATE] 09:50" at bounding box center [145, 191] width 94 height 17
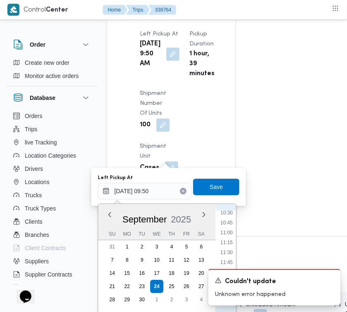
scroll to position [499, 0]
click at [228, 238] on li "13:15" at bounding box center [226, 240] width 19 height 8
type input "[DATE] 09:50"
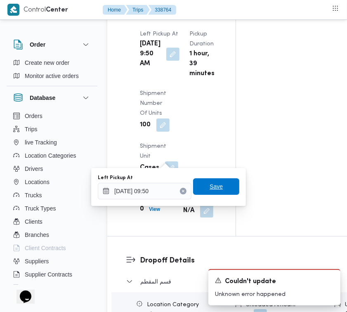
click at [215, 192] on span "Save" at bounding box center [216, 186] width 46 height 17
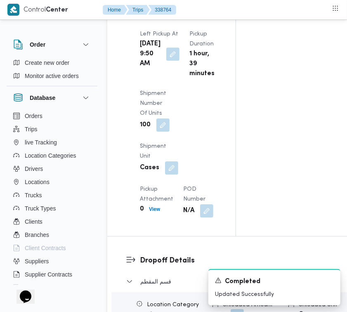
click at [226, 125] on div "Pickup Details Arrived Pickup At [DATE] 8:10 AM Left Pickup At [DATE] 9:50 AM P…" at bounding box center [171, 83] width 128 height 306
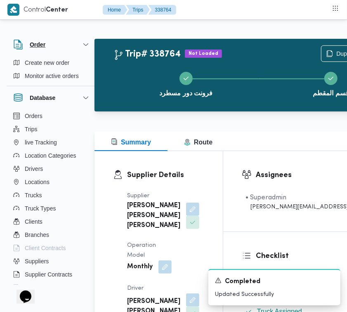
scroll to position [0, 0]
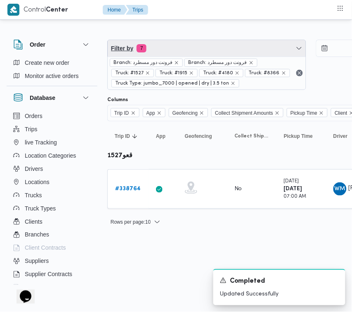
click at [203, 50] on span "Filter by 7" at bounding box center [207, 48] width 198 height 17
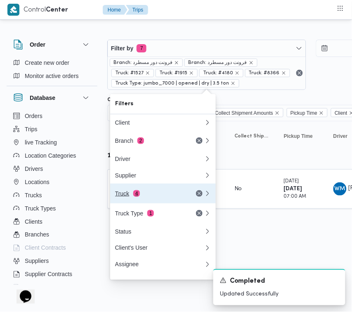
click at [154, 197] on div "Truck 4" at bounding box center [149, 193] width 69 height 7
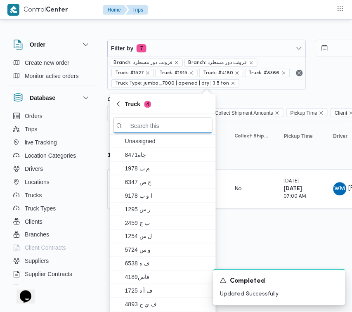
paste input "9851"
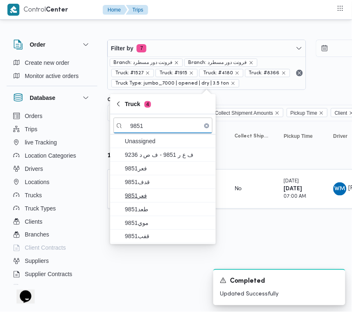
type input "9851"
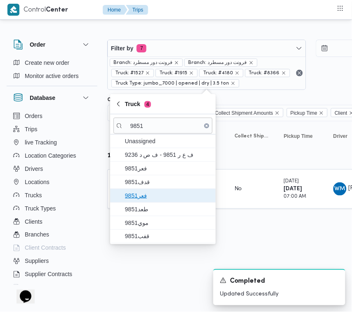
click at [154, 201] on span "فعر9851" at bounding box center [163, 195] width 99 height 13
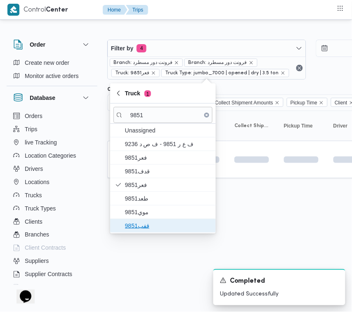
click at [155, 221] on span "قفب9851" at bounding box center [163, 225] width 99 height 13
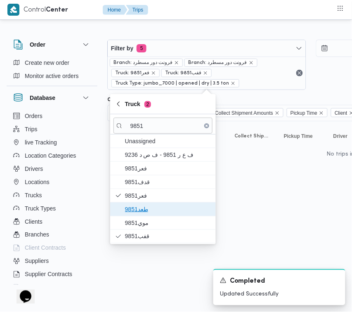
click at [149, 212] on span "طعد9851" at bounding box center [168, 209] width 86 height 10
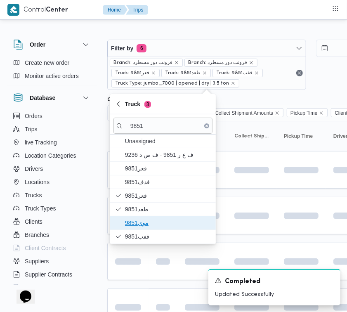
click at [148, 221] on span "موي9851" at bounding box center [168, 223] width 86 height 10
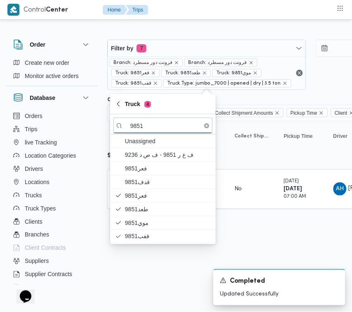
click at [254, 233] on div "Filter by 7 Branch: فرونت دور مسطرد Branch: فرونت دور مسطرد Truck: فعر9851 Truc…" at bounding box center [171, 129] width 352 height 216
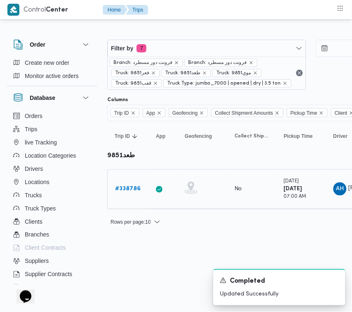
click at [124, 186] on b "# 338786" at bounding box center [128, 188] width 26 height 5
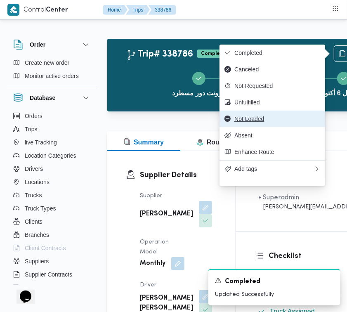
click at [252, 122] on span "Not Loaded" at bounding box center [277, 119] width 86 height 7
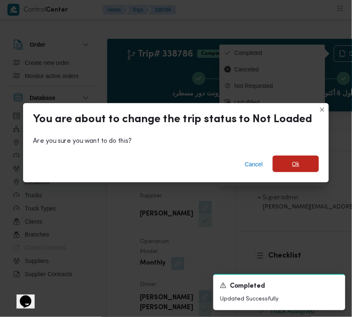
click at [292, 160] on span "Ok" at bounding box center [295, 164] width 7 height 10
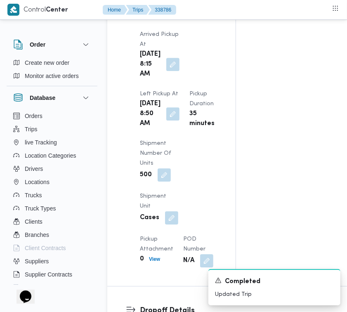
scroll to position [1365, 0]
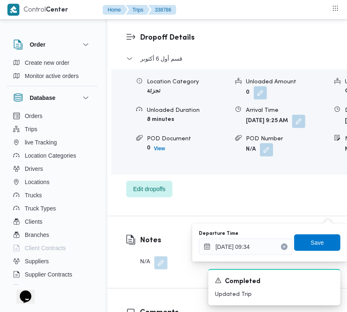
click at [281, 247] on button "Clear input" at bounding box center [284, 247] width 7 height 7
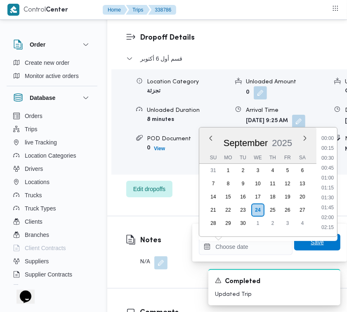
scroll to position [0, 0]
click at [311, 241] on span "Save" at bounding box center [317, 242] width 13 height 10
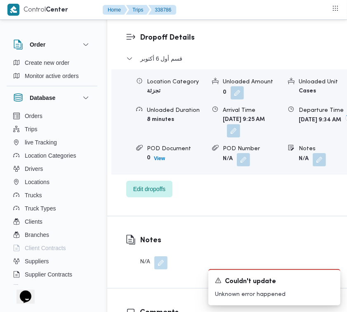
click at [240, 137] on button "button" at bounding box center [233, 130] width 13 height 13
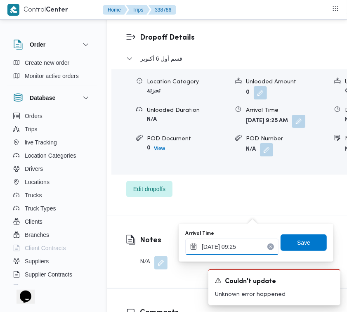
click at [260, 244] on input "[DATE] 09:25" at bounding box center [232, 247] width 94 height 17
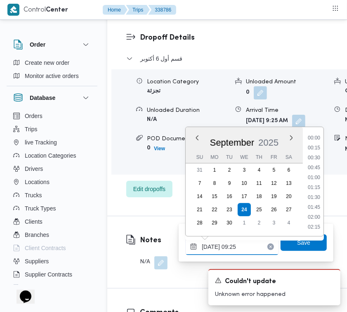
scroll to position [316, 0]
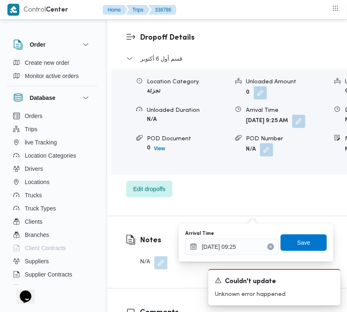
click at [270, 246] on icon "Clear input" at bounding box center [271, 247] width 2 height 2
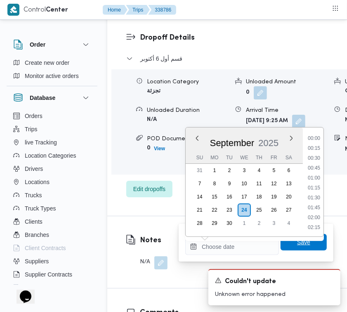
click at [281, 246] on span "Save" at bounding box center [304, 242] width 46 height 17
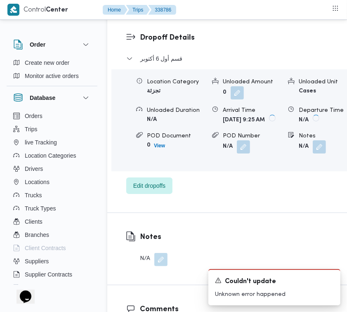
scroll to position [1092, 0]
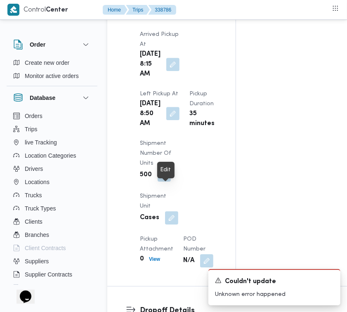
click at [166, 120] on button "button" at bounding box center [172, 113] width 13 height 13
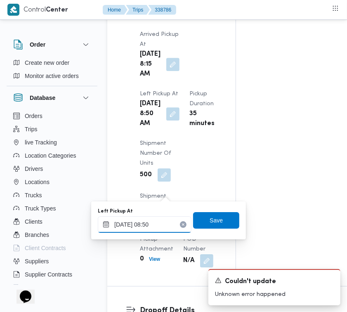
click at [163, 221] on input "[DATE] 08:50" at bounding box center [145, 224] width 94 height 17
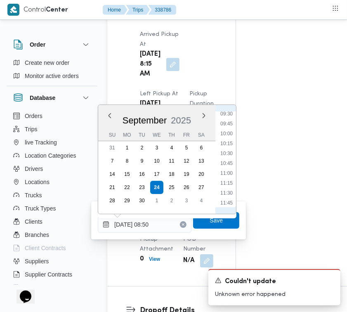
scroll to position [459, 0]
click at [232, 177] on li "13:15" at bounding box center [226, 181] width 19 height 8
type input "[DATE] 13:15"
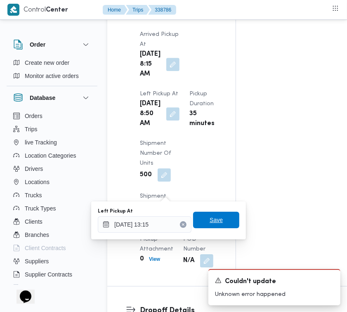
click at [215, 220] on span "Save" at bounding box center [216, 220] width 13 height 10
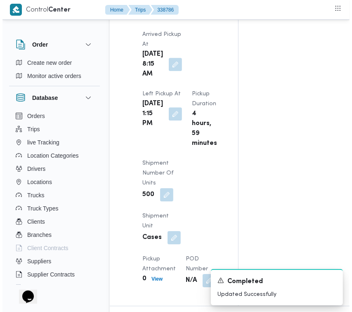
scroll to position [0, 0]
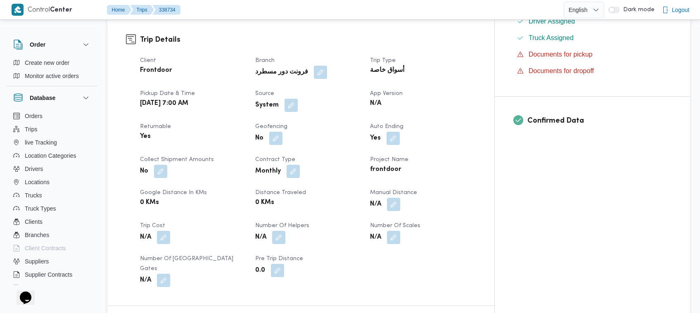
scroll to position [548, 0]
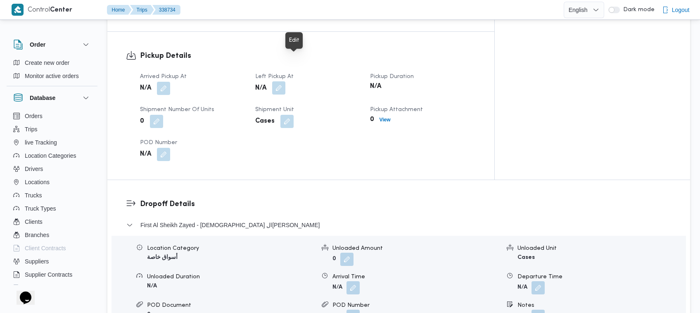
click at [285, 81] on button "button" at bounding box center [278, 87] width 13 height 13
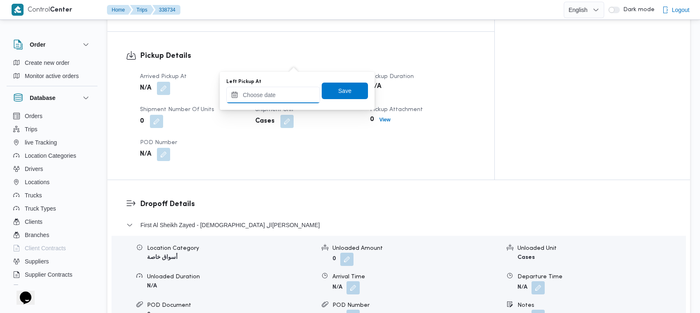
click at [303, 95] on input "Left Pickup At" at bounding box center [273, 95] width 94 height 17
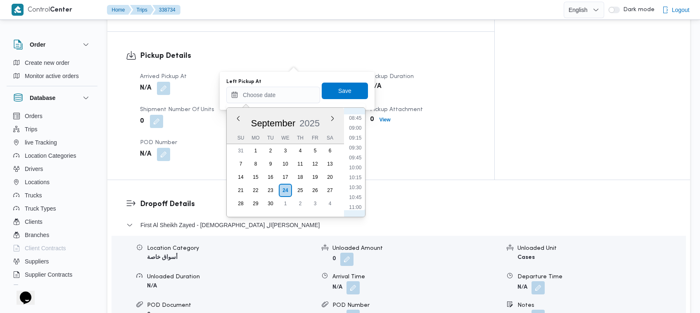
scroll to position [312, 0]
click at [362, 130] on li "08:15" at bounding box center [354, 133] width 19 height 8
type input "24/09/2025 08:15"
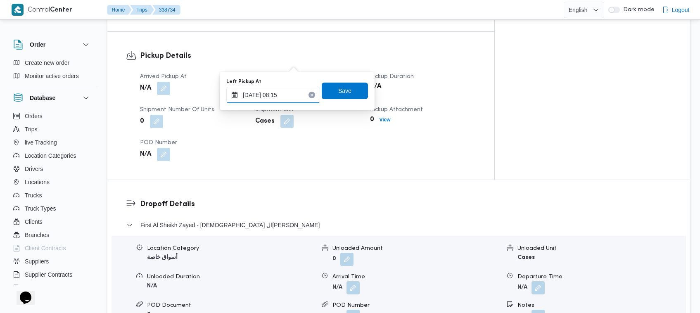
click at [289, 98] on input "24/09/2025 08:15" at bounding box center [273, 95] width 94 height 17
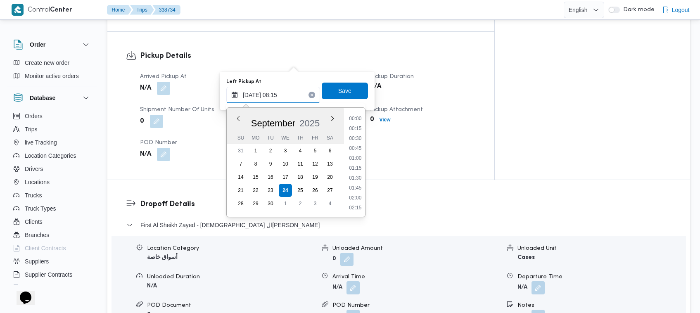
click at [289, 98] on input "24/09/2025 08:15" at bounding box center [273, 95] width 94 height 17
click at [336, 84] on span "Save" at bounding box center [345, 90] width 46 height 17
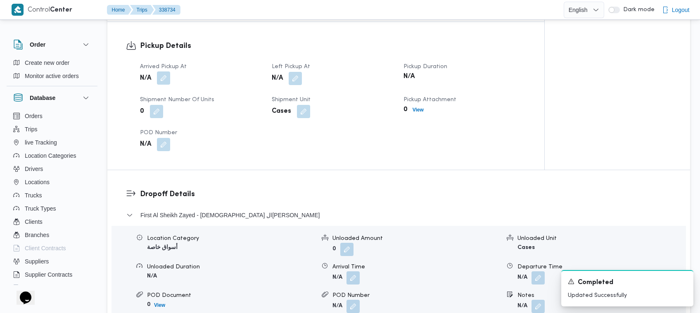
click at [159, 71] on button "button" at bounding box center [163, 77] width 13 height 13
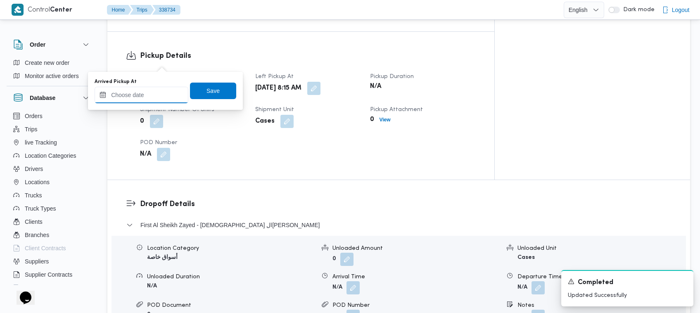
click at [168, 100] on input "Arrived Pickup At" at bounding box center [142, 95] width 94 height 17
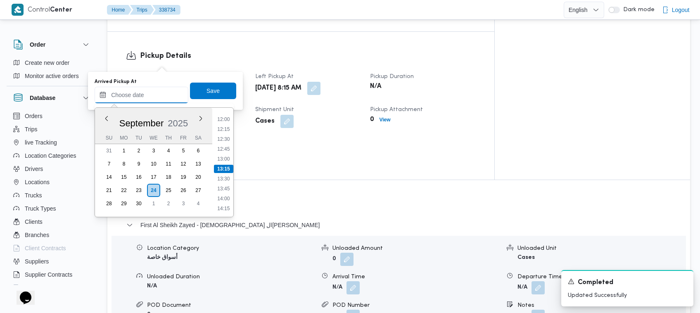
paste input "24/09/2025 08:15"
click at [228, 158] on li "07:15" at bounding box center [223, 161] width 19 height 8
type input "24/09/2025 07:15"
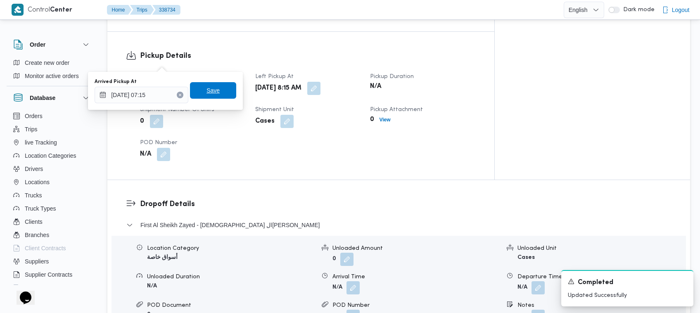
click at [215, 93] on span "Save" at bounding box center [213, 90] width 46 height 17
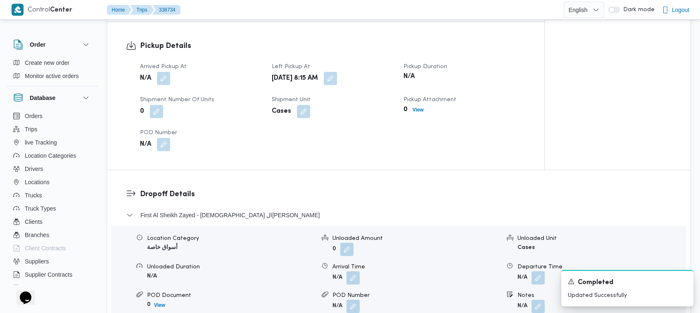
click at [274, 64] on span "Left Pickup At" at bounding box center [291, 66] width 38 height 5
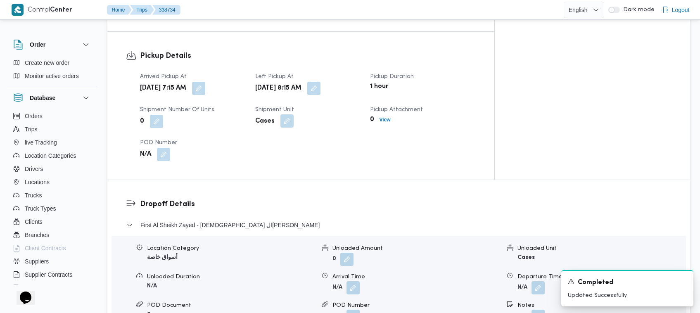
scroll to position [0, 0]
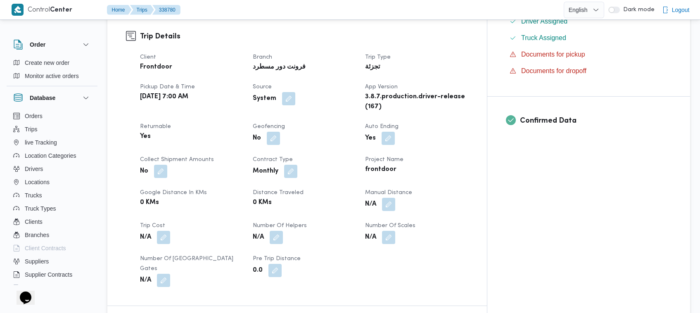
scroll to position [548, 0]
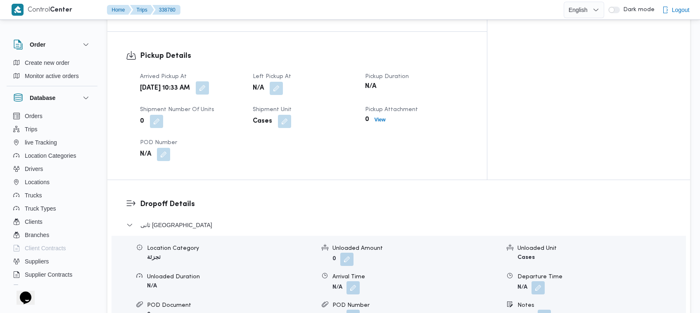
click at [209, 81] on button "button" at bounding box center [202, 87] width 13 height 13
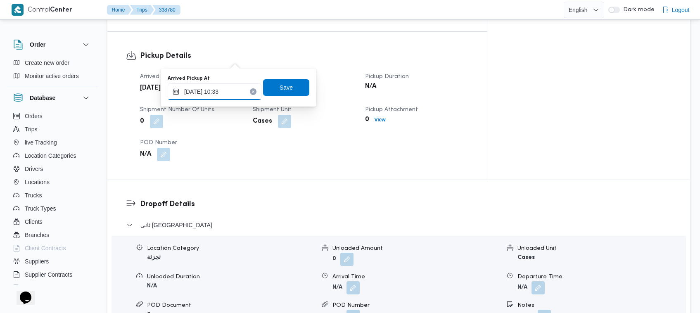
click at [236, 95] on input "24/09/2025 10:33" at bounding box center [215, 91] width 94 height 17
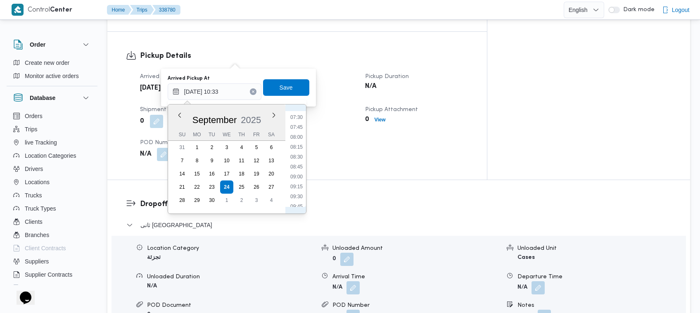
scroll to position [284, 0]
click at [300, 126] on li "07:30" at bounding box center [296, 128] width 19 height 8
type input "[DATE] 07:30"
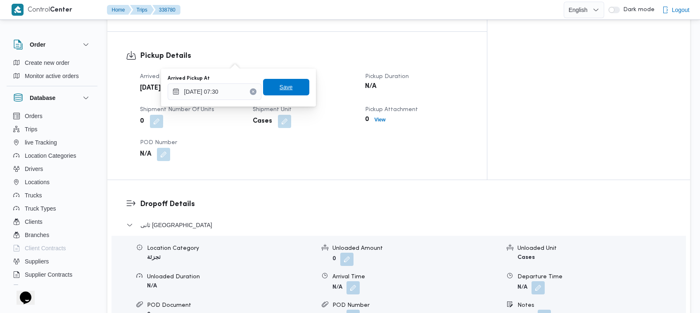
click at [282, 89] on span "Save" at bounding box center [285, 87] width 13 height 10
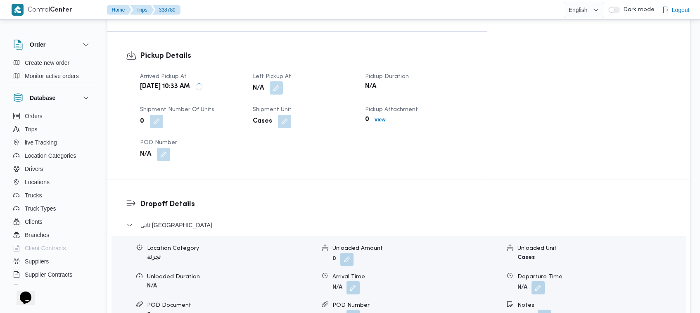
click at [283, 81] on button "button" at bounding box center [276, 87] width 13 height 13
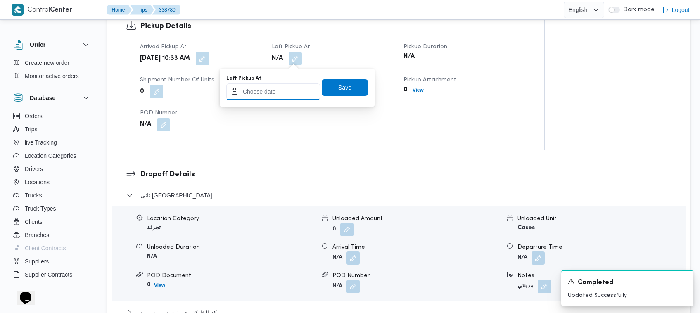
click at [291, 92] on input "Left Pickup At" at bounding box center [273, 91] width 94 height 17
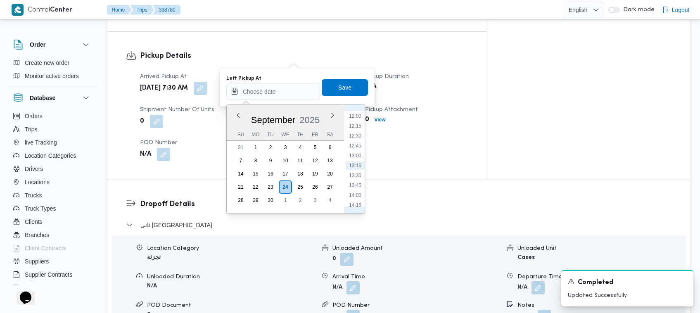
scroll to position [393, 0]
click at [357, 125] on li "10:15" at bounding box center [354, 128] width 19 height 8
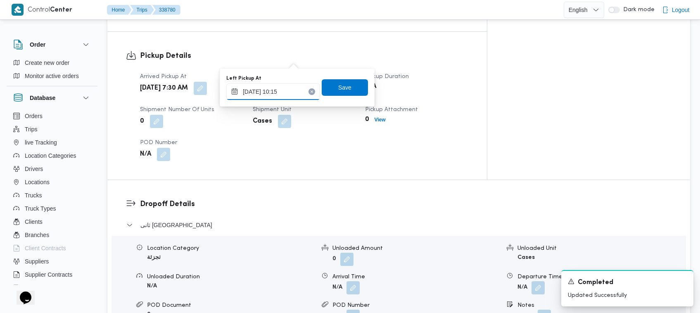
click at [281, 89] on input "24/09/2025 10:15" at bounding box center [273, 91] width 94 height 17
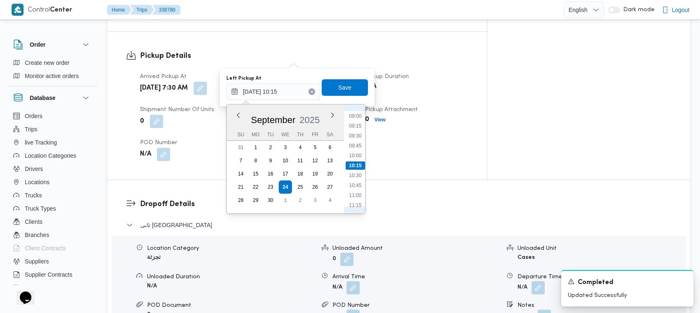
scroll to position [274, 0]
click at [358, 141] on ul "00:00 00:15 00:30 00:45 01:00 01:15 01:30 01:45 02:00 02:15 02:30 02:45 03:00 0…" at bounding box center [354, 159] width 19 height 96
click at [360, 166] on li "08:15" at bounding box center [354, 167] width 19 height 8
type input "24/09/2025 08:15"
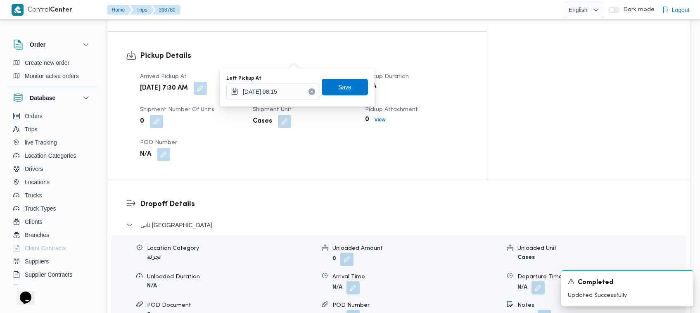
click at [346, 85] on span "Save" at bounding box center [345, 87] width 46 height 17
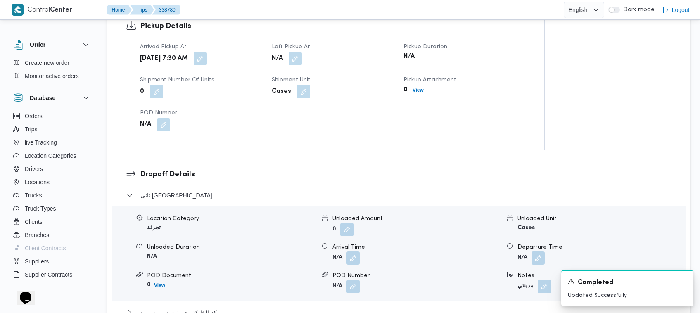
click at [327, 45] on dt "Left Pickup At" at bounding box center [333, 47] width 122 height 10
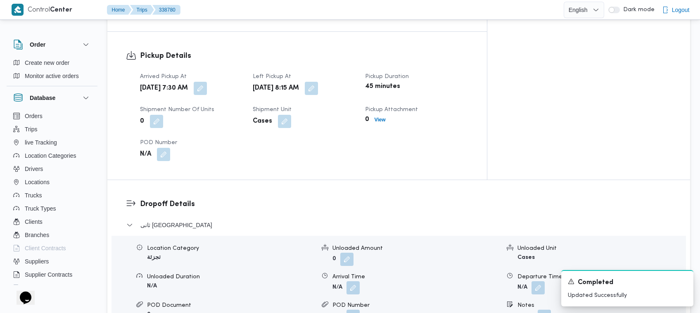
scroll to position [0, 0]
